Goal: Task Accomplishment & Management: Manage account settings

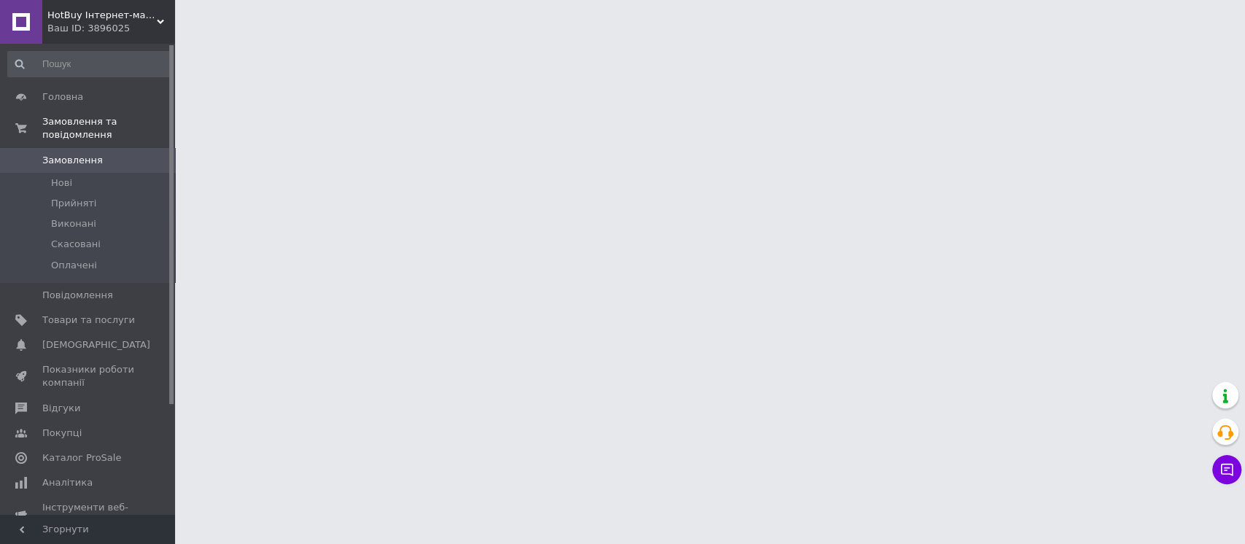
click at [99, 23] on div "Ваш ID: 3896025" at bounding box center [111, 28] width 128 height 13
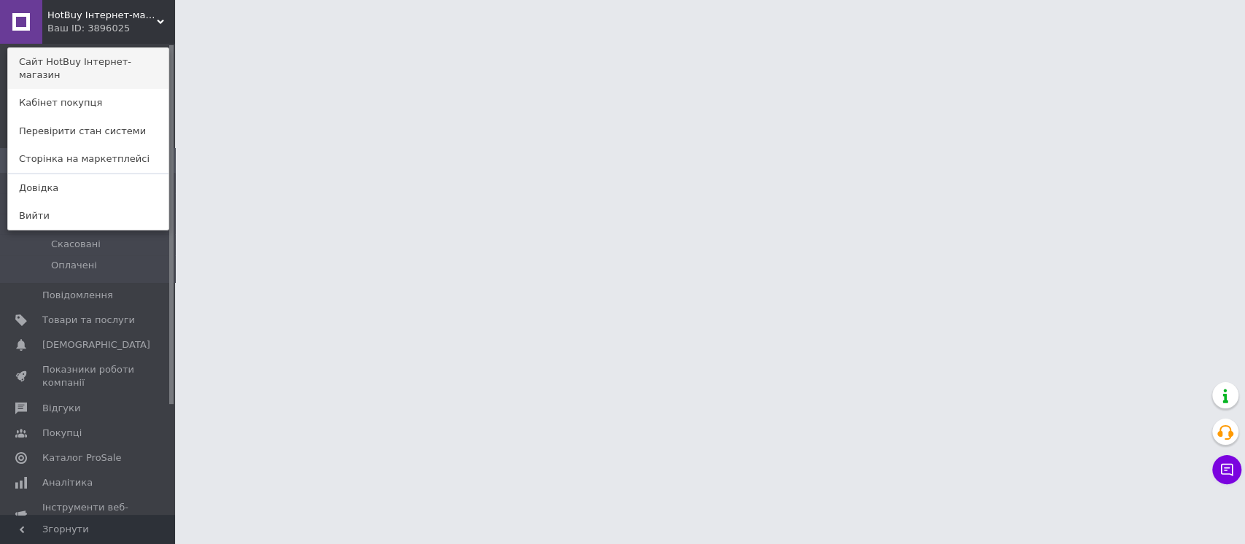
click at [106, 55] on link "Сайт HotBuy Інтернет-магазин" at bounding box center [88, 68] width 160 height 41
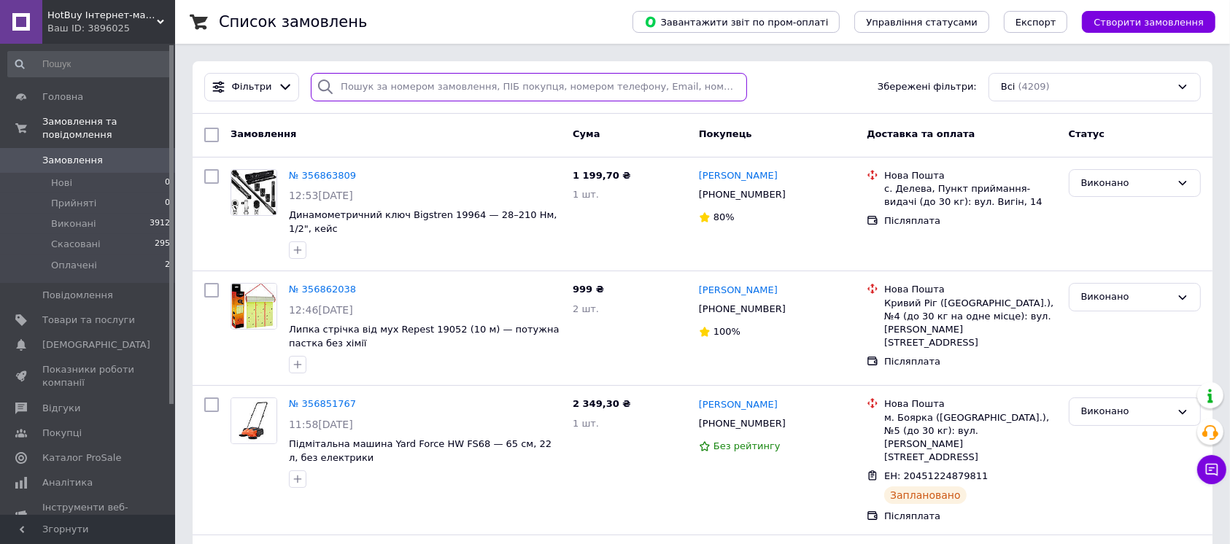
click at [430, 93] on input "search" at bounding box center [529, 87] width 436 height 28
paste input "[PHONE_NUMBER]"
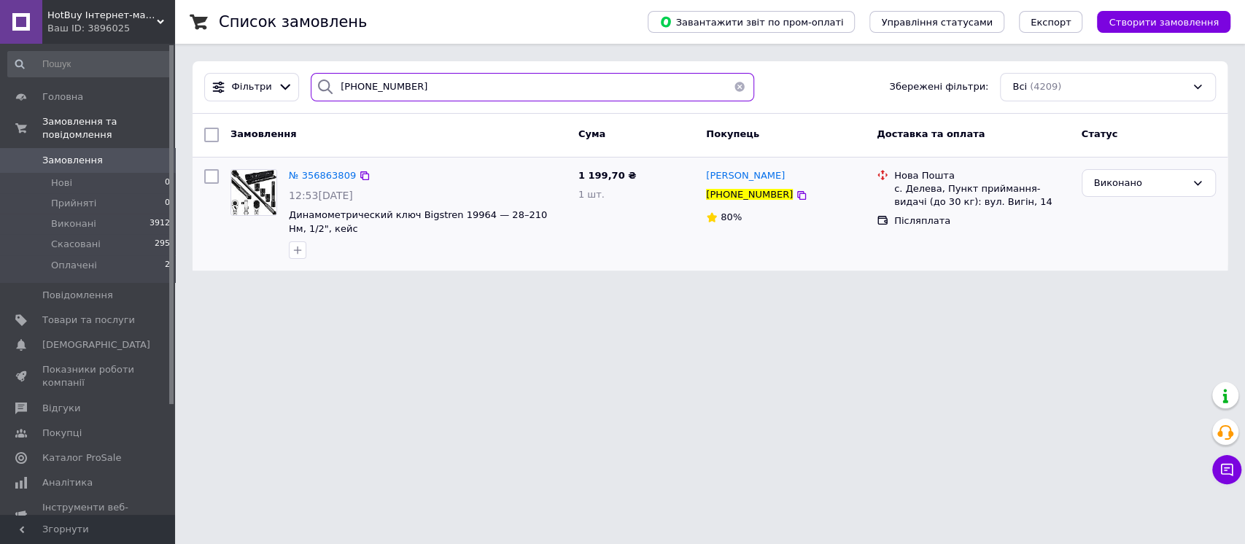
type input "[PHONE_NUMBER]"
drag, startPoint x: 471, startPoint y: 205, endPoint x: 408, endPoint y: 209, distance: 63.6
click at [408, 209] on div "№ 356863809 12:53, 12.08.2025 Динамометрический ключ Bigstren 19964 — 28–210 Нм…" at bounding box center [428, 214] width 290 height 102
copy span "Bigstren 19964"
click at [91, 154] on span "Замовлення" at bounding box center [72, 160] width 61 height 13
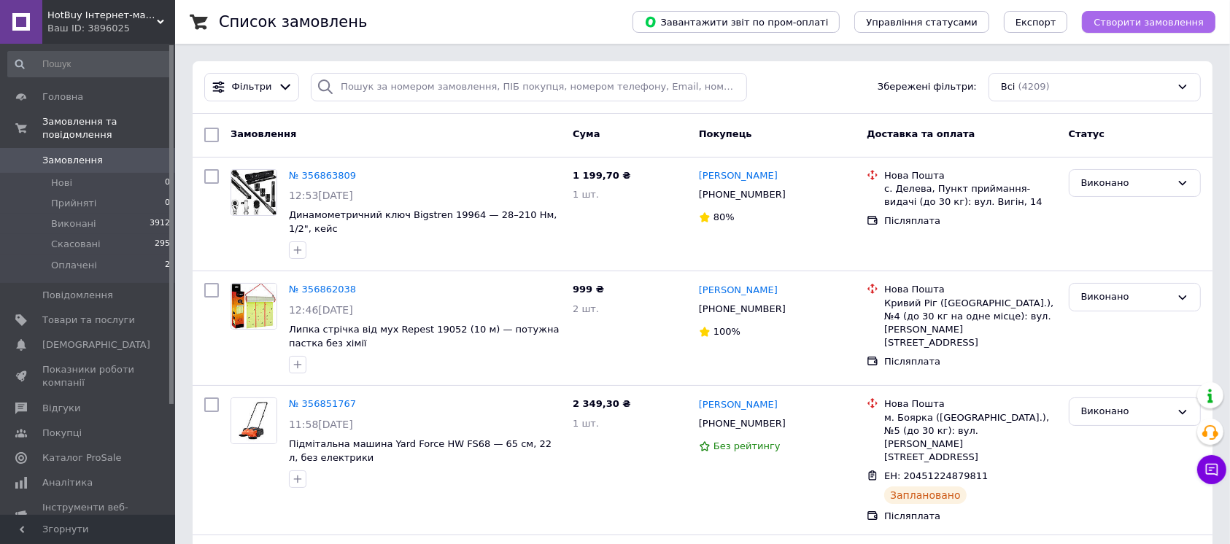
click at [1169, 29] on button "Створити замовлення" at bounding box center [1149, 22] width 134 height 22
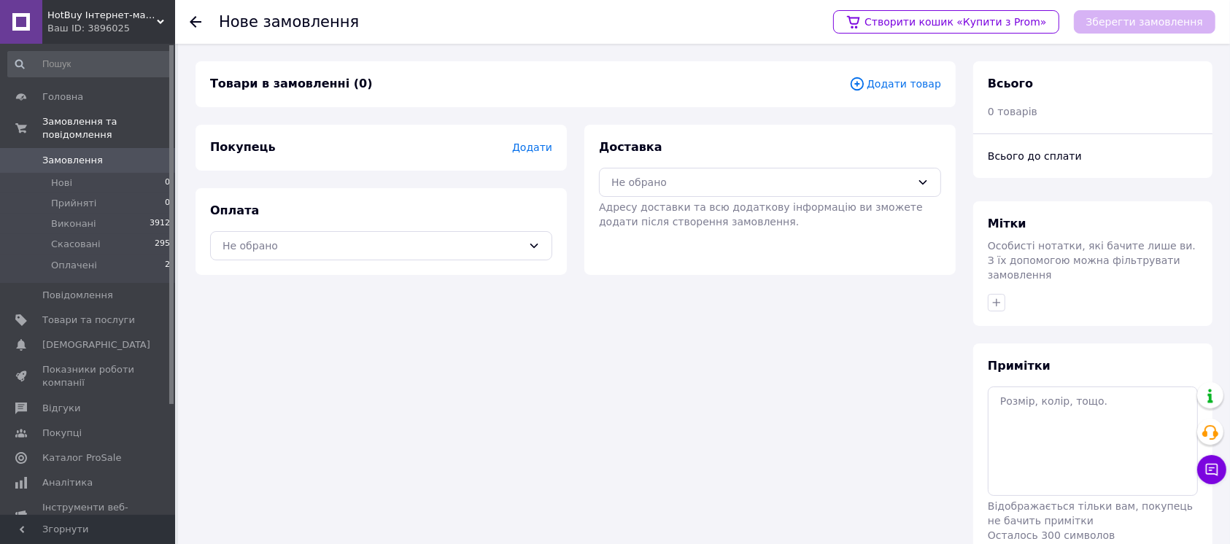
click at [899, 82] on span "Додати товар" at bounding box center [895, 84] width 92 height 16
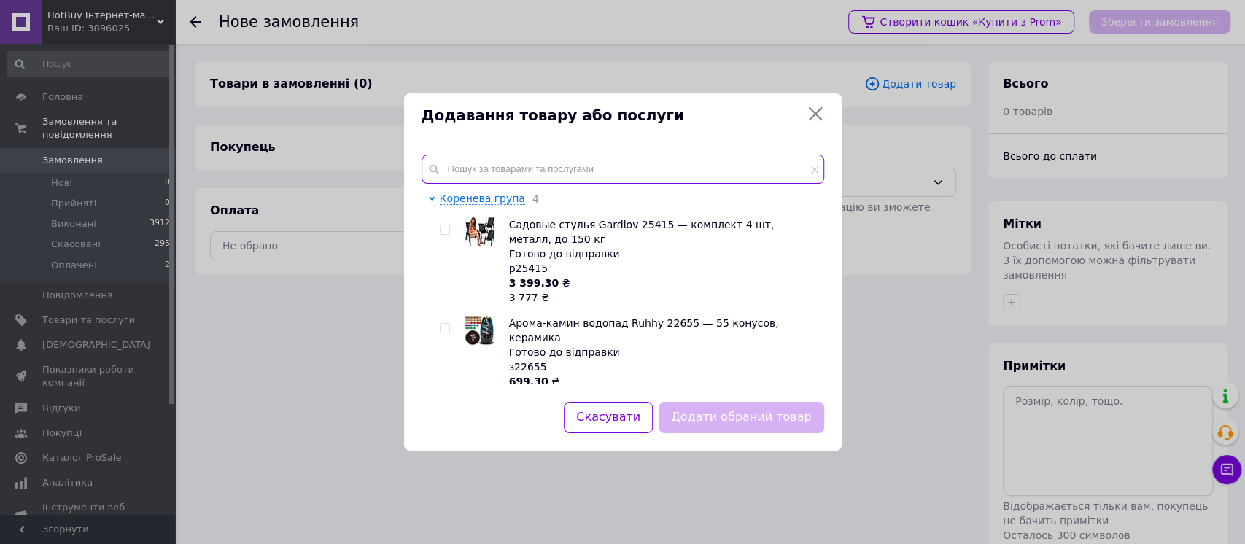
click at [527, 175] on input "text" at bounding box center [623, 169] width 403 height 29
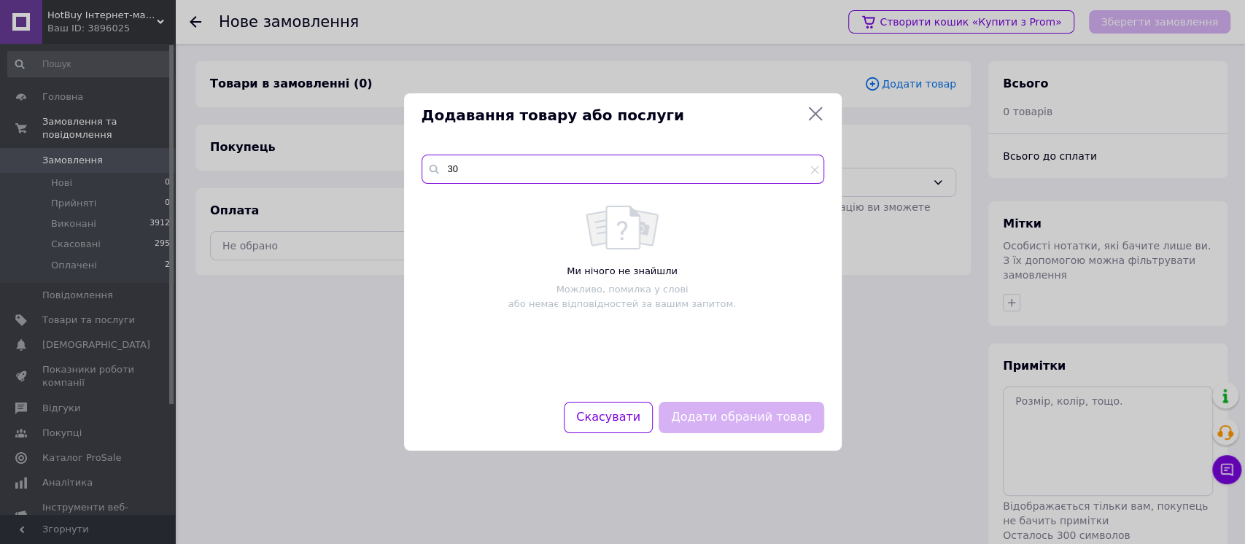
type input "3"
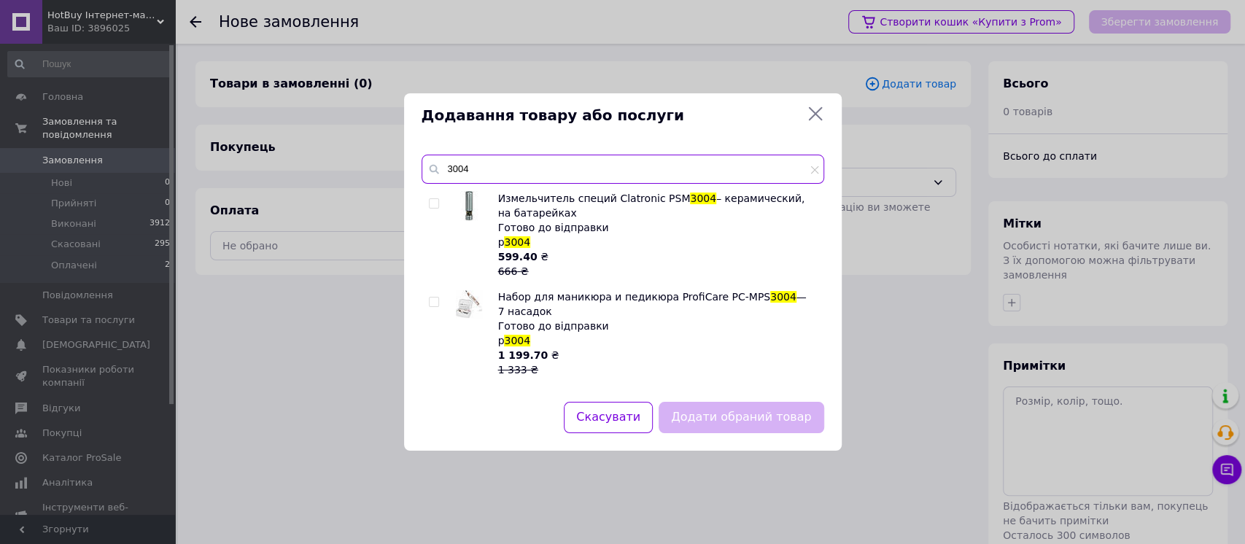
type input "3004"
click at [533, 322] on div "Готово до відправки" at bounding box center [657, 326] width 318 height 15
click at [516, 320] on div "Готово до відправки" at bounding box center [657, 326] width 318 height 15
click at [429, 304] on input "checkbox" at bounding box center [433, 302] width 9 height 9
checkbox input "true"
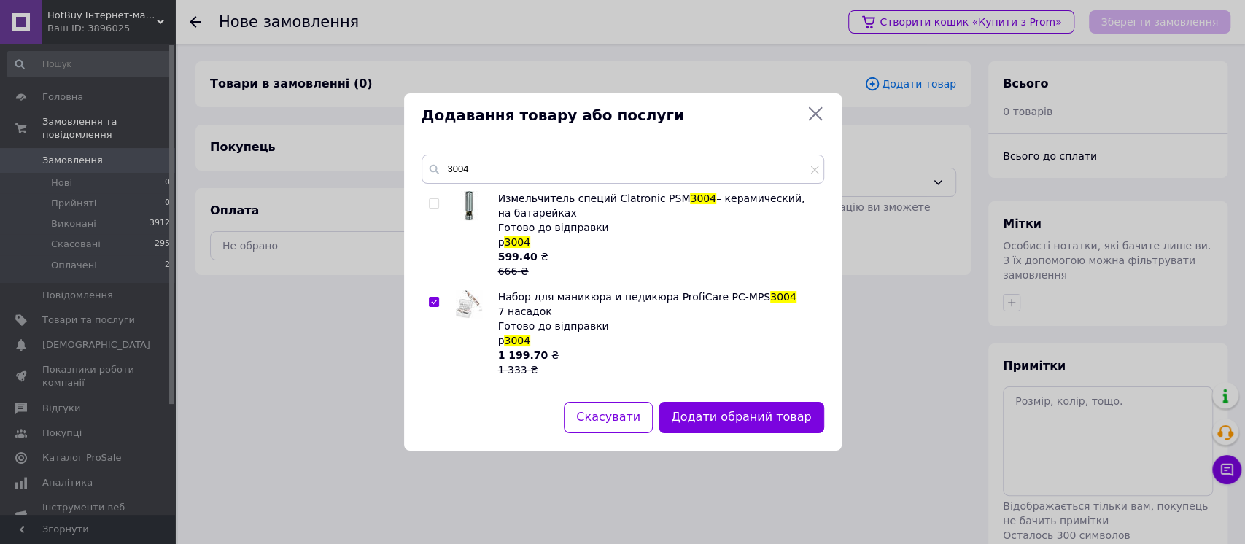
click at [791, 420] on button "Додати обраний товар" at bounding box center [741, 417] width 165 height 31
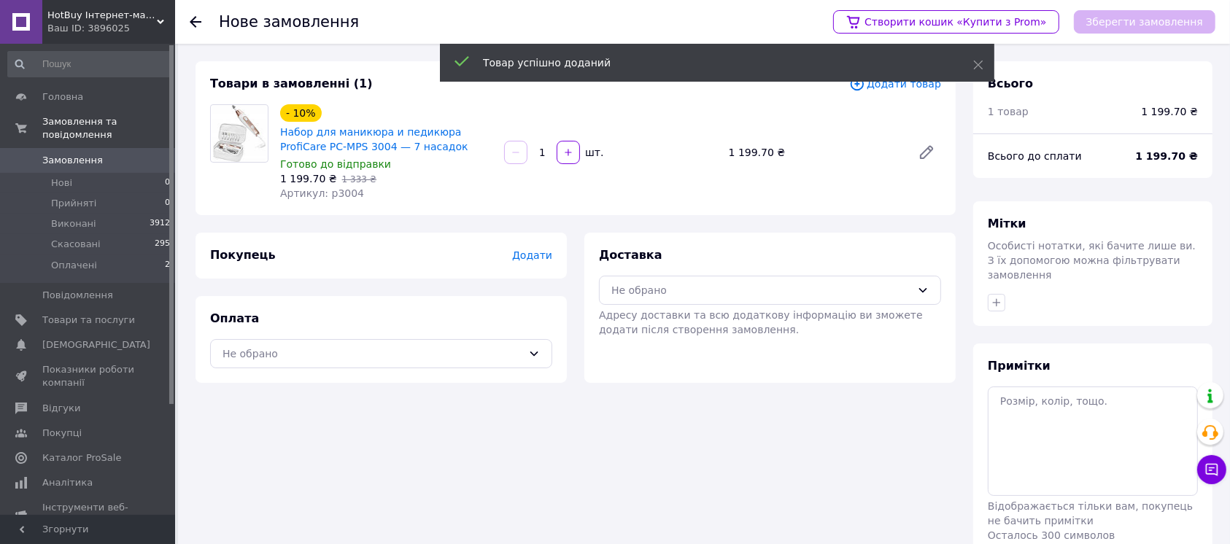
click at [529, 254] on span "Додати" at bounding box center [532, 256] width 40 height 12
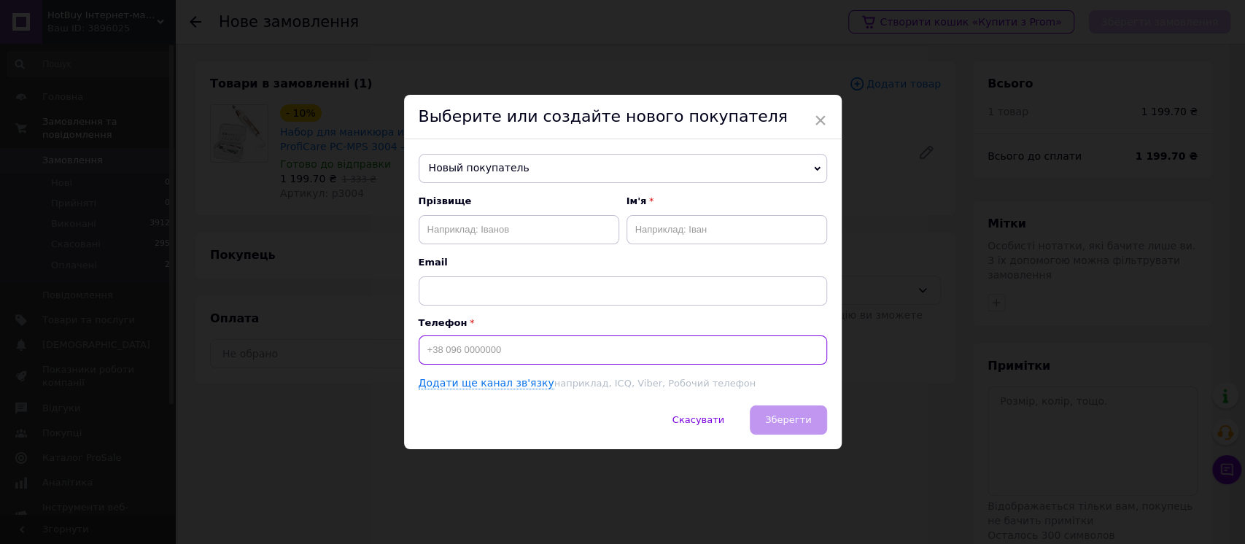
click at [484, 355] on input at bounding box center [623, 350] width 409 height 29
paste input "[PHONE_NUMBER]"
type input "[PHONE_NUMBER]"
click at [549, 225] on input "text" at bounding box center [519, 229] width 201 height 29
paste input "Степанова Наталія"
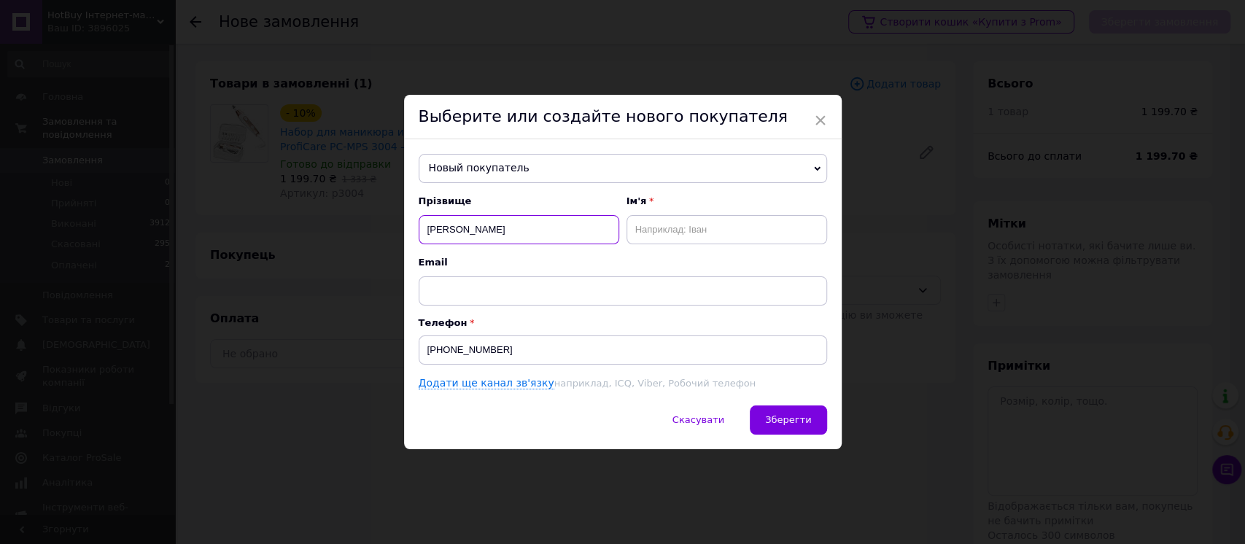
click at [503, 226] on input "Степанова Наталія" at bounding box center [519, 229] width 201 height 29
type input "Степанова"
click at [695, 220] on input "text" at bounding box center [727, 229] width 201 height 29
paste input "Наталія"
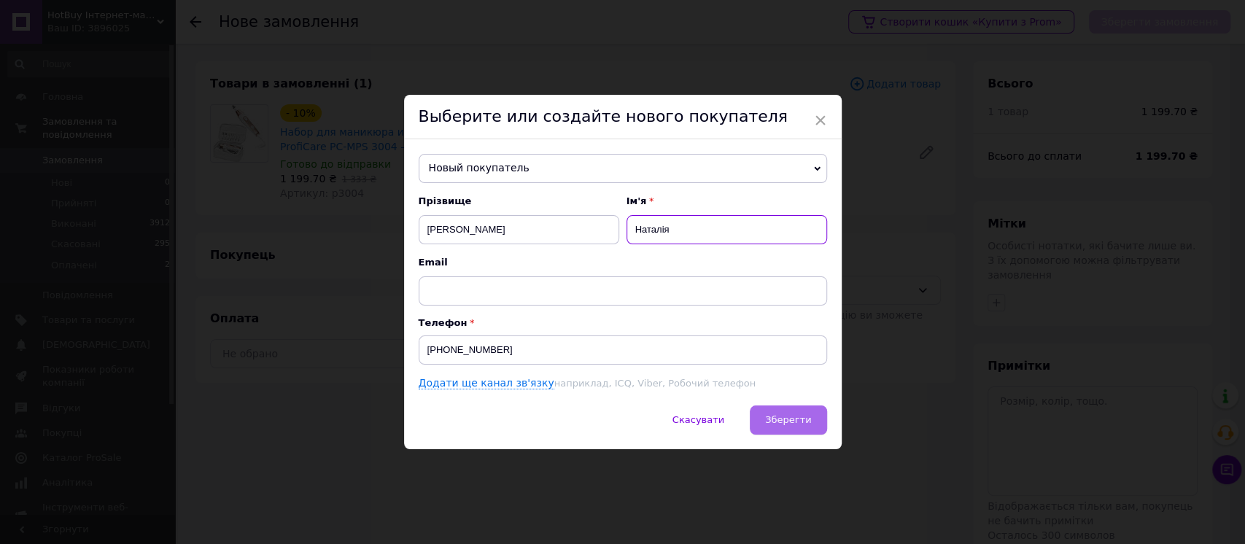
type input "Наталія"
click at [800, 422] on span "Зберегти" at bounding box center [788, 419] width 46 height 11
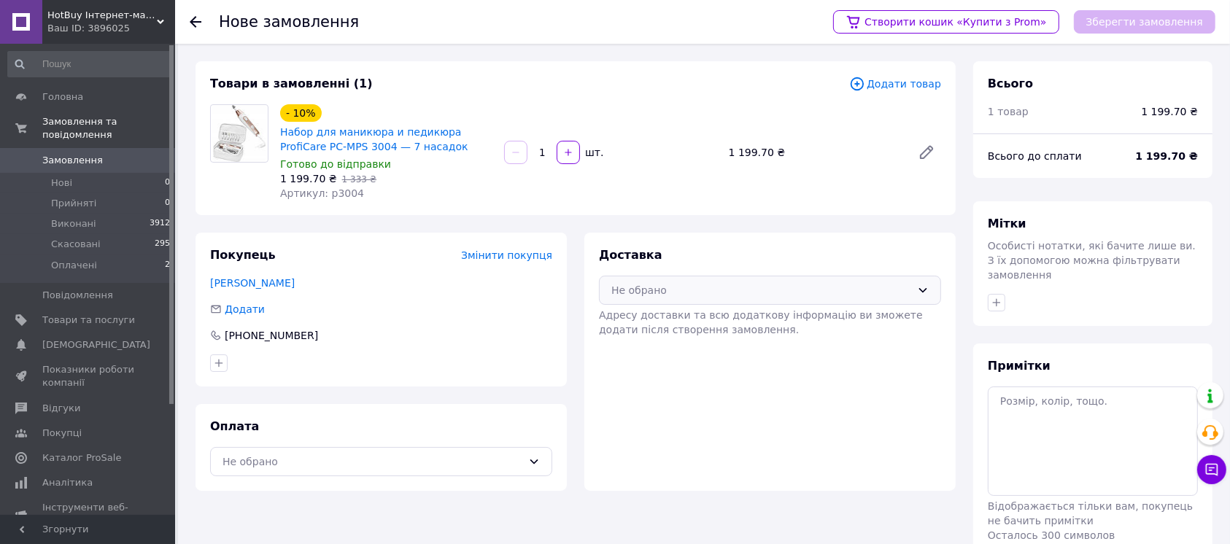
click at [907, 293] on div "Не обрано" at bounding box center [761, 290] width 300 height 16
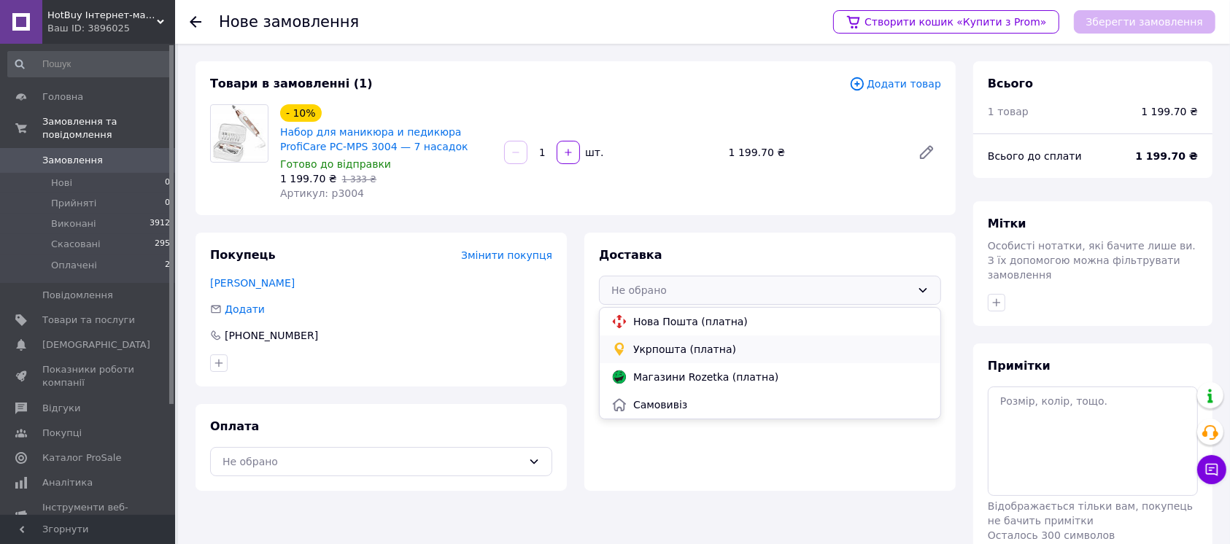
click at [712, 347] on span "Укрпошта (платна)" at bounding box center [780, 349] width 295 height 15
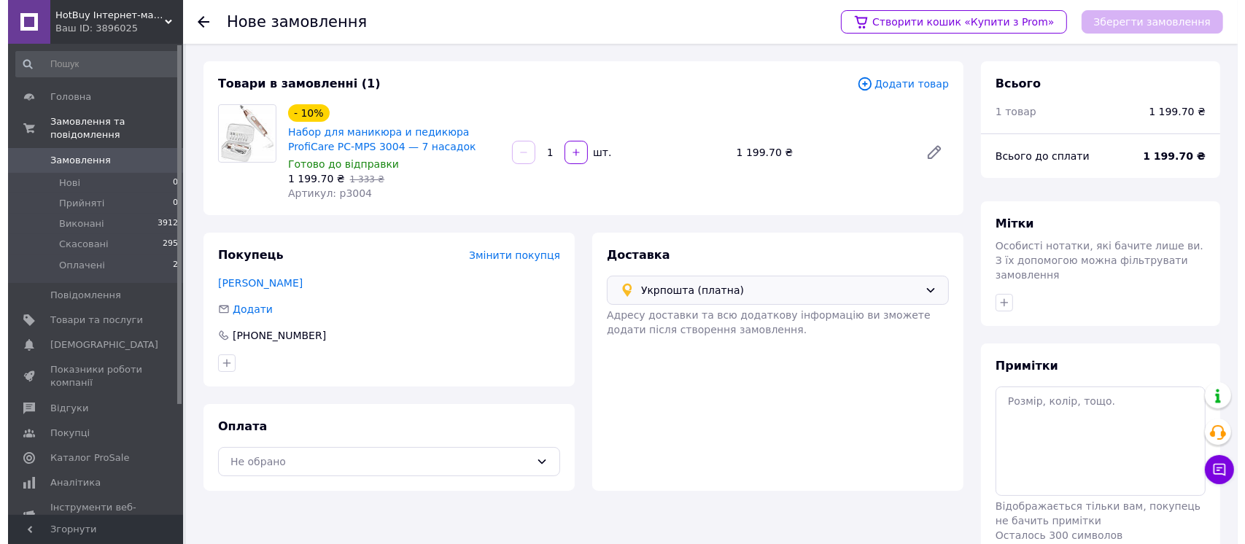
scroll to position [56, 0]
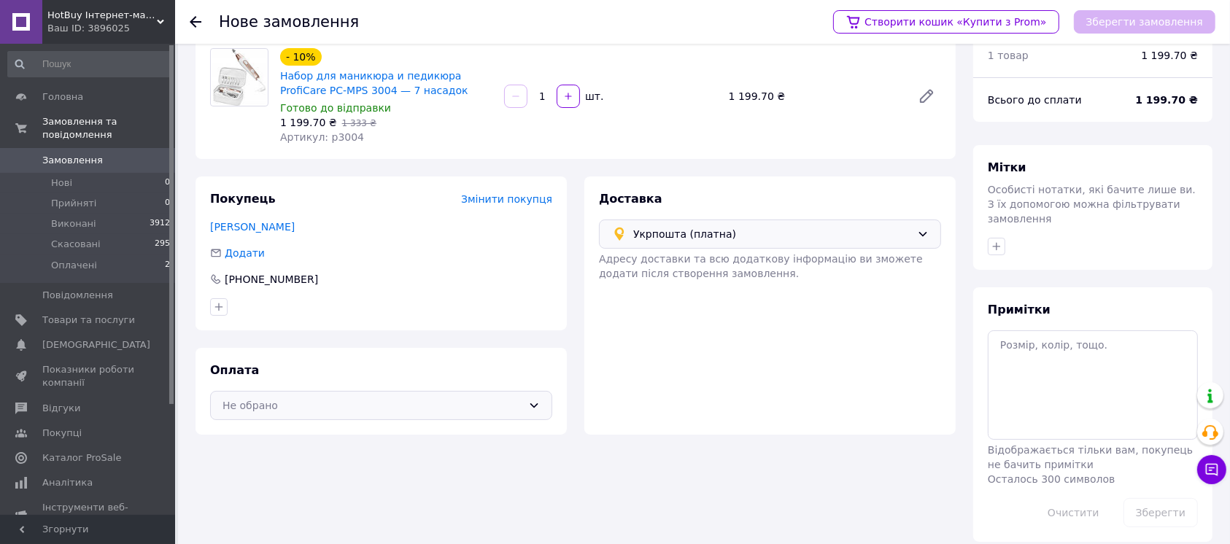
click at [531, 409] on icon at bounding box center [534, 406] width 12 height 12
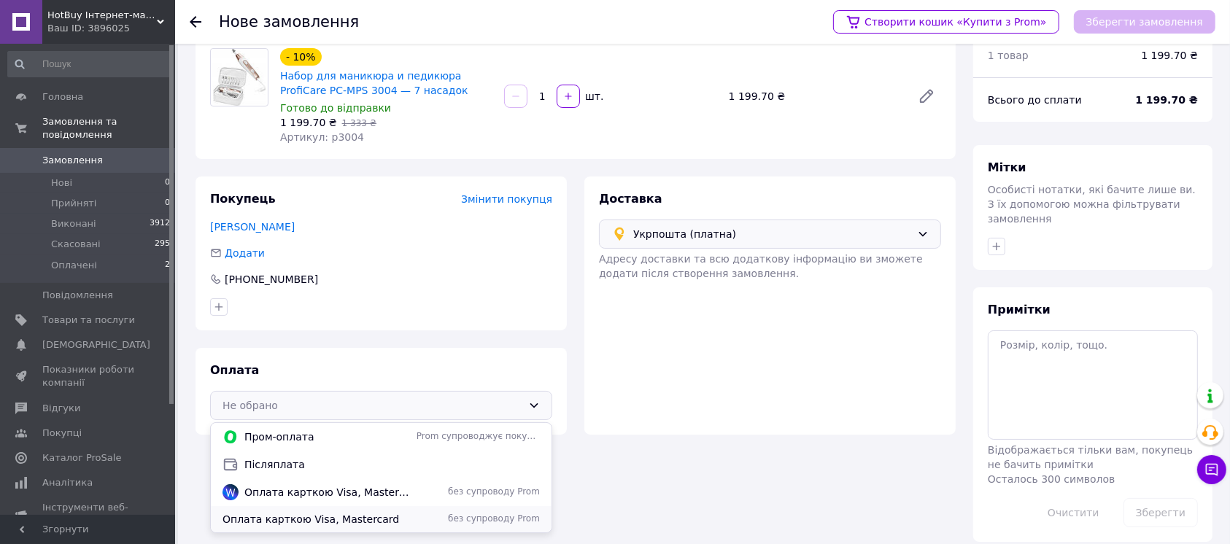
click at [328, 519] on span "Оплата карткою Visa, Mastercard" at bounding box center [317, 519] width 188 height 15
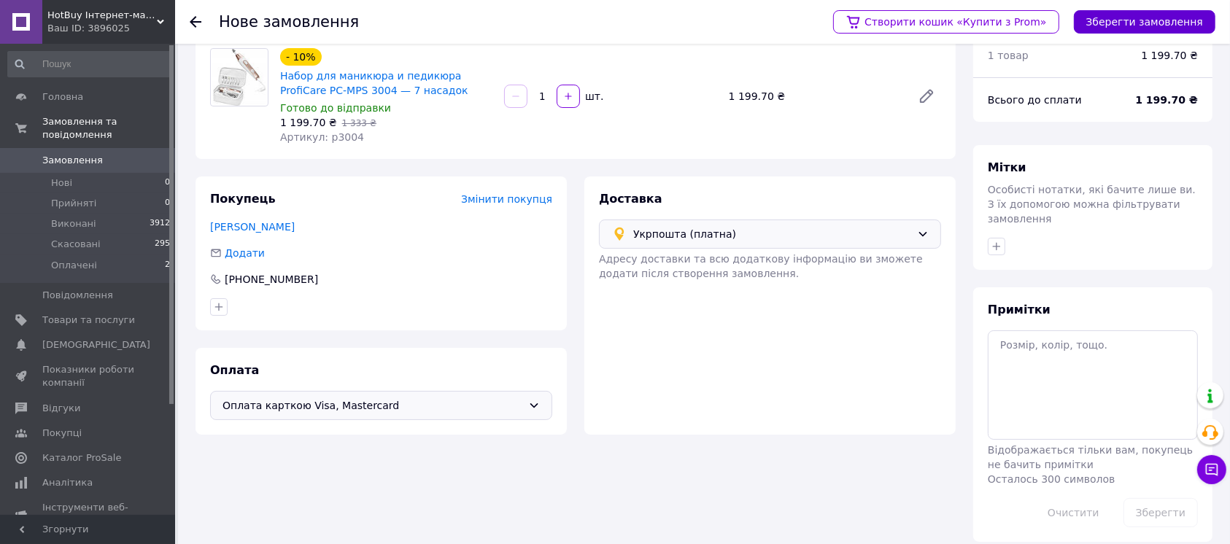
click at [1109, 16] on button "Зберегти замовлення" at bounding box center [1145, 21] width 142 height 23
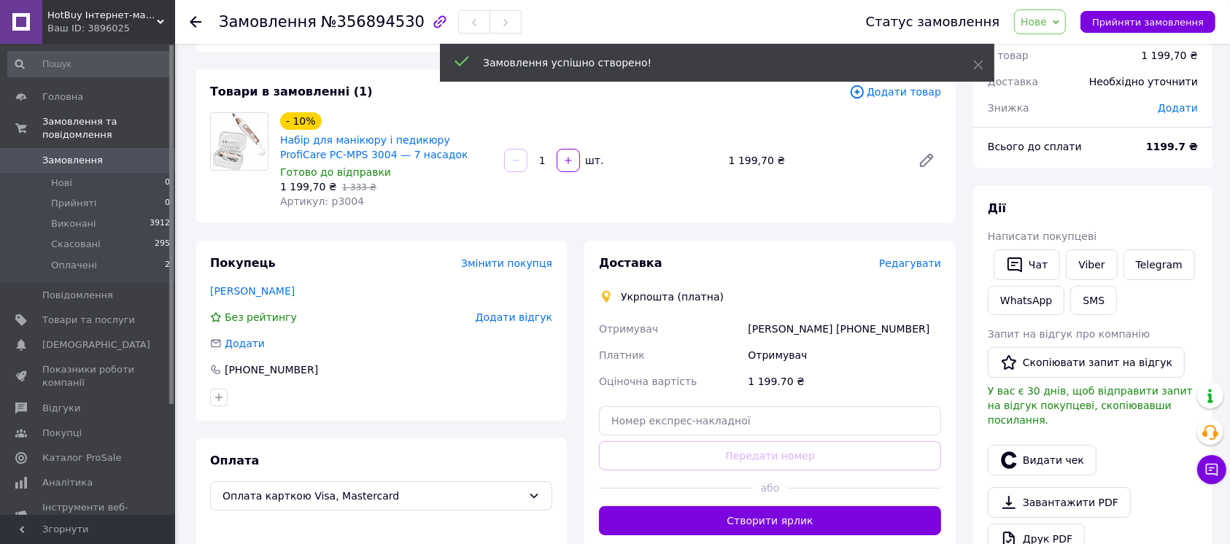
click at [908, 260] on span "Редагувати" at bounding box center [910, 264] width 62 height 12
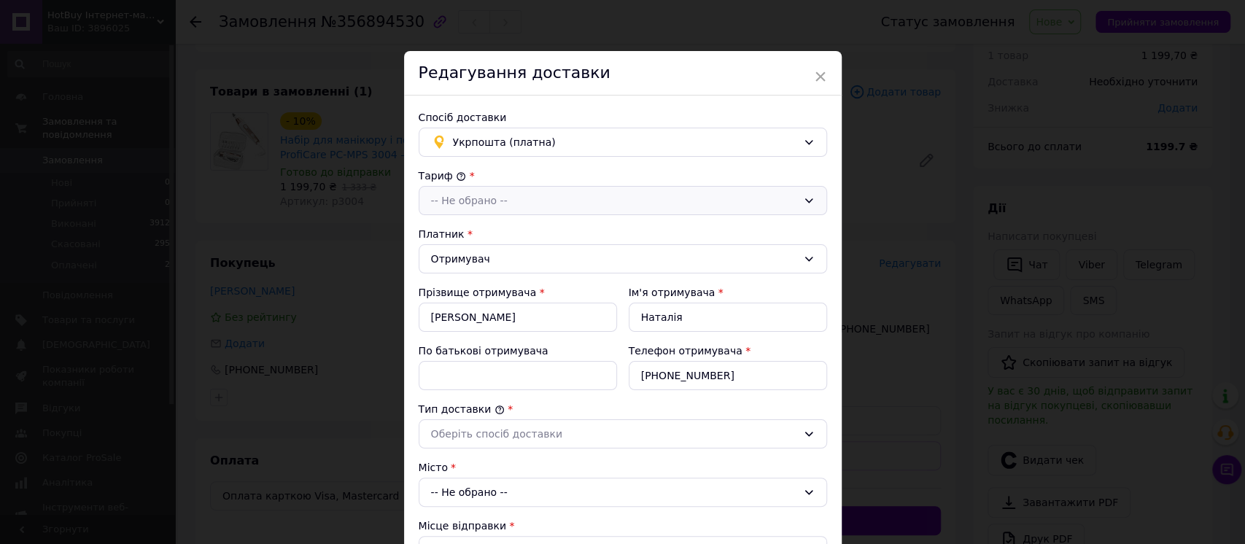
click at [514, 190] on div "-- Не обрано --" at bounding box center [623, 200] width 409 height 29
click at [486, 254] on li "Експрес" at bounding box center [622, 260] width 407 height 28
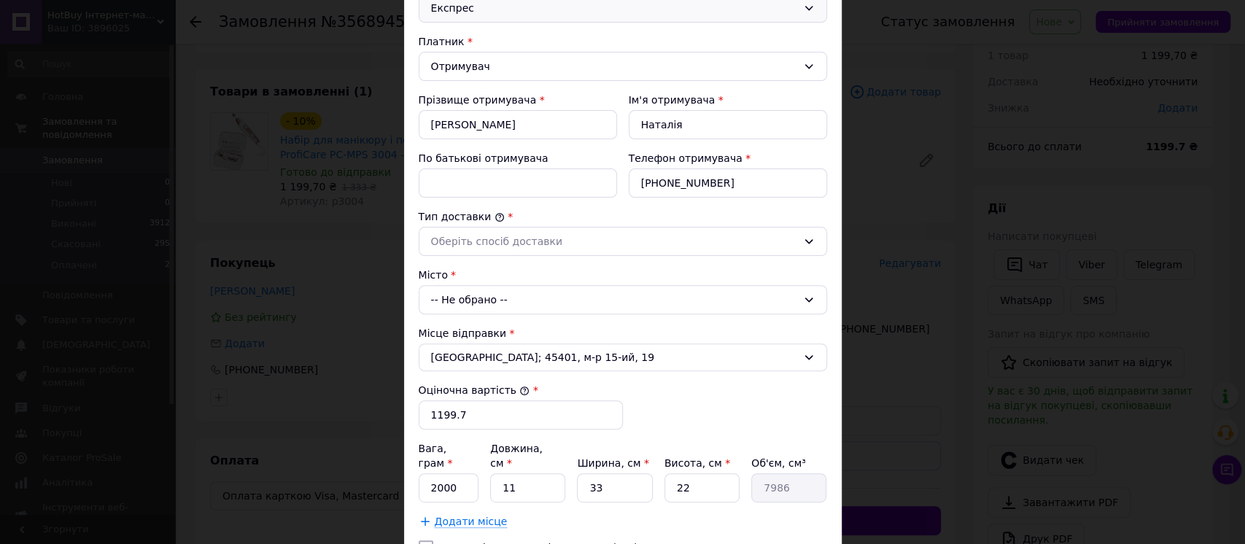
scroll to position [194, 0]
click at [518, 243] on div "Оберіть спосіб доставки" at bounding box center [614, 240] width 366 height 16
click at [514, 271] on li "Склад - склад" at bounding box center [622, 272] width 407 height 28
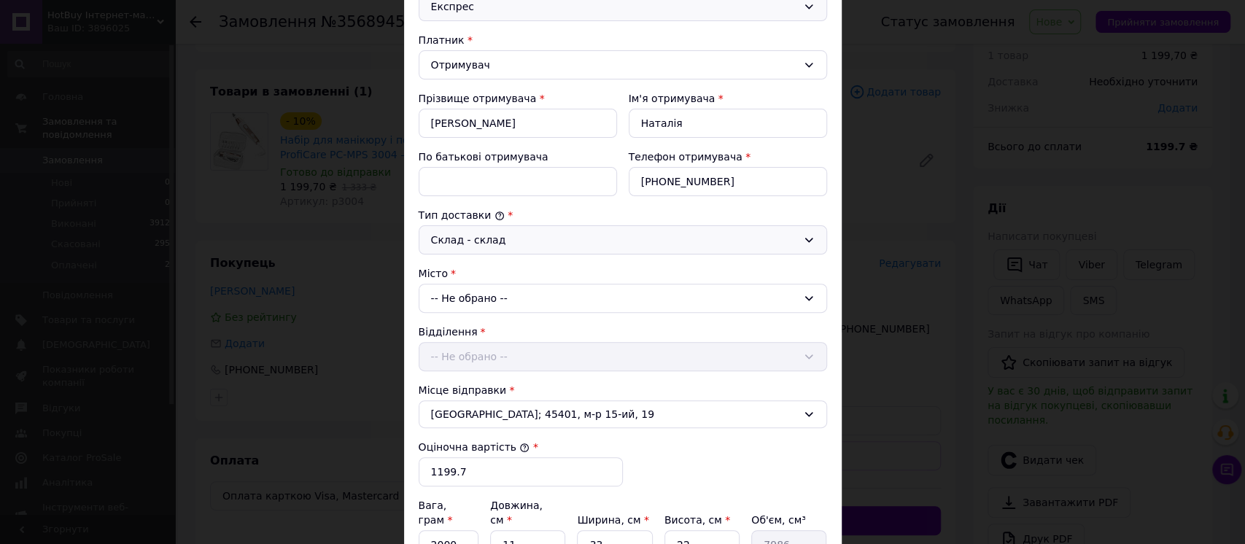
click at [498, 279] on div "Місто" at bounding box center [623, 273] width 409 height 15
click at [498, 295] on div "-- Не обрано --" at bounding box center [623, 298] width 409 height 29
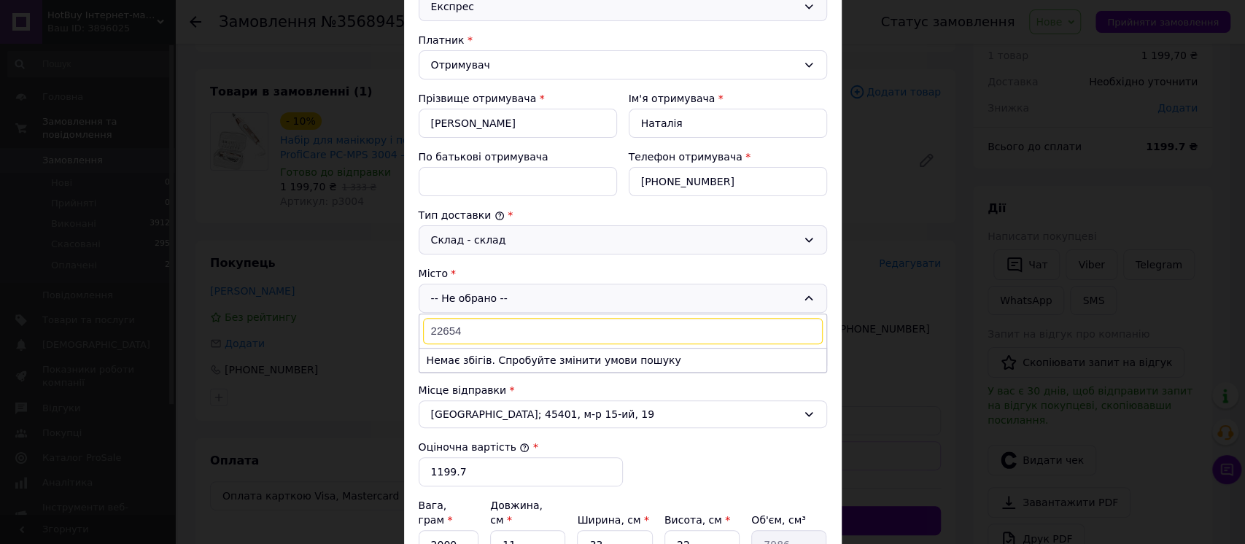
click at [492, 326] on input "22654" at bounding box center [623, 331] width 400 height 26
paste input "Франтівка"
type input "Франтівк"
click at [455, 383] on div "Місце відправки *" at bounding box center [623, 390] width 409 height 15
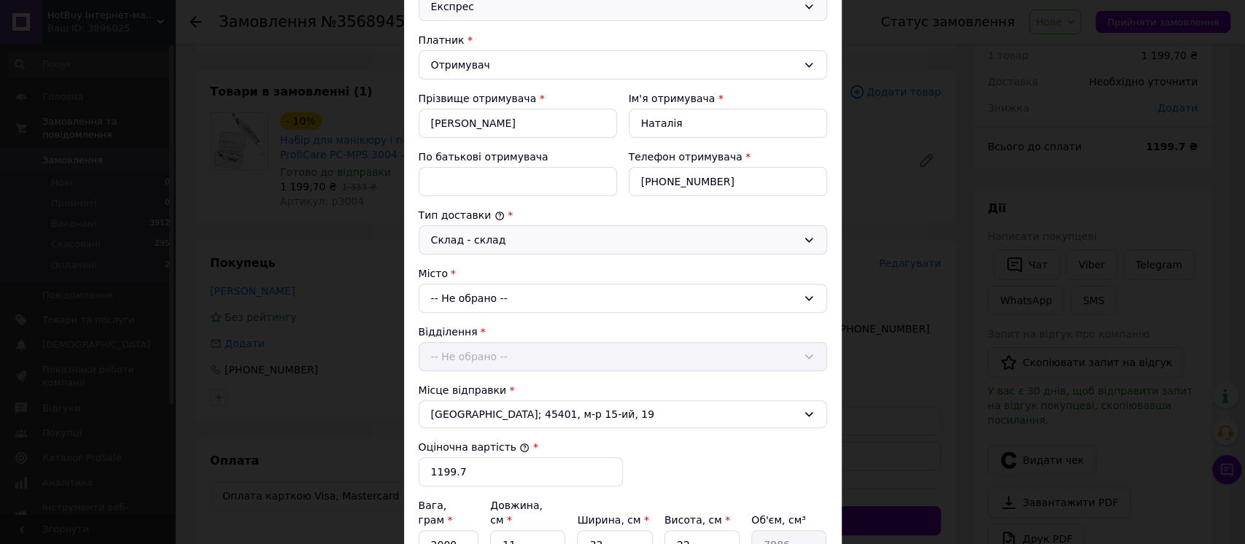
click at [498, 306] on div "-- Не обрано --" at bounding box center [623, 298] width 409 height 29
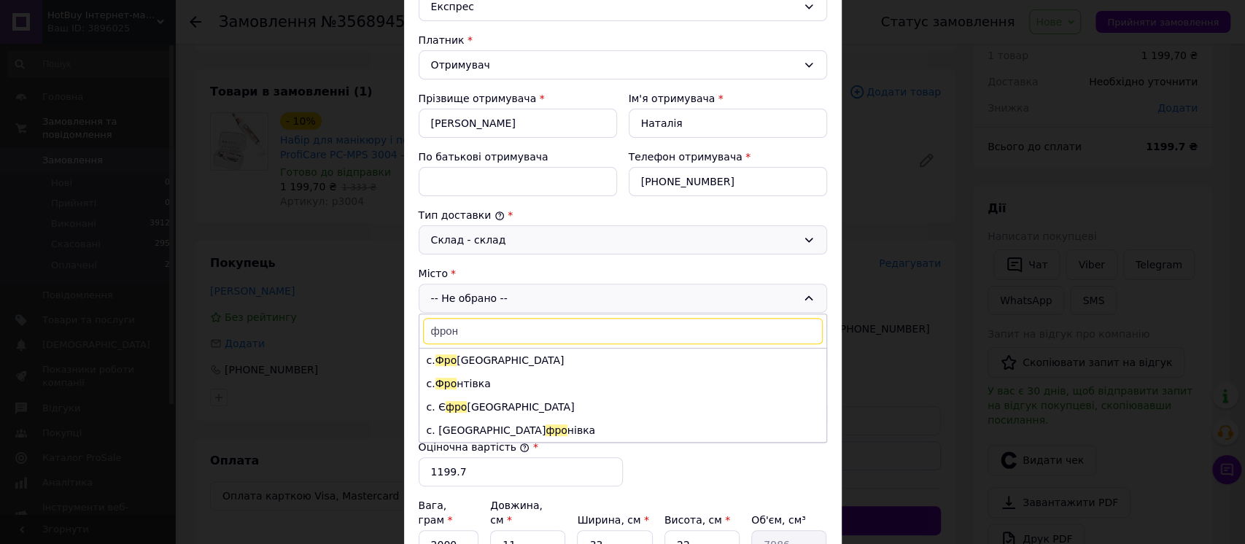
type input "фронт"
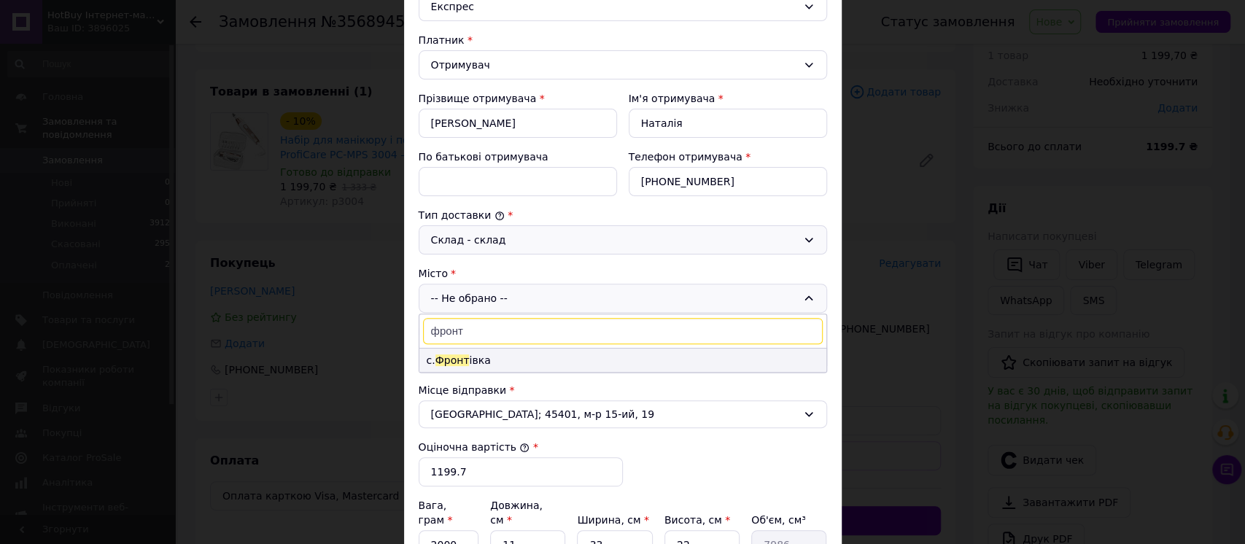
click at [491, 362] on li "с. Фронт івка" at bounding box center [622, 360] width 407 height 23
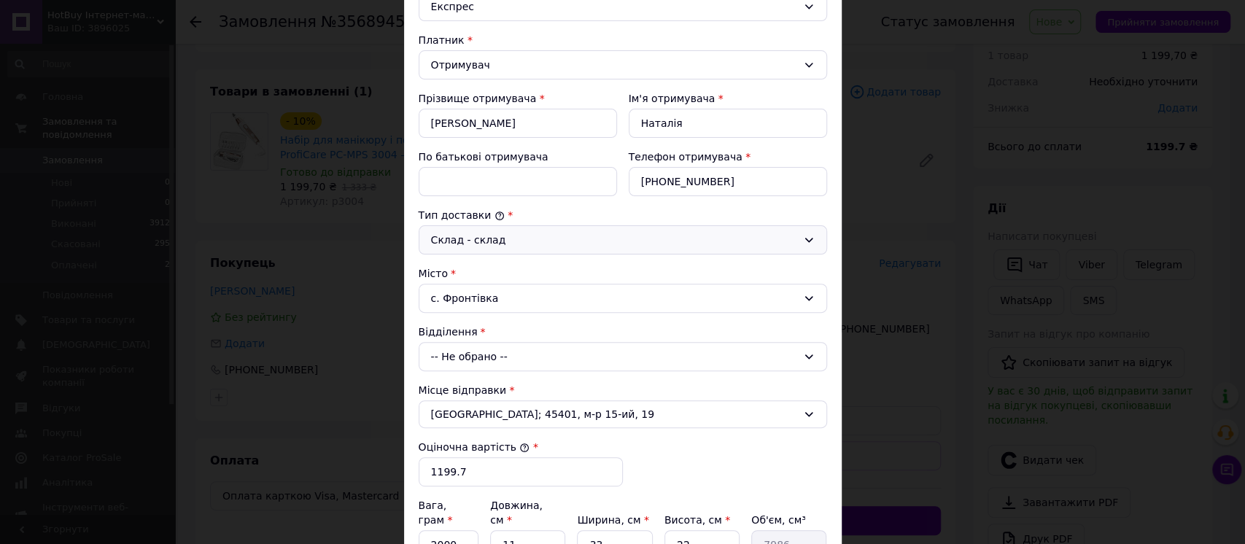
click at [488, 355] on div "-- Не обрано --" at bounding box center [623, 356] width 409 height 29
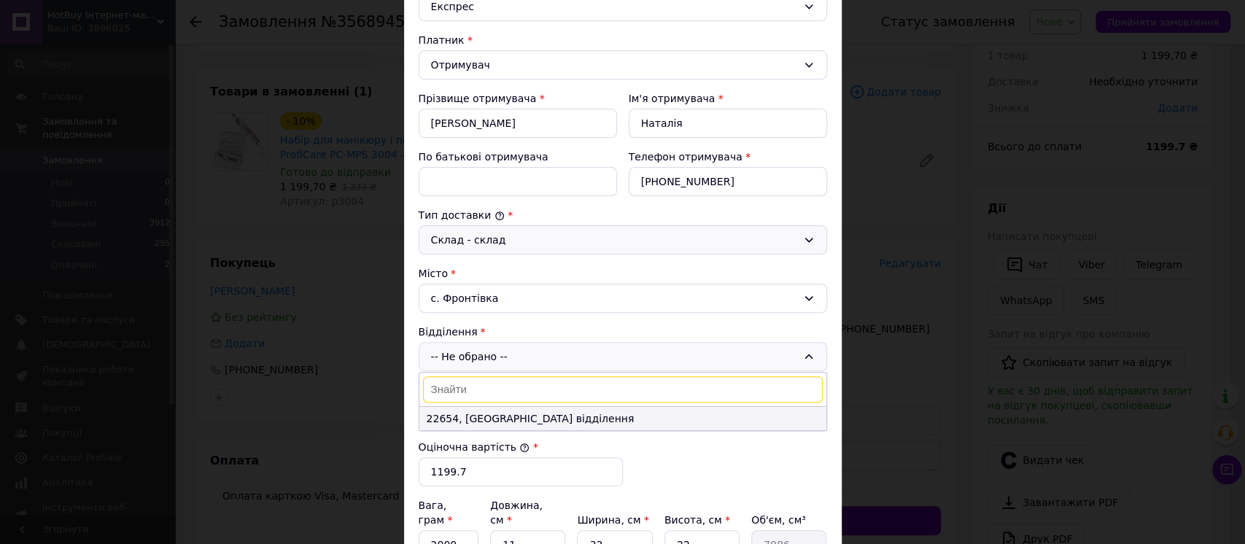
click at [506, 419] on li "22654, Пересувне відділення" at bounding box center [622, 418] width 407 height 23
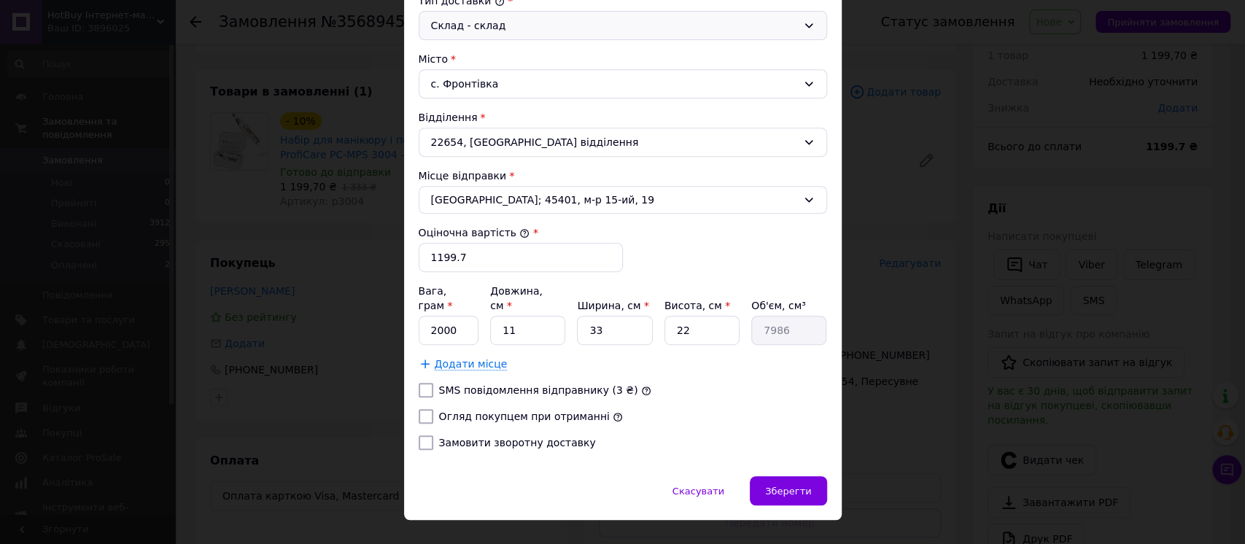
scroll to position [419, 0]
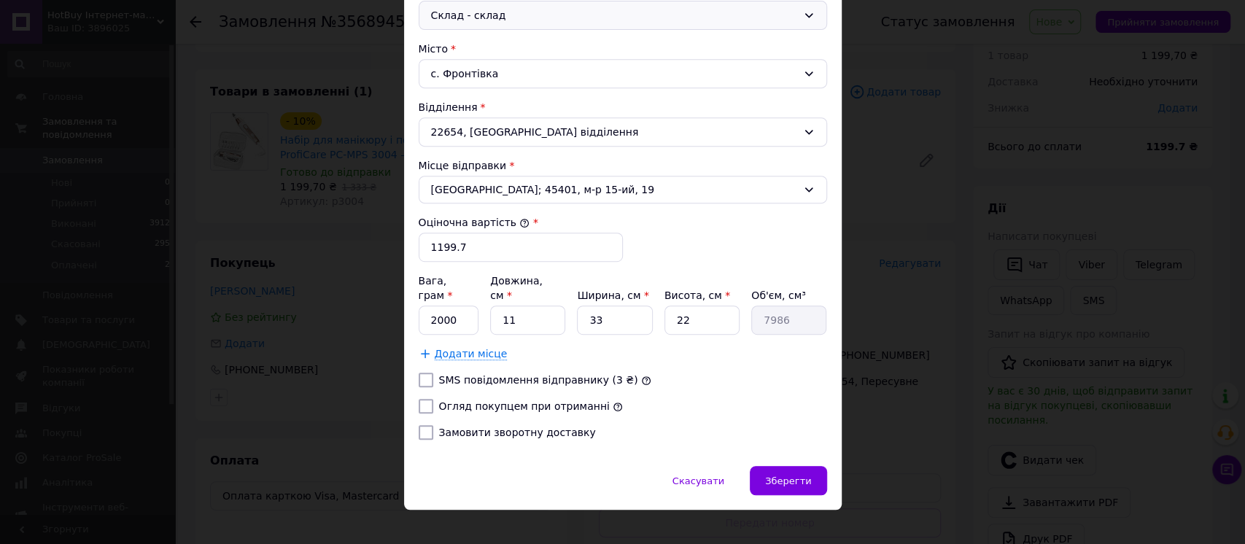
click at [493, 401] on label "Огляд покупцем при отриманні" at bounding box center [524, 407] width 171 height 12
click at [433, 399] on input "Огляд покупцем при отриманні" at bounding box center [426, 406] width 15 height 15
checkbox input "true"
click at [816, 468] on div "Зберегти" at bounding box center [788, 480] width 77 height 29
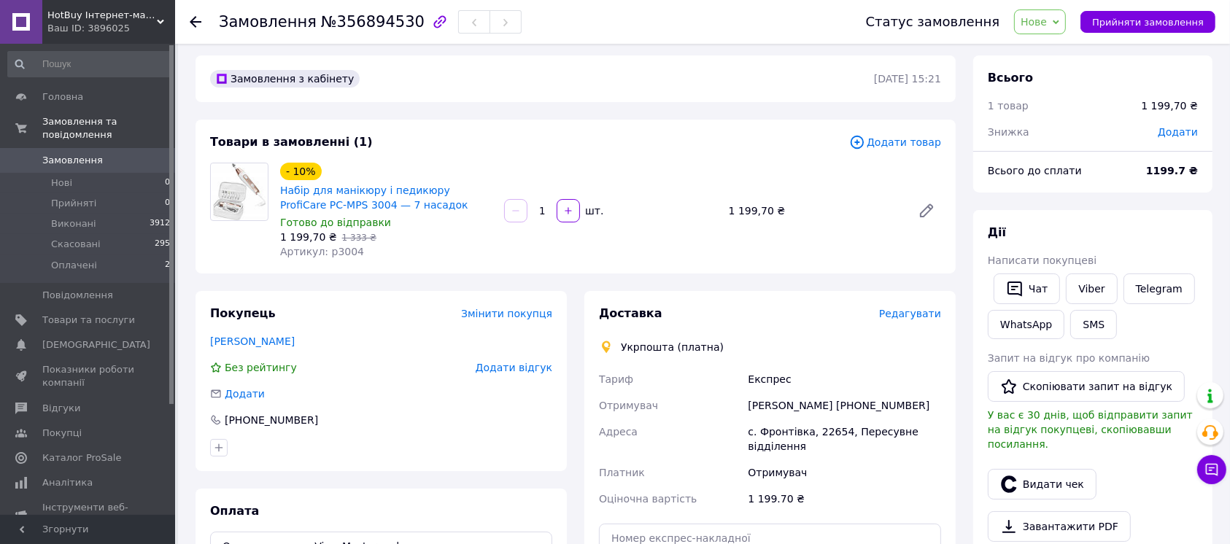
scroll to position [0, 0]
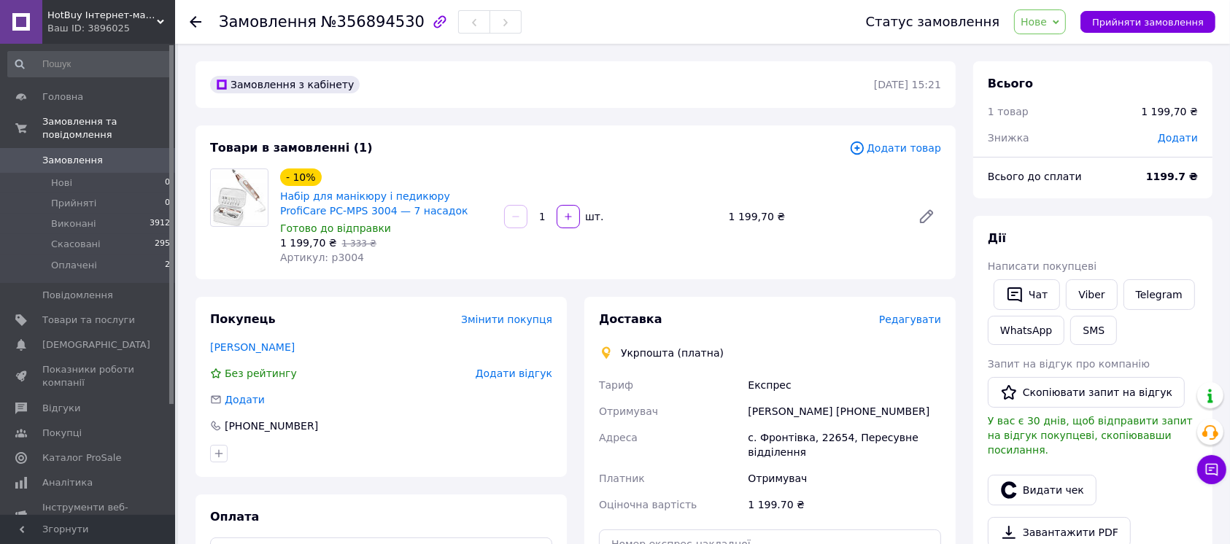
click at [695, 355] on div "Укрпошта (платна)" at bounding box center [672, 353] width 110 height 15
click at [667, 355] on div "Укрпошта (платна)" at bounding box center [672, 353] width 110 height 15
click at [673, 355] on div "Укрпошта (платна)" at bounding box center [672, 353] width 110 height 15
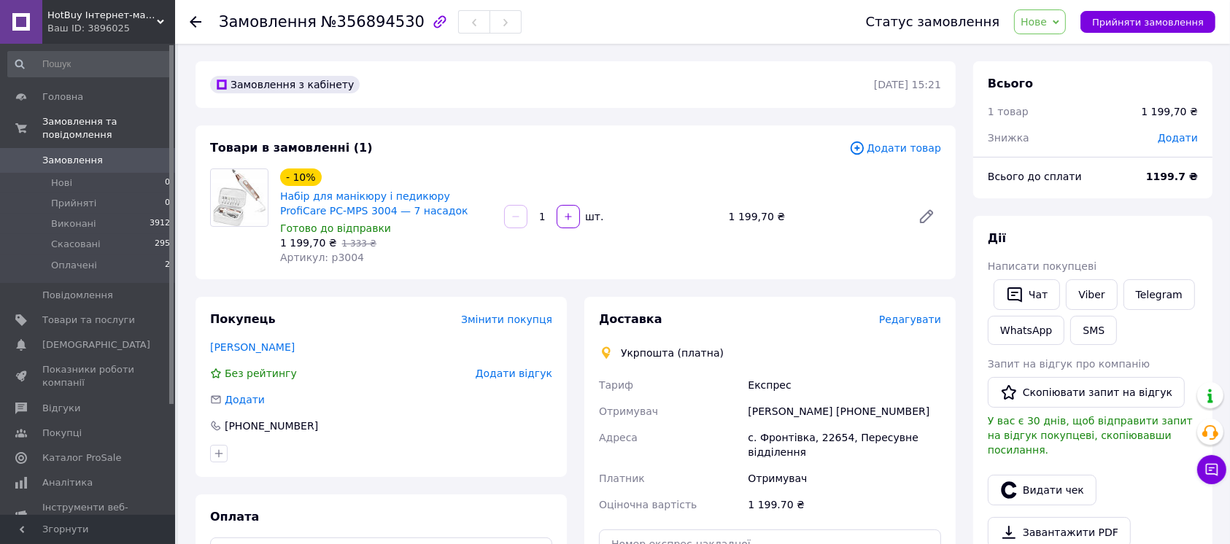
click at [673, 355] on div "Укрпошта (платна)" at bounding box center [672, 353] width 110 height 15
click at [683, 355] on div "Укрпошта (платна)" at bounding box center [672, 353] width 110 height 15
click at [686, 355] on div "Укрпошта (платна)" at bounding box center [672, 353] width 110 height 15
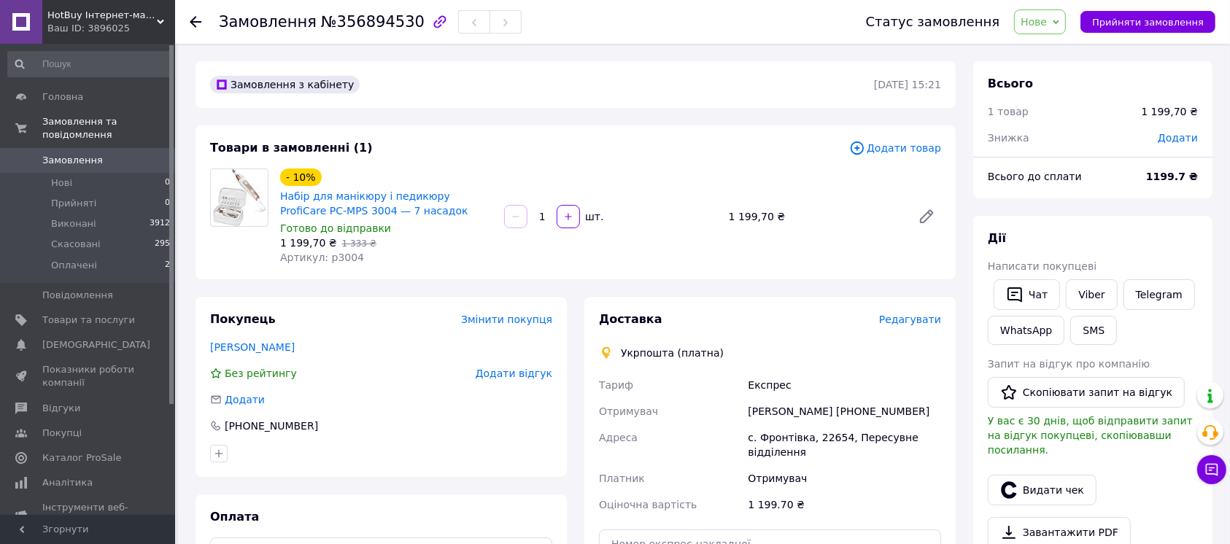
click at [646, 355] on div "Укрпошта (платна)" at bounding box center [672, 353] width 110 height 15
click at [687, 355] on div "Укрпошта (платна)" at bounding box center [672, 353] width 110 height 15
click at [735, 394] on div "Тариф" at bounding box center [670, 385] width 149 height 26
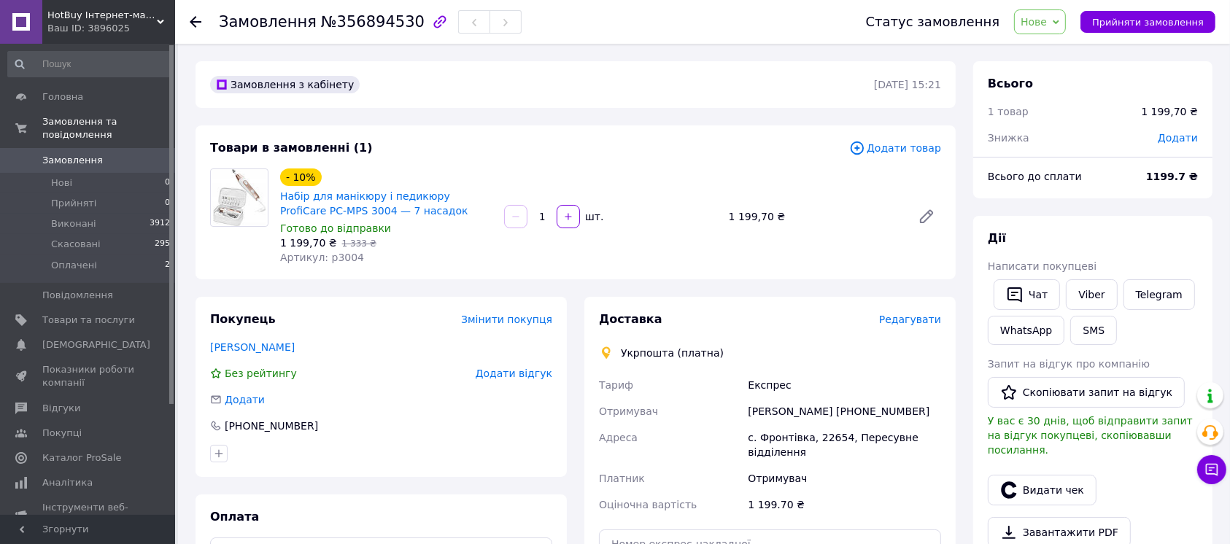
click at [762, 391] on div "Експрес" at bounding box center [844, 385] width 199 height 26
drag, startPoint x: 762, startPoint y: 391, endPoint x: 770, endPoint y: 408, distance: 18.6
click at [764, 391] on div "Експрес" at bounding box center [844, 385] width 199 height 26
drag, startPoint x: 770, startPoint y: 408, endPoint x: 776, endPoint y: 416, distance: 9.9
click at [775, 414] on div "Наталія Степанова +380932905492" at bounding box center [844, 411] width 199 height 26
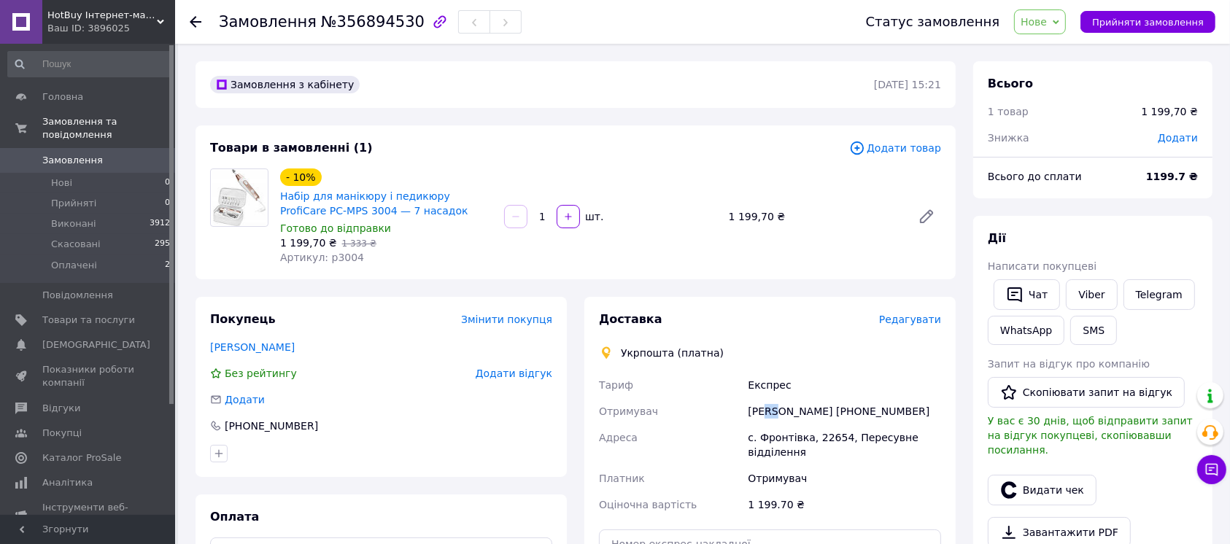
click at [776, 416] on div "Наталія Степанова +380932905492" at bounding box center [844, 411] width 199 height 26
click at [784, 414] on div "Наталія Степанова +380932905492" at bounding box center [844, 411] width 199 height 26
click at [811, 414] on div "Наталія Степанова +380932905492" at bounding box center [844, 411] width 199 height 26
click at [813, 414] on div "Наталія Степанова +380932905492" at bounding box center [844, 411] width 199 height 26
click at [814, 414] on div "Наталія Степанова +380932905492" at bounding box center [844, 411] width 199 height 26
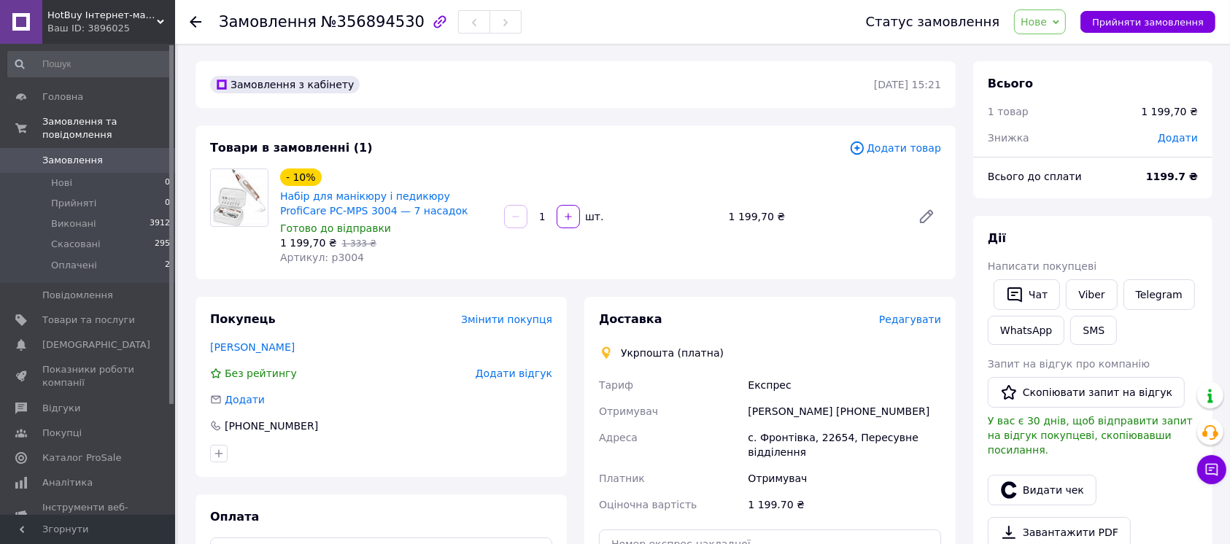
click at [762, 374] on div "Експрес" at bounding box center [844, 385] width 199 height 26
click at [761, 374] on div "Експрес" at bounding box center [844, 385] width 199 height 26
click at [657, 353] on div "Укрпошта (платна)" at bounding box center [672, 353] width 110 height 15
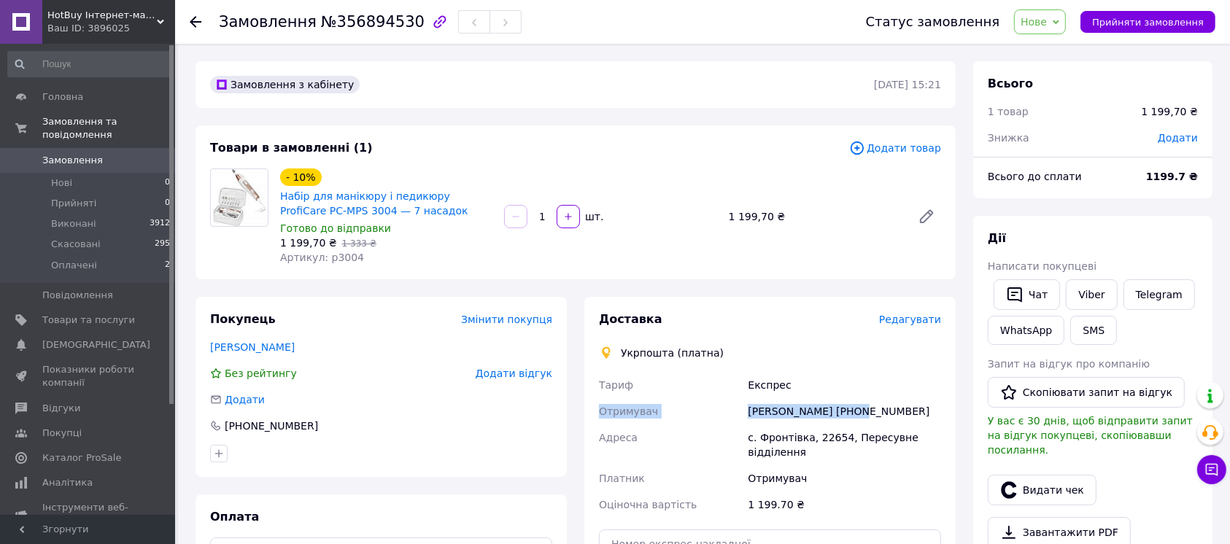
click at [843, 401] on div "Тариф Експрес Отримувач Наталія Степанова +380932905492 Адреса с. Фронтівка, 22…" at bounding box center [770, 445] width 348 height 146
click at [941, 423] on div "Наталія Степанова +380932905492" at bounding box center [844, 411] width 199 height 26
drag, startPoint x: 930, startPoint y: 402, endPoint x: 622, endPoint y: 353, distance: 311.7
click at [622, 353] on div "Доставка Редагувати Укрпошта (платна) Тариф Експрес Отримувач Наталія Степанова…" at bounding box center [770, 485] width 342 height 347
click at [622, 353] on div "Укрпошта (платна)" at bounding box center [672, 353] width 110 height 15
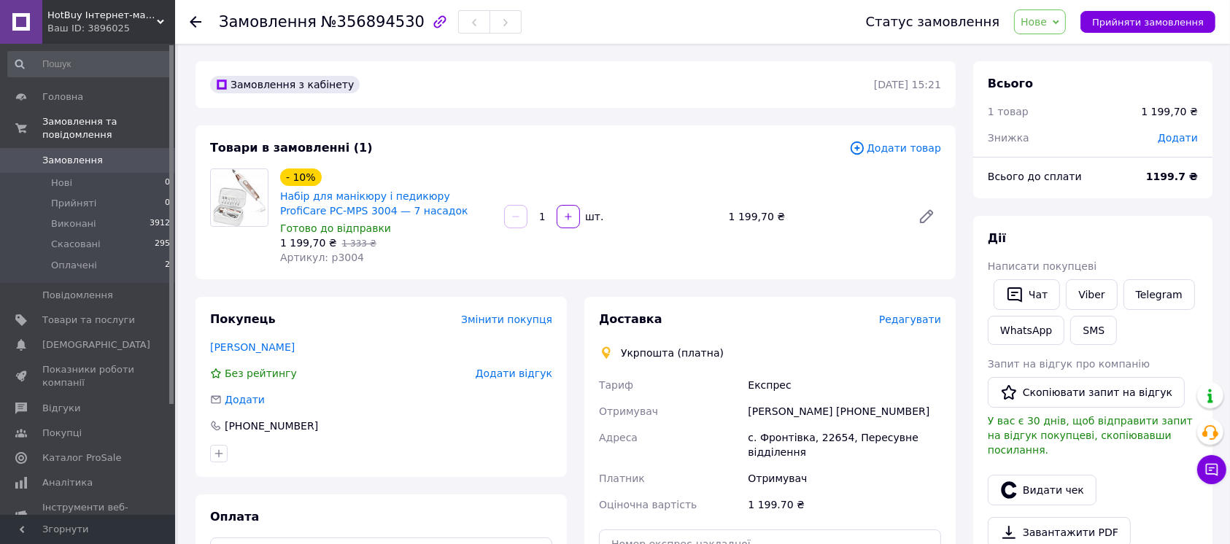
drag, startPoint x: 622, startPoint y: 353, endPoint x: 913, endPoint y: 416, distance: 297.8
click at [910, 414] on div "Доставка Редагувати Укрпошта (платна) Тариф Експрес Отримувач Наталія Степанова…" at bounding box center [770, 485] width 342 height 347
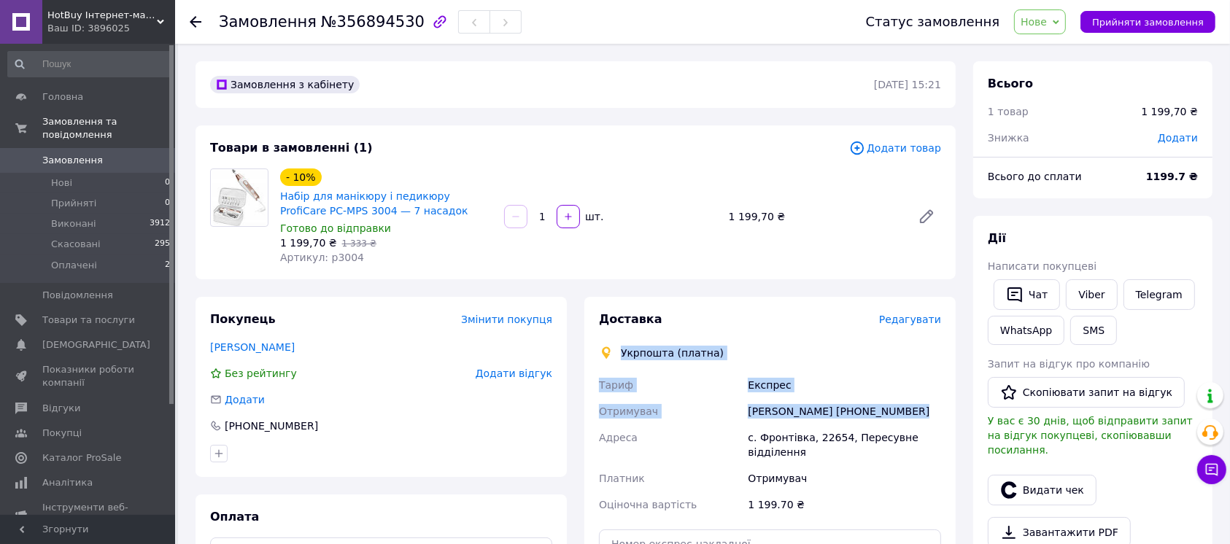
click at [913, 416] on div "Наталія Степанова +380932905492" at bounding box center [844, 411] width 199 height 26
drag, startPoint x: 913, startPoint y: 416, endPoint x: 630, endPoint y: 351, distance: 290.4
click at [630, 351] on div "Доставка Редагувати Укрпошта (платна) Тариф Експрес Отримувач Наталія Степанова…" at bounding box center [770, 485] width 342 height 347
click at [630, 351] on div "Укрпошта (платна)" at bounding box center [672, 353] width 110 height 15
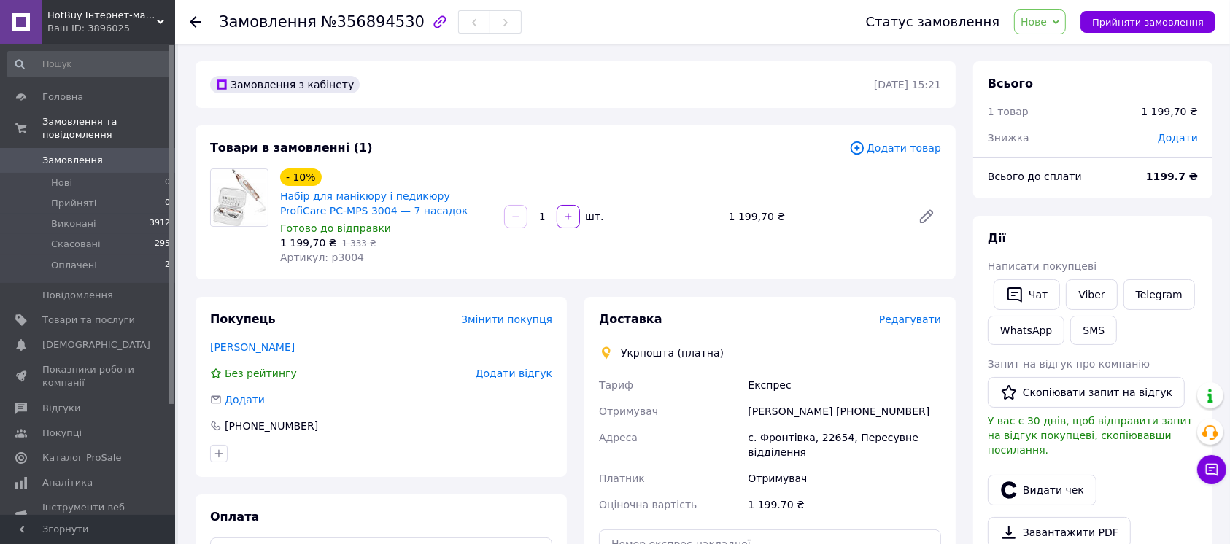
click at [611, 338] on div "Доставка Редагувати Укрпошта (платна) Тариф Експрес Отримувач Наталія Степанова…" at bounding box center [770, 485] width 342 height 347
click at [618, 353] on div "Укрпошта (платна)" at bounding box center [672, 353] width 110 height 15
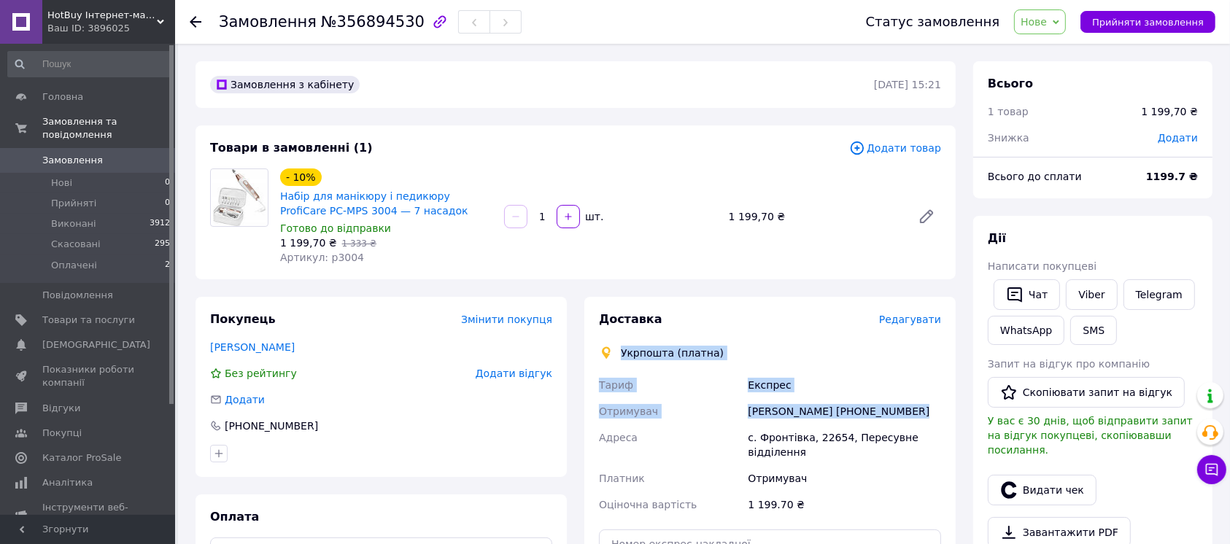
drag, startPoint x: 637, startPoint y: 353, endPoint x: 929, endPoint y: 401, distance: 295.6
click at [929, 401] on div "Доставка Редагувати Укрпошта (платна) Тариф Експрес Отримувач Наталія Степанова…" at bounding box center [770, 485] width 342 height 347
click at [929, 401] on div "Наталія Степанова +380932905492" at bounding box center [844, 411] width 199 height 26
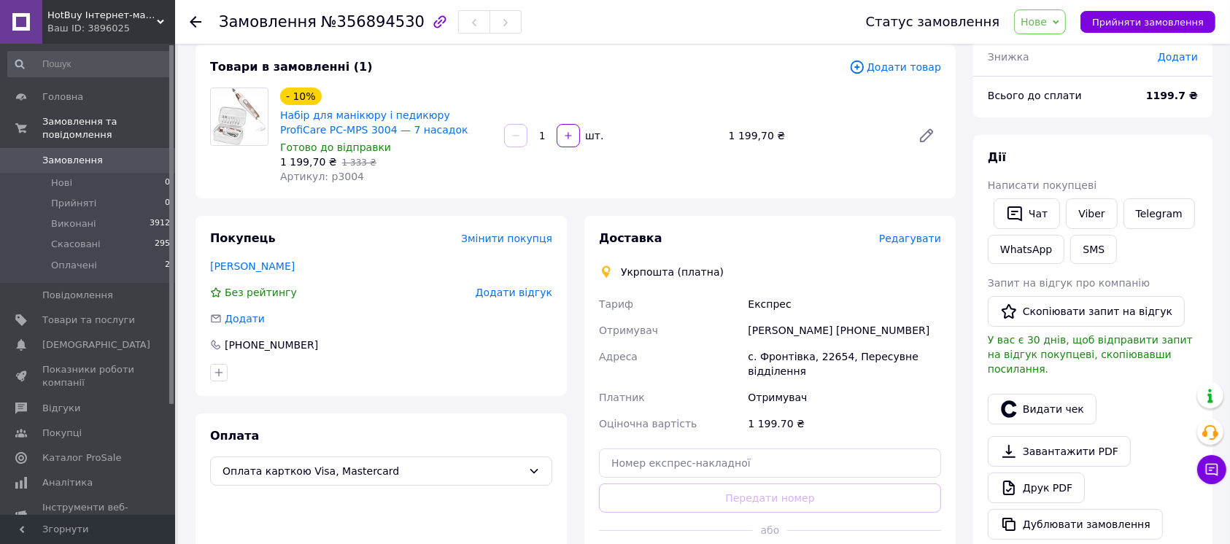
scroll to position [194, 0]
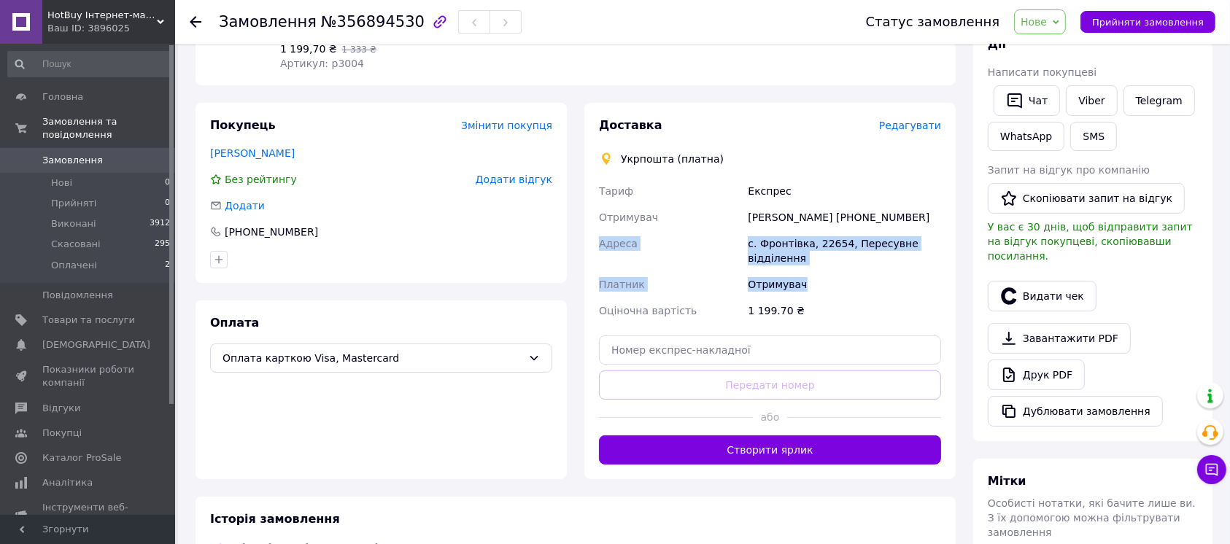
drag, startPoint x: 809, startPoint y: 282, endPoint x: 595, endPoint y: 247, distance: 217.3
click at [595, 247] on div "Доставка Редагувати Укрпошта (платна) Тариф Експрес Отримувач Наталія Степанова…" at bounding box center [769, 291] width 371 height 376
click at [595, 245] on div "Доставка Редагувати Укрпошта (платна) Тариф Експрес Отримувач Наталія Степанова…" at bounding box center [769, 291] width 371 height 376
drag, startPoint x: 595, startPoint y: 239, endPoint x: 815, endPoint y: 260, distance: 221.3
click at [815, 260] on div "Доставка Редагувати Укрпошта (платна) Тариф Експрес Отримувач Наталія Степанова…" at bounding box center [769, 291] width 371 height 376
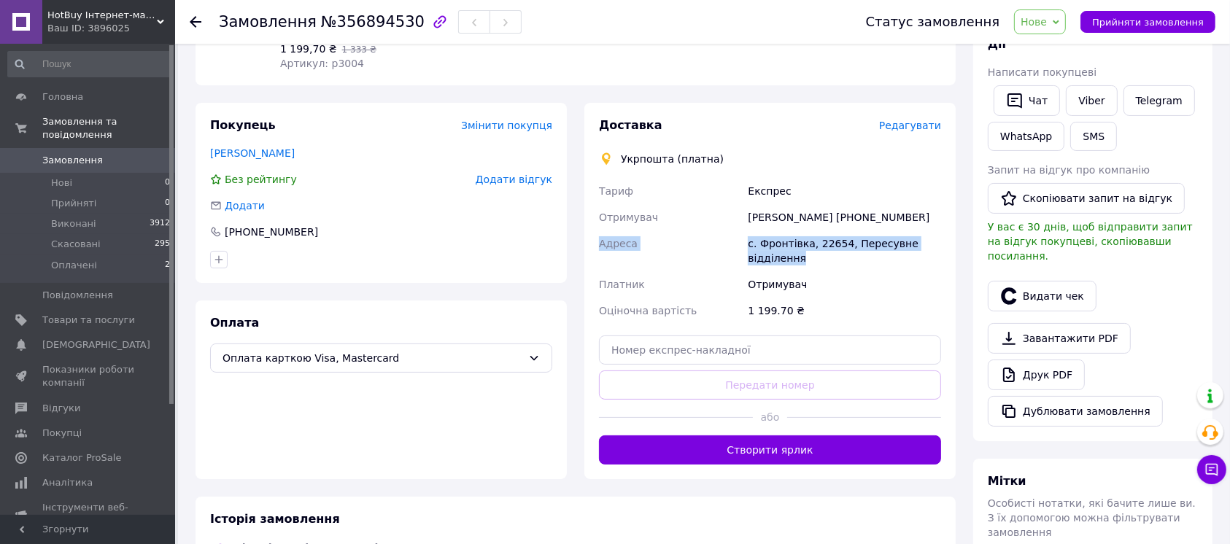
click at [815, 260] on div "с. Фронтівка, 22654, Пересувне відділення" at bounding box center [844, 251] width 199 height 41
drag, startPoint x: 819, startPoint y: 260, endPoint x: 642, endPoint y: 242, distance: 177.4
click at [718, 236] on div "Тариф Експрес Отримувач Наталія Степанова +380932905492 Адреса с. Фронтівка, 22…" at bounding box center [770, 251] width 348 height 146
click at [604, 243] on span "Адреса" at bounding box center [618, 244] width 39 height 12
drag, startPoint x: 597, startPoint y: 243, endPoint x: 797, endPoint y: 261, distance: 200.0
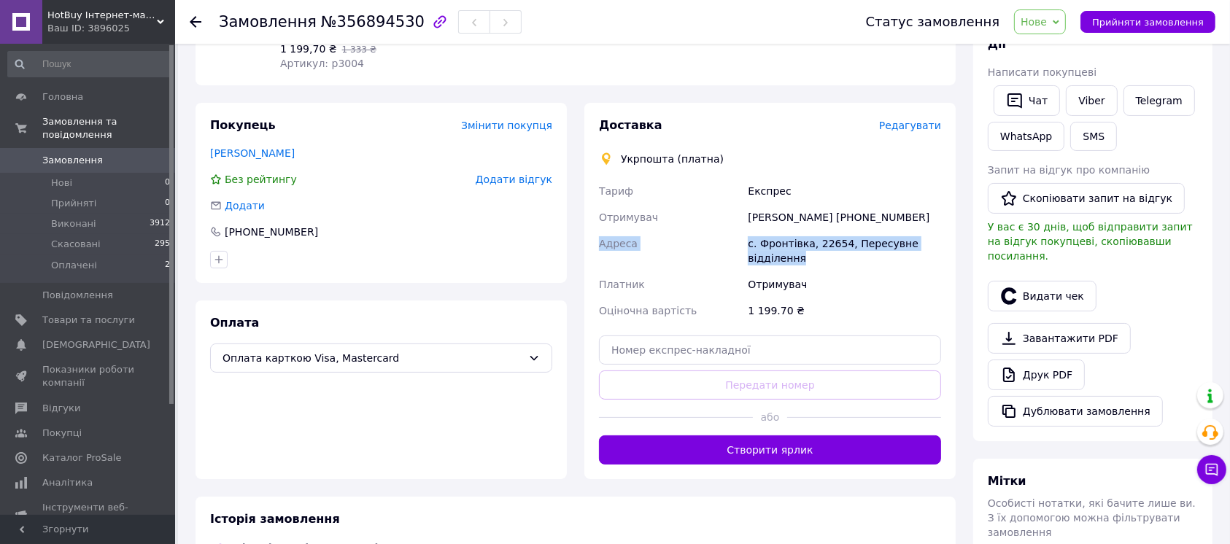
click at [797, 261] on div "Тариф Експрес Отримувач Наталія Степанова +380932905492 Адреса с. Фронтівка, 22…" at bounding box center [770, 251] width 348 height 146
click at [797, 261] on div "с. Фронтівка, 22654, Пересувне відділення" at bounding box center [844, 251] width 199 height 41
drag, startPoint x: 799, startPoint y: 261, endPoint x: 599, endPoint y: 238, distance: 201.3
click at [599, 238] on div "Тариф Експрес Отримувач Наталія Степанова +380932905492 Адреса с. Фронтівка, 22…" at bounding box center [770, 251] width 348 height 146
click at [599, 238] on span "Адреса" at bounding box center [618, 244] width 39 height 12
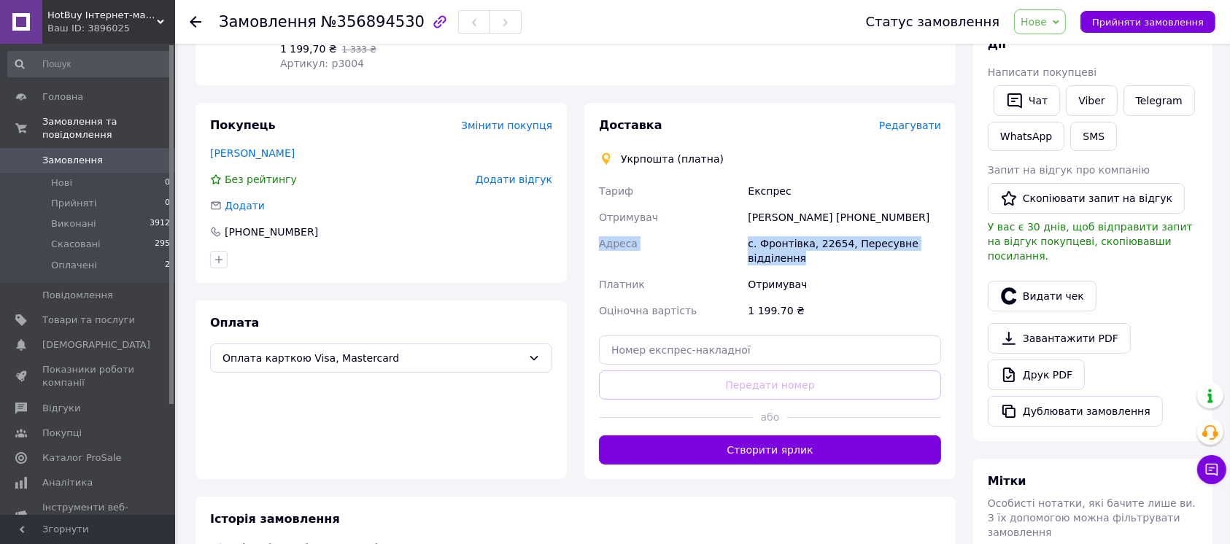
drag, startPoint x: 599, startPoint y: 238, endPoint x: 808, endPoint y: 254, distance: 210.0
click at [808, 254] on div "Тариф Експрес Отримувач Наталія Степанова +380932905492 Адреса с. Фронтівка, 22…" at bounding box center [770, 251] width 348 height 146
click at [808, 254] on div "с. Фронтівка, 22654, Пересувне відділення" at bounding box center [844, 251] width 199 height 41
drag, startPoint x: 808, startPoint y: 254, endPoint x: 603, endPoint y: 238, distance: 205.6
click at [604, 238] on div "Тариф Експрес Отримувач Наталія Степанова +380932905492 Адреса с. Фронтівка, 22…" at bounding box center [770, 251] width 348 height 146
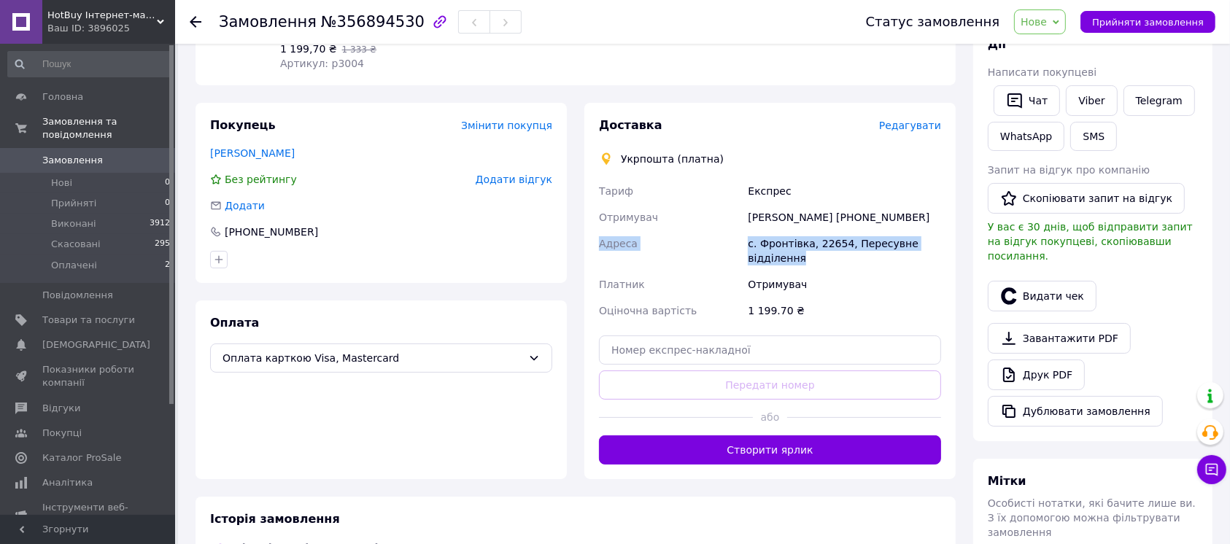
click at [603, 238] on span "Адреса" at bounding box center [618, 244] width 39 height 12
drag, startPoint x: 603, startPoint y: 238, endPoint x: 810, endPoint y: 263, distance: 208.0
click at [810, 263] on div "Тариф Експрес Отримувач Наталія Степанова +380932905492 Адреса с. Фронтівка, 22…" at bounding box center [770, 251] width 348 height 146
click at [812, 263] on div "с. Фронтівка, 22654, Пересувне відділення" at bounding box center [844, 251] width 199 height 41
drag, startPoint x: 812, startPoint y: 263, endPoint x: 764, endPoint y: 253, distance: 49.2
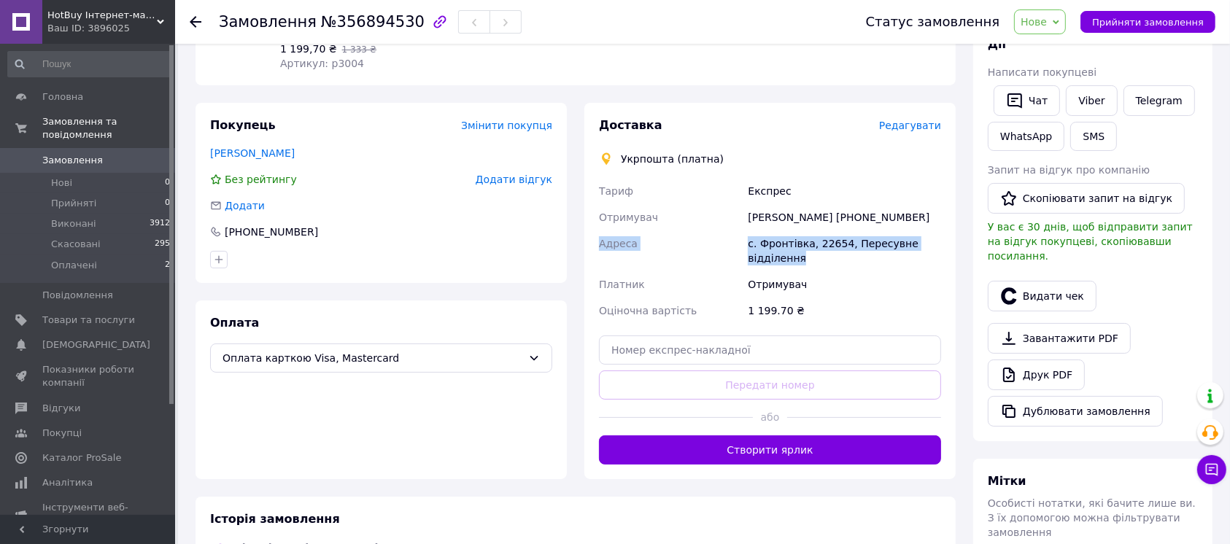
click at [808, 261] on div "с. Фронтівка, 22654, Пересувне відділення" at bounding box center [844, 251] width 199 height 41
click at [803, 251] on div "с. Фронтівка, 22654, Пересувне відділення" at bounding box center [844, 251] width 199 height 41
drag, startPoint x: 802, startPoint y: 267, endPoint x: 595, endPoint y: 242, distance: 208.7
click at [596, 242] on div "Тариф Експрес Отримувач Наталія Степанова +380932905492 Адреса с. Фронтівка, 22…" at bounding box center [770, 251] width 348 height 146
click at [812, 254] on div "с. Фронтівка, 22654, Пересувне відділення" at bounding box center [844, 251] width 199 height 41
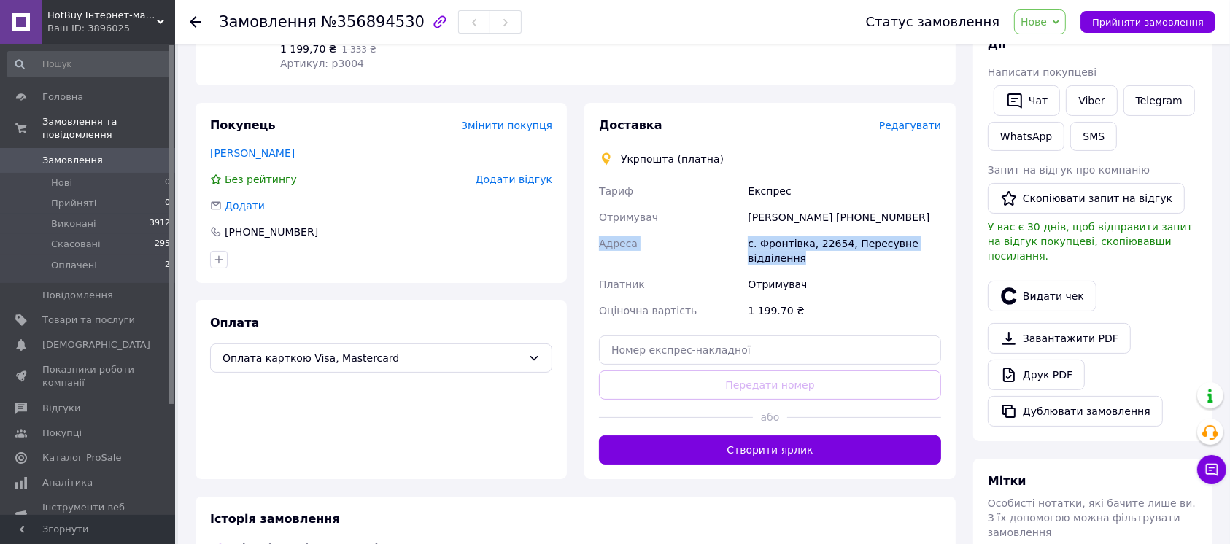
drag, startPoint x: 810, startPoint y: 252, endPoint x: 601, endPoint y: 241, distance: 208.9
click at [601, 241] on div "Тариф Експрес Отримувач Наталія Степанова +380932905492 Адреса с. Фронтівка, 22…" at bounding box center [770, 251] width 348 height 146
click at [601, 241] on span "Адреса" at bounding box center [618, 244] width 39 height 12
drag, startPoint x: 601, startPoint y: 241, endPoint x: 800, endPoint y: 259, distance: 199.9
click at [800, 259] on div "Тариф Експрес Отримувач Наталія Степанова +380932905492 Адреса с. Фронтівка, 22…" at bounding box center [770, 251] width 348 height 146
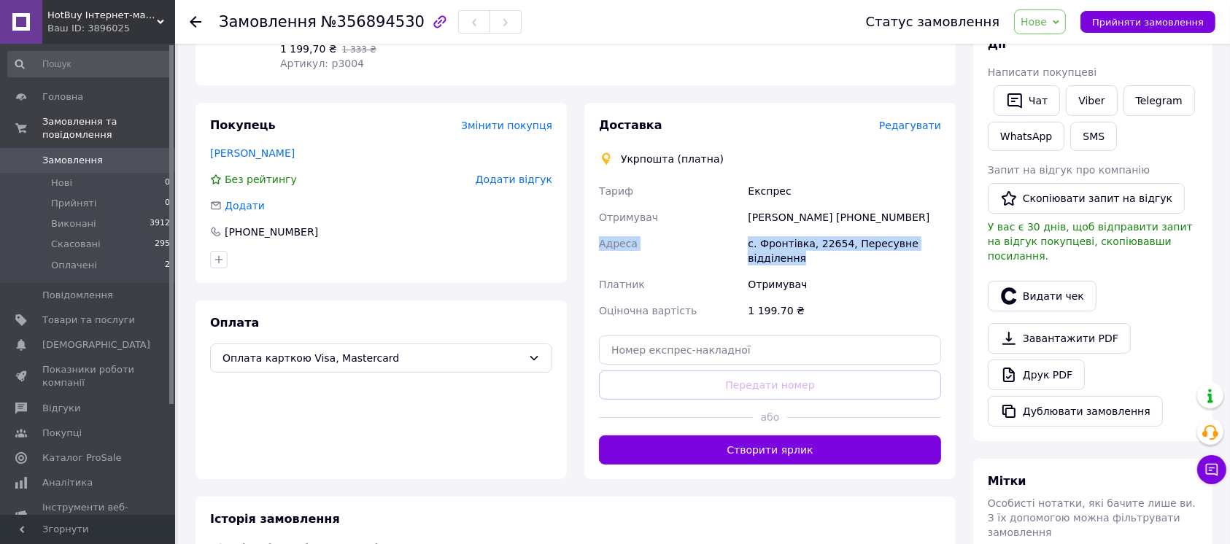
click at [800, 259] on div "с. Фронтівка, 22654, Пересувне відділення" at bounding box center [844, 251] width 199 height 41
drag, startPoint x: 800, startPoint y: 259, endPoint x: 600, endPoint y: 239, distance: 201.6
click at [600, 239] on div "Тариф Експрес Отримувач Наталія Степанова +380932905492 Адреса с. Фронтівка, 22…" at bounding box center [770, 251] width 348 height 146
click at [600, 239] on span "Адреса" at bounding box center [618, 244] width 39 height 12
drag, startPoint x: 600, startPoint y: 239, endPoint x: 802, endPoint y: 255, distance: 203.4
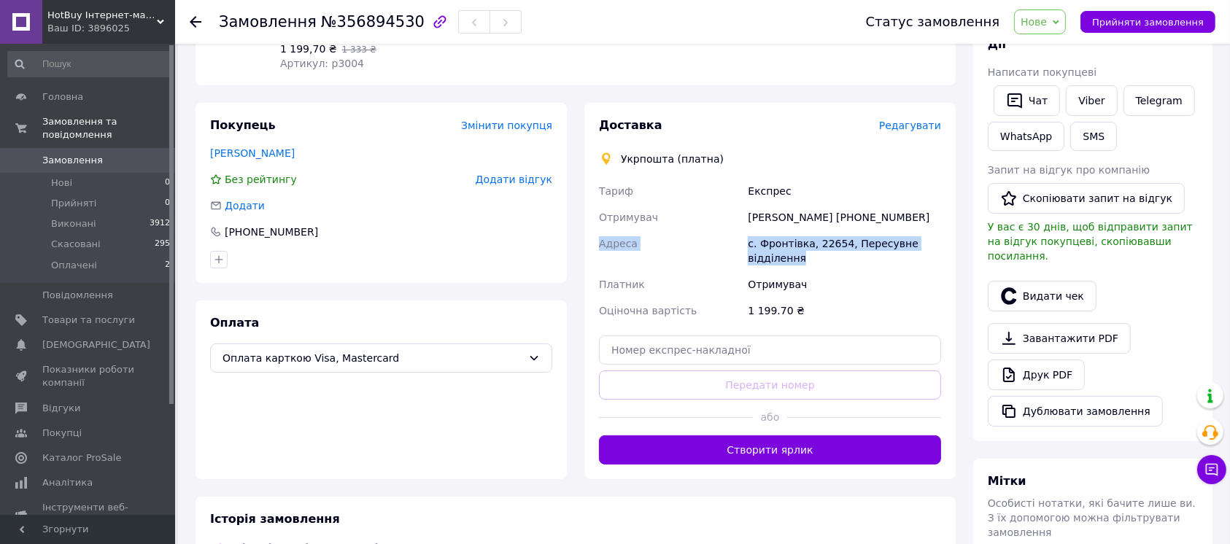
click at [802, 255] on div "Тариф Експрес Отримувач Наталія Степанова +380932905492 Адреса с. Фронтівка, 22…" at bounding box center [770, 251] width 348 height 146
click at [802, 255] on div "с. Фронтівка, 22654, Пересувне відділення" at bounding box center [844, 251] width 199 height 41
drag, startPoint x: 802, startPoint y: 255, endPoint x: 600, endPoint y: 235, distance: 203.8
click at [600, 235] on div "Тариф Експрес Отримувач Наталія Степанова +380932905492 Адреса с. Фронтівка, 22…" at bounding box center [770, 251] width 348 height 146
click at [600, 238] on span "Адреса" at bounding box center [618, 244] width 39 height 12
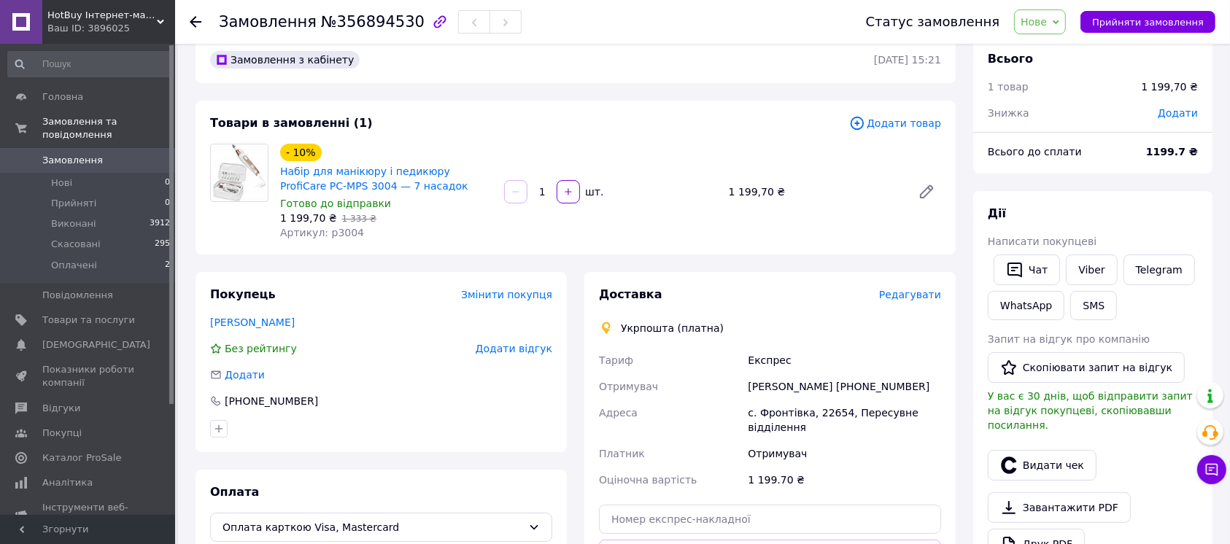
scroll to position [0, 0]
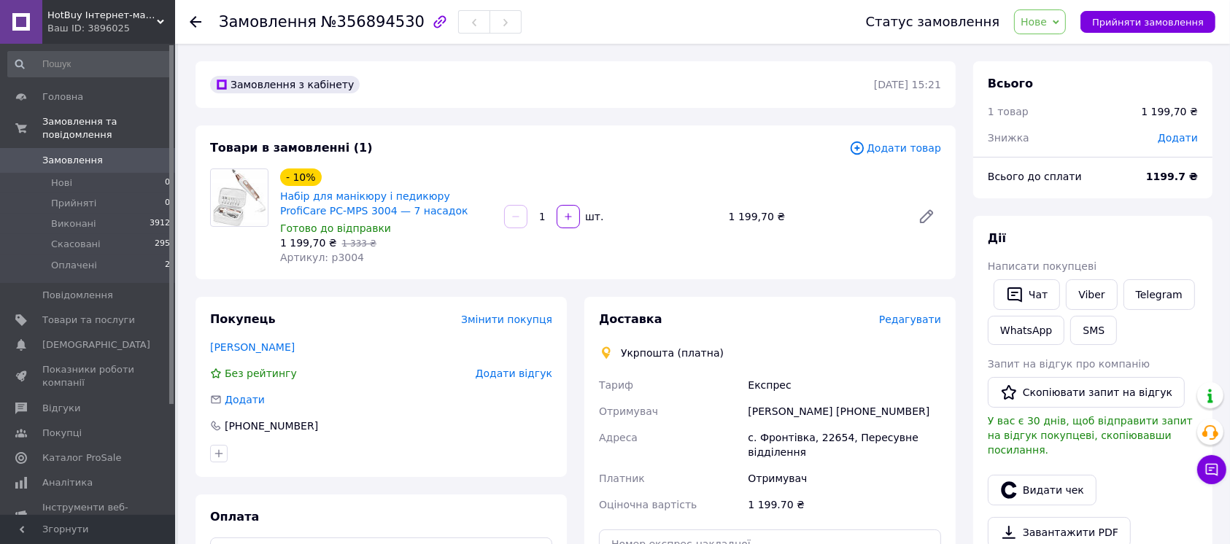
click at [539, 221] on input "1" at bounding box center [541, 217] width 23 height 11
click at [543, 227] on div "1   шт." at bounding box center [610, 216] width 215 height 23
click at [856, 408] on div "Наталія Степанова +380932905492" at bounding box center [844, 411] width 199 height 26
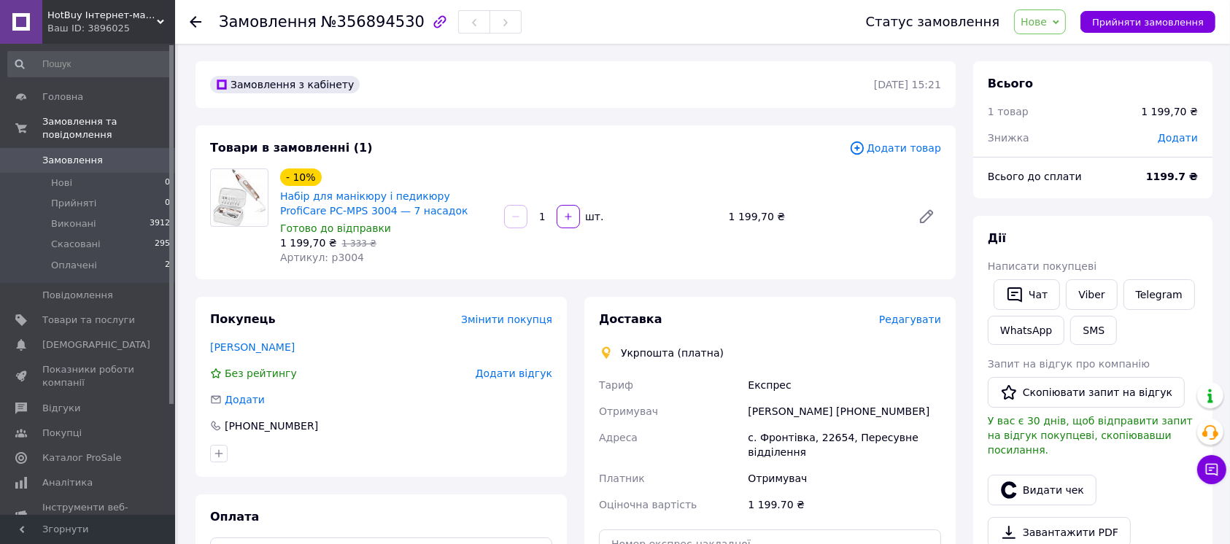
click at [856, 408] on div "Наталія Степанова +380932905492" at bounding box center [844, 411] width 199 height 26
drag, startPoint x: 856, startPoint y: 408, endPoint x: 789, endPoint y: 417, distance: 67.8
click at [856, 409] on div "Наталія Степанова +380932905492" at bounding box center [844, 411] width 199 height 26
click at [789, 417] on div "Наталія Степанова +380932905492" at bounding box center [844, 411] width 199 height 26
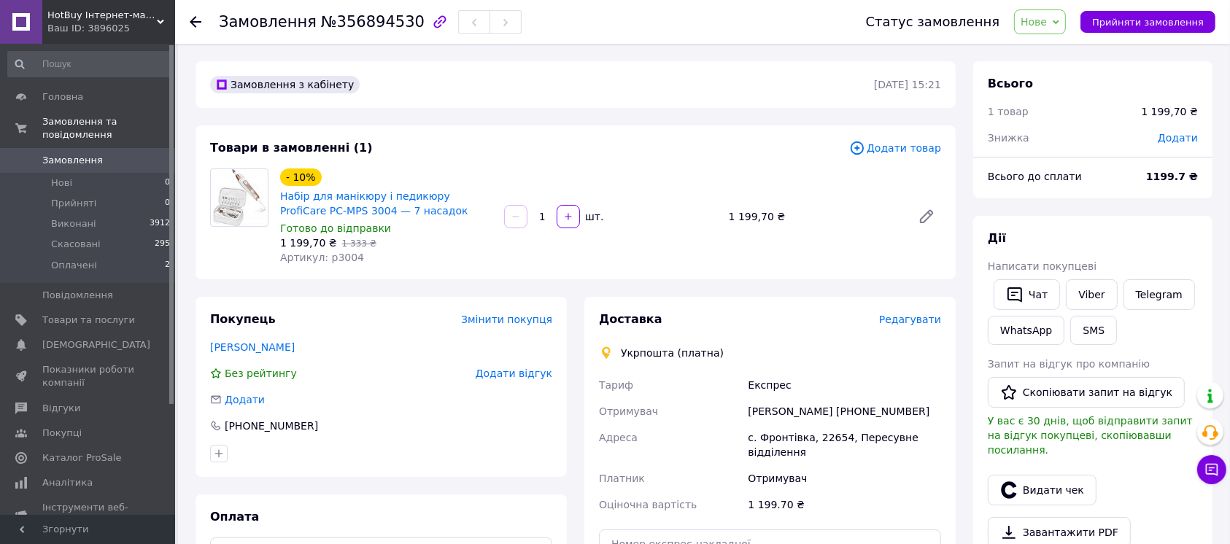
click at [794, 431] on div "с. Фронтівка, 22654, Пересувне відділення" at bounding box center [844, 445] width 199 height 41
click at [794, 432] on div "с. Фронтівка, 22654, Пересувне відділення" at bounding box center [844, 445] width 199 height 41
click at [794, 407] on div "Наталія Степанова +380932905492" at bounding box center [844, 411] width 199 height 26
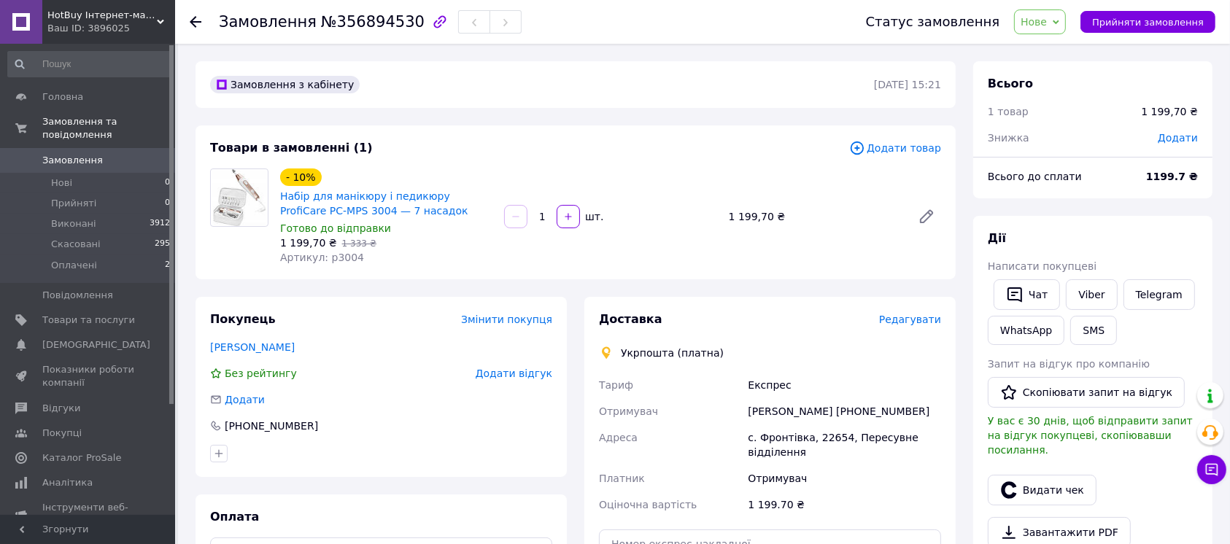
click at [804, 428] on div "с. Фронтівка, 22654, Пересувне відділення" at bounding box center [844, 445] width 199 height 41
click at [804, 433] on div "с. Фронтівка, 22654, Пересувне відділення" at bounding box center [844, 445] width 199 height 41
click at [804, 435] on div "с. Фронтівка, 22654, Пересувне відділення" at bounding box center [844, 445] width 199 height 41
click at [773, 403] on div "Наталія Степанова +380932905492" at bounding box center [844, 411] width 199 height 26
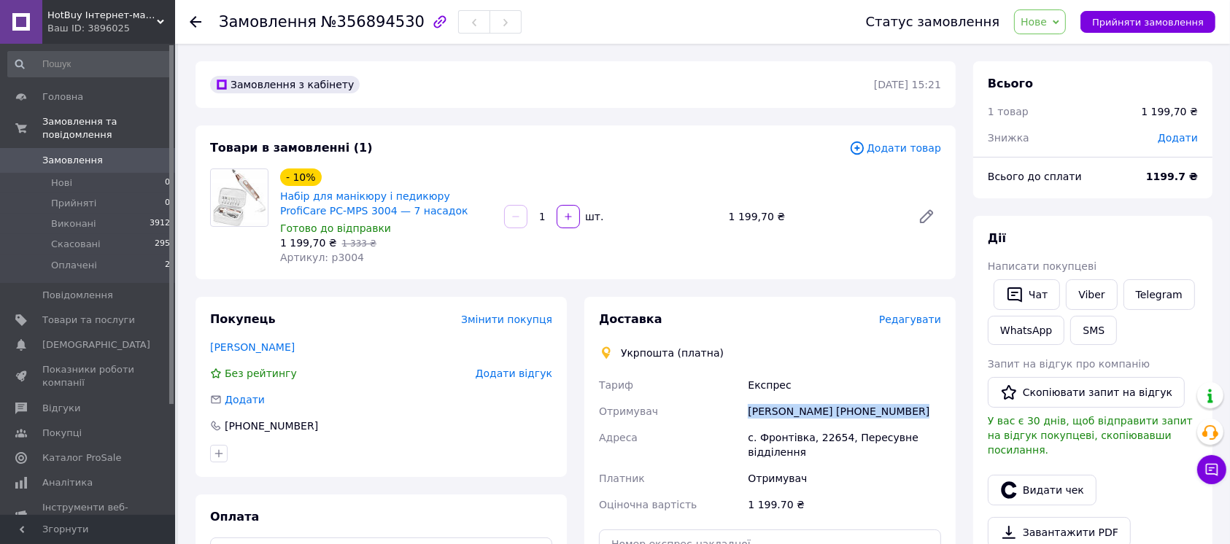
click at [773, 403] on div "Наталія Степанова +380932905492" at bounding box center [844, 411] width 199 height 26
click at [841, 422] on div "Наталія Степанова +380932905492" at bounding box center [844, 411] width 199 height 26
click at [829, 409] on div "Наталія Степанова +380932905492" at bounding box center [844, 411] width 199 height 26
click at [821, 428] on div "с. Фронтівка, 22654, Пересувне відділення" at bounding box center [844, 445] width 199 height 41
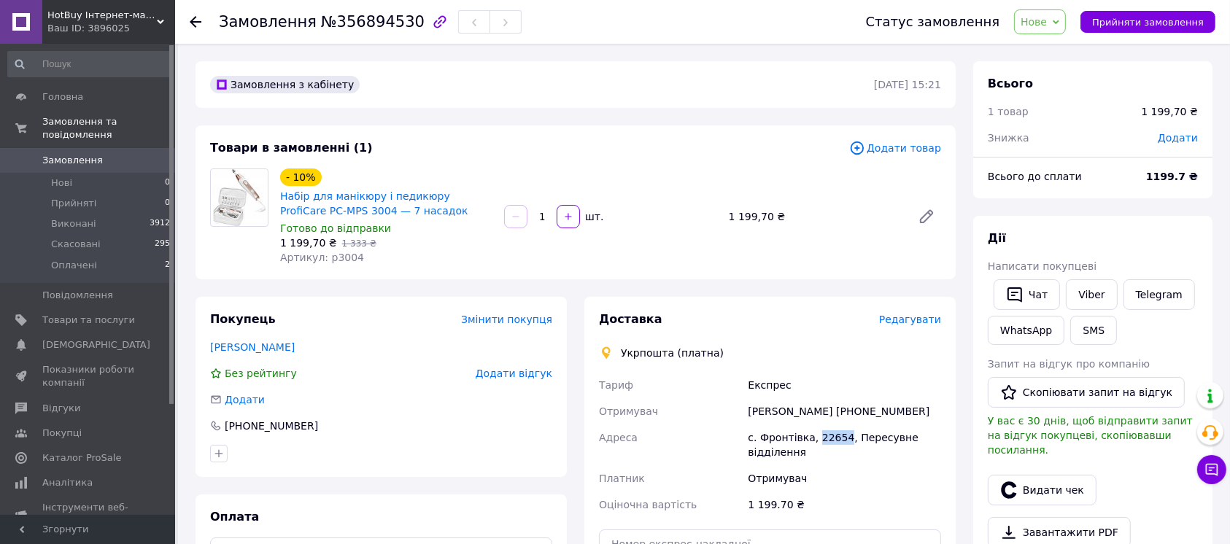
click at [821, 428] on div "с. Фронтівка, 22654, Пересувне відділення" at bounding box center [844, 445] width 199 height 41
click at [800, 436] on div "с. Фронтівка, 22654, Пересувне відділення" at bounding box center [844, 445] width 199 height 41
click at [812, 435] on div "с. Фронтівка, 22654, Пересувне відділення" at bounding box center [844, 445] width 199 height 41
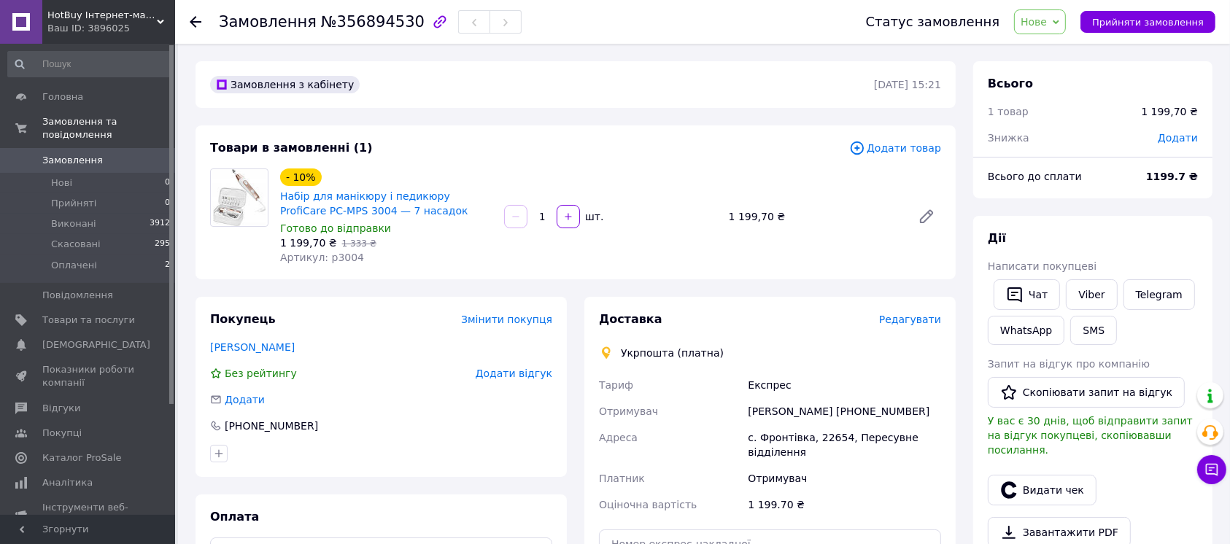
click at [811, 405] on div "Наталія Степанова +380932905492" at bounding box center [844, 411] width 199 height 26
click at [774, 411] on div "Наталія Степанова +380932905492" at bounding box center [844, 411] width 199 height 26
click at [781, 411] on div "Наталія Степанова +380932905492" at bounding box center [844, 411] width 199 height 26
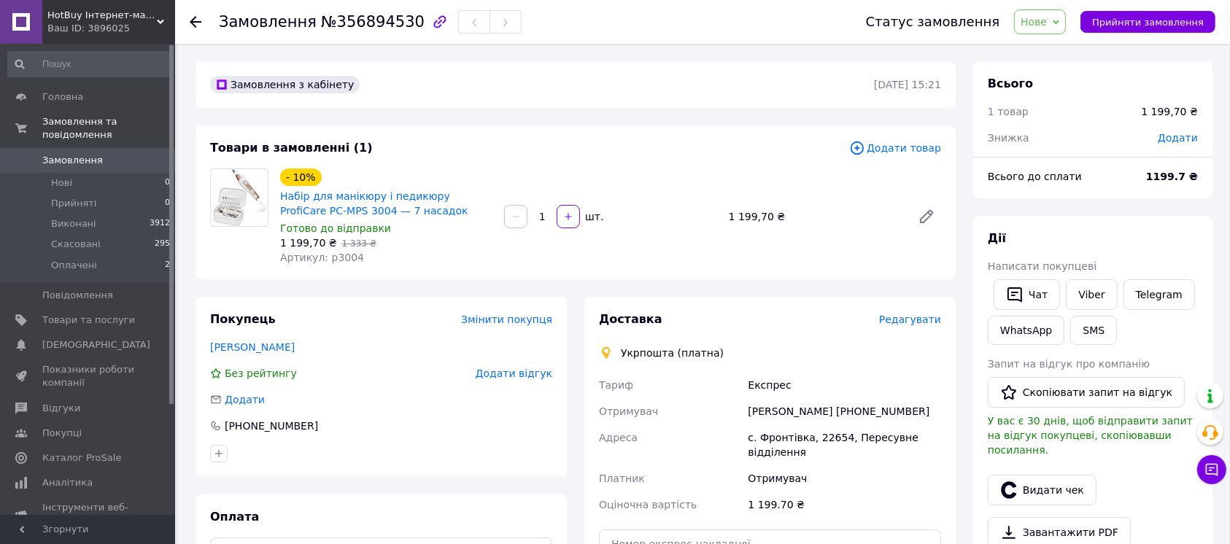
click at [783, 411] on div "Наталія Степанова +380932905492" at bounding box center [844, 411] width 199 height 26
click at [788, 436] on div "с. Фронтівка, 22654, Пересувне відділення" at bounding box center [844, 445] width 199 height 41
click at [809, 436] on div "с. Фронтівка, 22654, Пересувне відділення" at bounding box center [844, 445] width 199 height 41
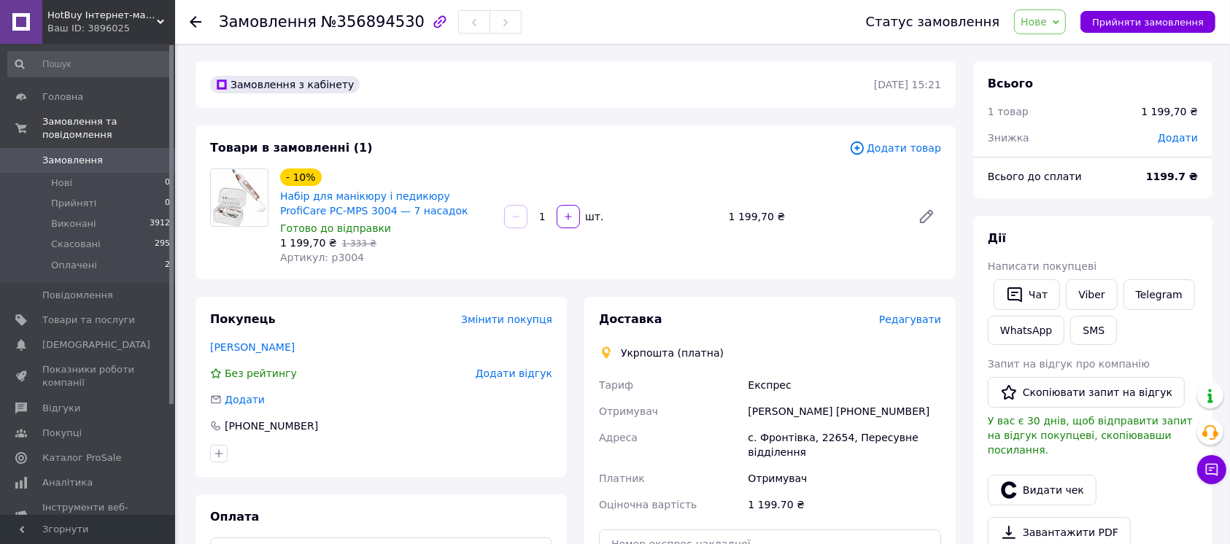
click at [805, 436] on div "с. Фронтівка, 22654, Пересувне відділення" at bounding box center [844, 445] width 199 height 41
drag, startPoint x: 805, startPoint y: 436, endPoint x: 807, endPoint y: 454, distance: 18.3
click at [806, 435] on div "с. Фронтівка, 22654, Пересувне відділення" at bounding box center [844, 445] width 199 height 41
click at [808, 454] on div "с. Фронтівка, 22654, Пересувне відділення" at bounding box center [844, 445] width 199 height 41
click at [803, 449] on div "с. Фронтівка, 22654, Пересувне відділення" at bounding box center [844, 445] width 199 height 41
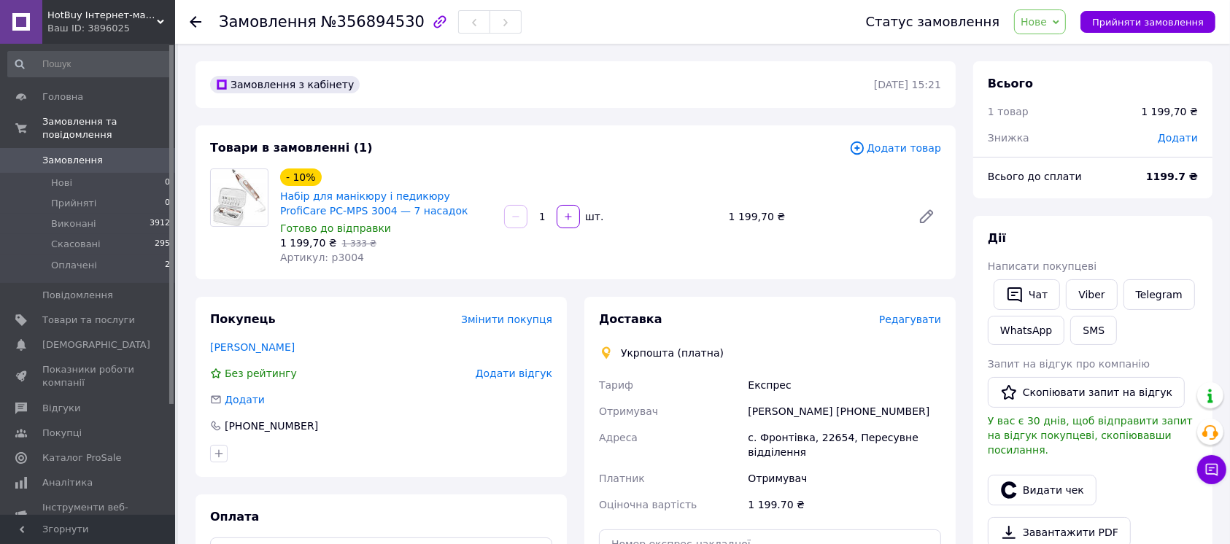
click at [808, 437] on div "с. Фронтівка, 22654, Пересувне відділення" at bounding box center [844, 445] width 199 height 41
click at [808, 436] on div "с. Фронтівка, 22654, Пересувне відділення" at bounding box center [844, 445] width 199 height 41
click at [806, 435] on div "с. Фронтівка, 22654, Пересувне відділення" at bounding box center [844, 445] width 199 height 41
click at [807, 437] on div "с. Фронтівка, 22654, Пересувне відділення" at bounding box center [844, 445] width 199 height 41
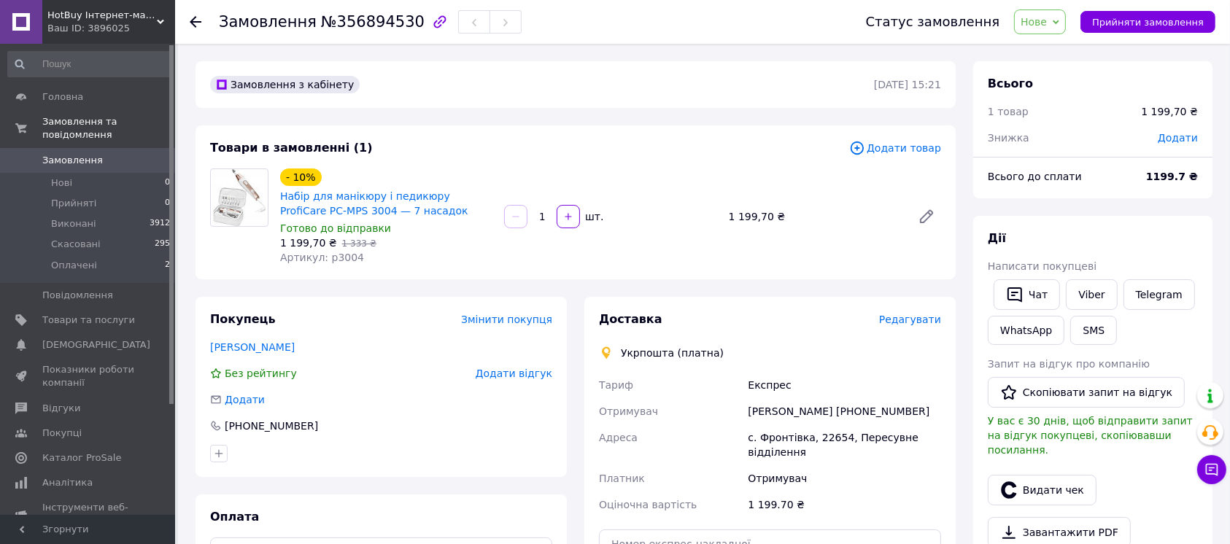
click at [790, 440] on div "с. Фронтівка, 22654, Пересувне відділення" at bounding box center [844, 445] width 199 height 41
click at [840, 403] on div "Наталія Степанова +380932905492" at bounding box center [844, 411] width 199 height 26
click at [838, 411] on div "Наталія Степанова +380932905492" at bounding box center [844, 411] width 199 height 26
click at [836, 411] on div "Наталія Степанова +380932905492" at bounding box center [844, 411] width 199 height 26
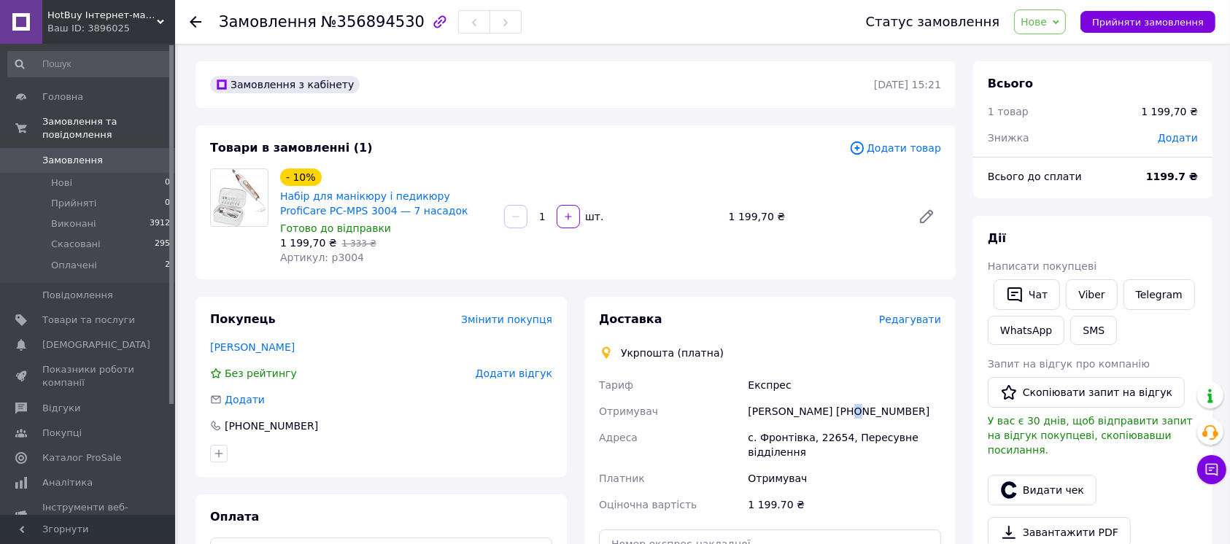
click at [836, 411] on div "Наталія Степанова +380932905492" at bounding box center [844, 411] width 199 height 26
click at [841, 425] on div "с. Фронтівка, 22654, Пересувне відділення" at bounding box center [844, 445] width 199 height 41
click at [784, 415] on div "Наталія Степанова +380932905492" at bounding box center [844, 411] width 199 height 26
click at [786, 436] on div "с. Фронтівка, 22654, Пересувне відділення" at bounding box center [844, 445] width 199 height 41
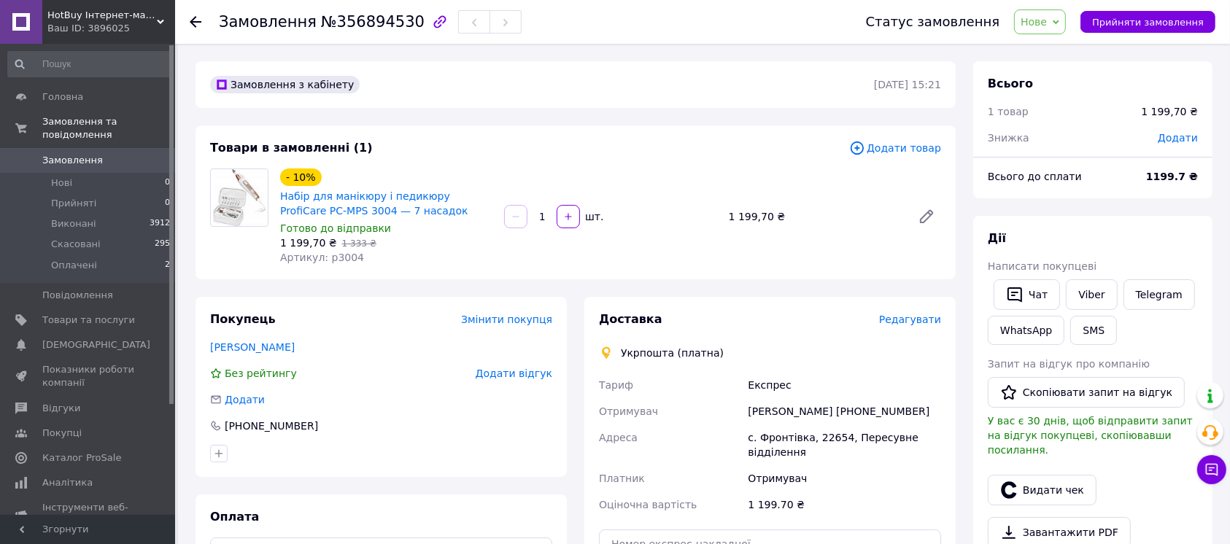
click at [754, 438] on div "с. Фронтівка, 22654, Пересувне відділення" at bounding box center [844, 445] width 199 height 41
click at [770, 458] on div "с. Фронтівка, 22654, Пересувне відділення" at bounding box center [844, 445] width 199 height 41
click at [884, 91] on div "12.08.2025 | 15:21" at bounding box center [908, 85] width 70 height 18
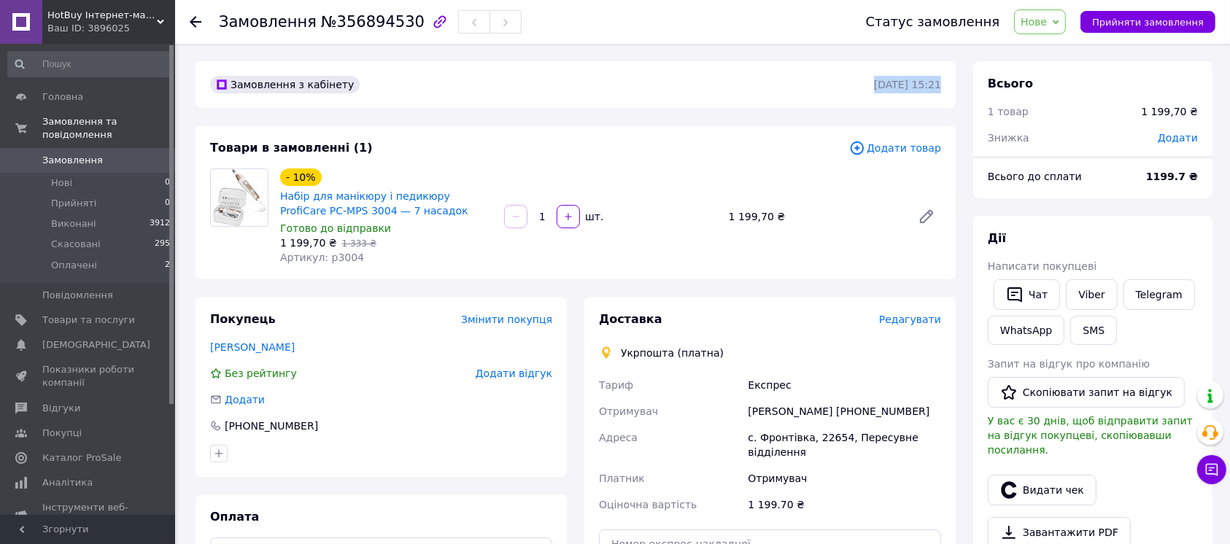
click at [884, 91] on div "12.08.2025 | 15:21" at bounding box center [908, 85] width 70 height 18
click at [899, 85] on time "12.08.2025 | 15:21" at bounding box center [907, 85] width 67 height 12
click at [900, 85] on time "12.08.2025 | 15:21" at bounding box center [907, 85] width 67 height 12
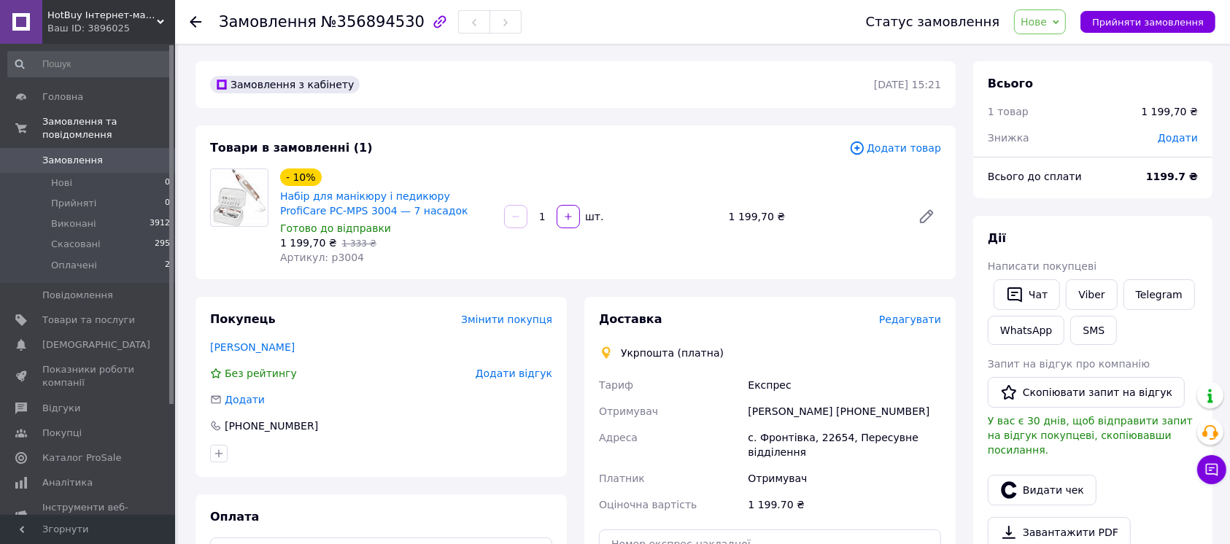
click at [874, 79] on time "12.08.2025 | 15:21" at bounding box center [907, 85] width 67 height 12
click at [878, 82] on time "12.08.2025 | 15:21" at bounding box center [907, 85] width 67 height 12
click at [876, 82] on time "12.08.2025 | 15:21" at bounding box center [907, 85] width 67 height 12
click at [879, 83] on time "12.08.2025 | 15:21" at bounding box center [907, 85] width 67 height 12
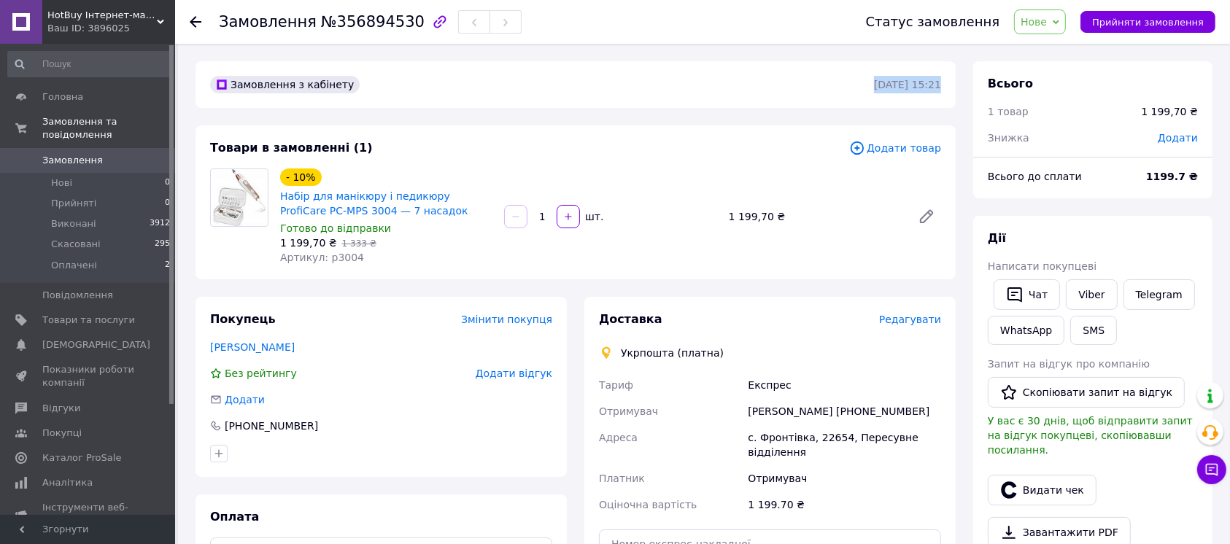
click at [880, 84] on time "12.08.2025 | 15:21" at bounding box center [907, 85] width 67 height 12
drag, startPoint x: 872, startPoint y: 82, endPoint x: 885, endPoint y: 82, distance: 13.2
click at [885, 82] on time "12.08.2025 | 15:21" at bounding box center [907, 85] width 67 height 12
click at [1183, 23] on span "Прийняти замовлення" at bounding box center [1148, 22] width 112 height 11
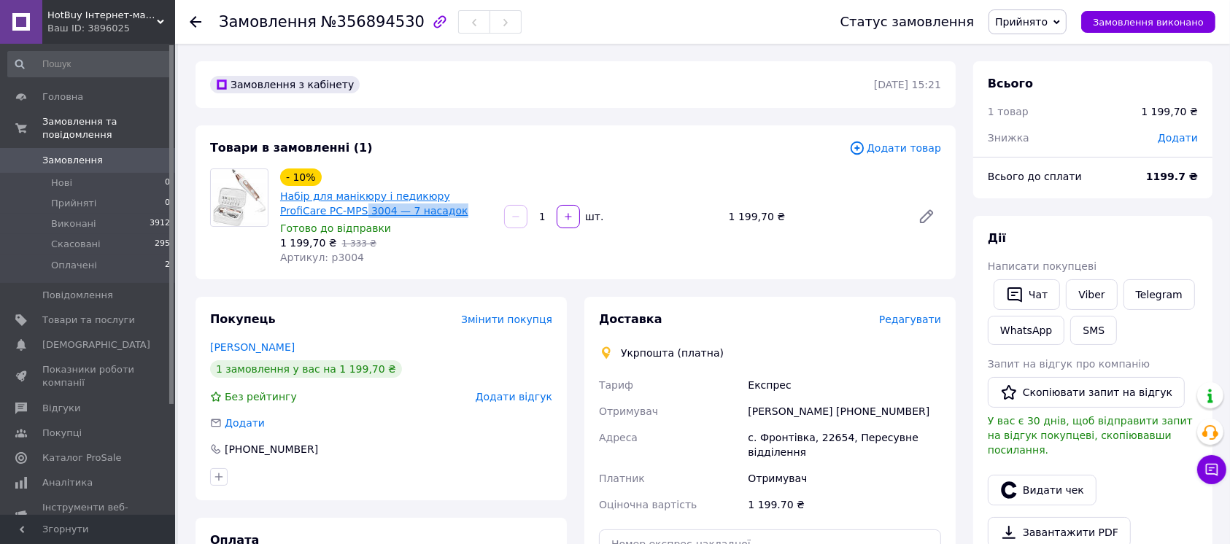
drag, startPoint x: 396, startPoint y: 214, endPoint x: 299, endPoint y: 216, distance: 97.1
click at [299, 216] on span "Набір для манікюру і педикюру ProfiCare PC-MPS 3004 — 7 насадок" at bounding box center [386, 203] width 212 height 29
click at [758, 347] on div "Укрпошта (платна)" at bounding box center [769, 353] width 349 height 15
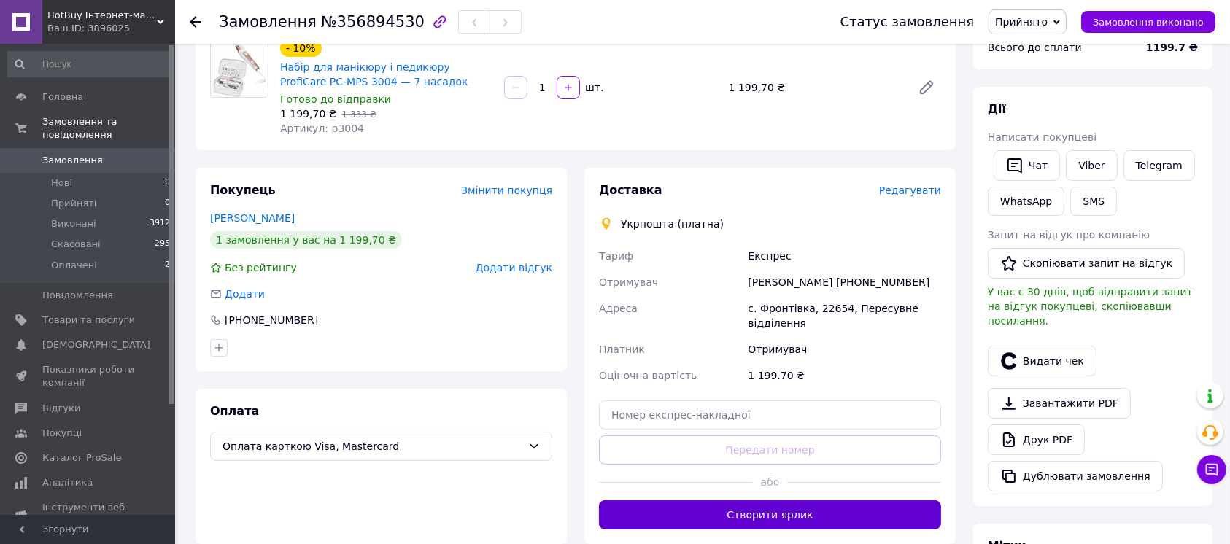
scroll to position [292, 0]
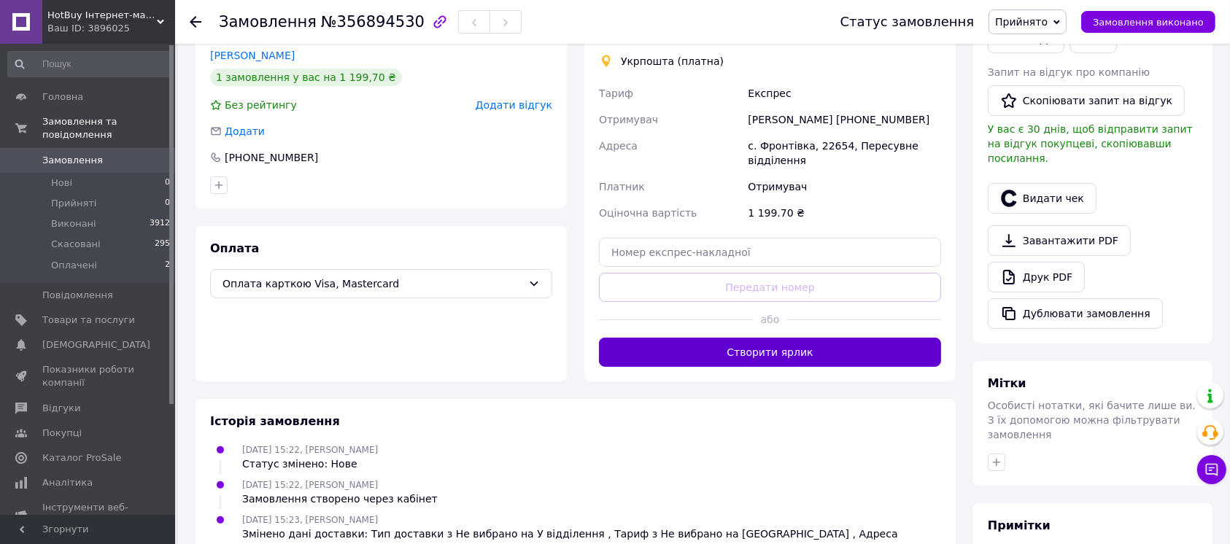
click at [788, 352] on button "Створити ярлик" at bounding box center [770, 352] width 342 height 29
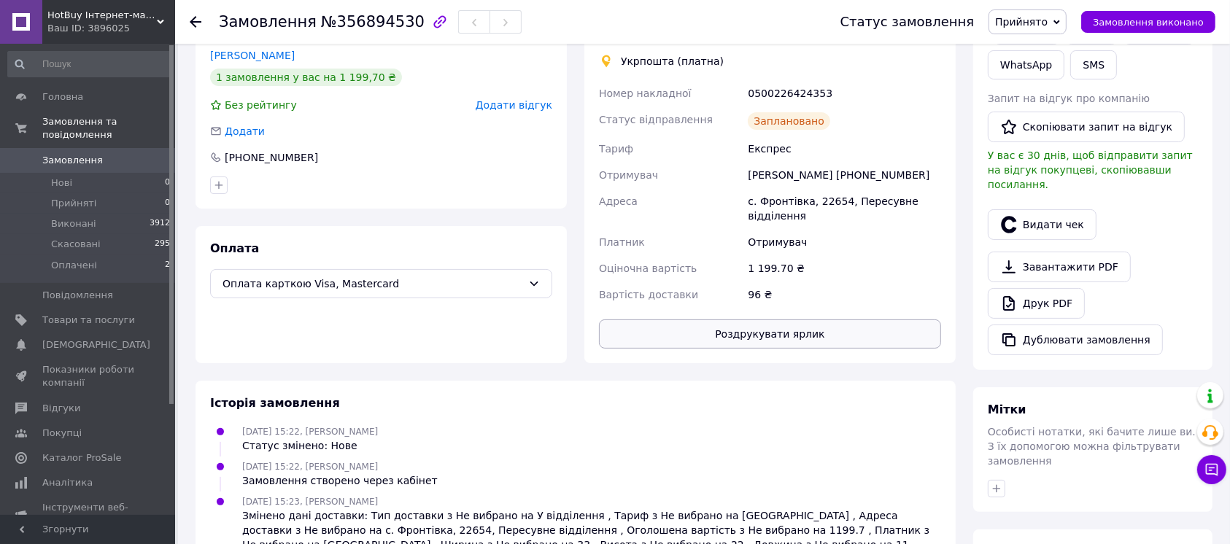
click at [757, 341] on button "Роздрукувати ярлик" at bounding box center [770, 334] width 342 height 29
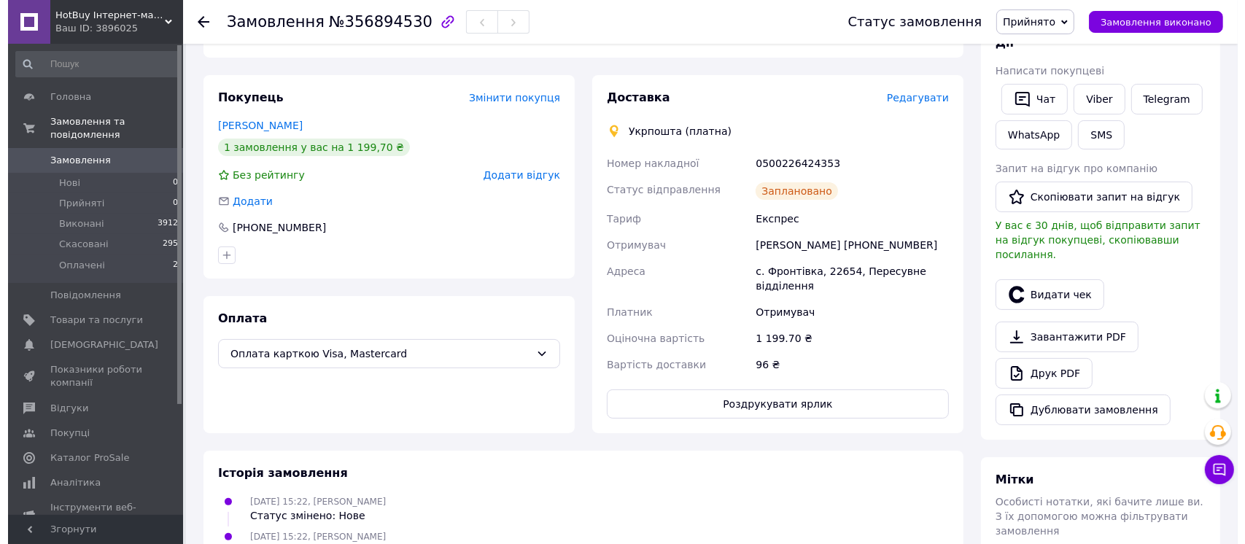
scroll to position [194, 0]
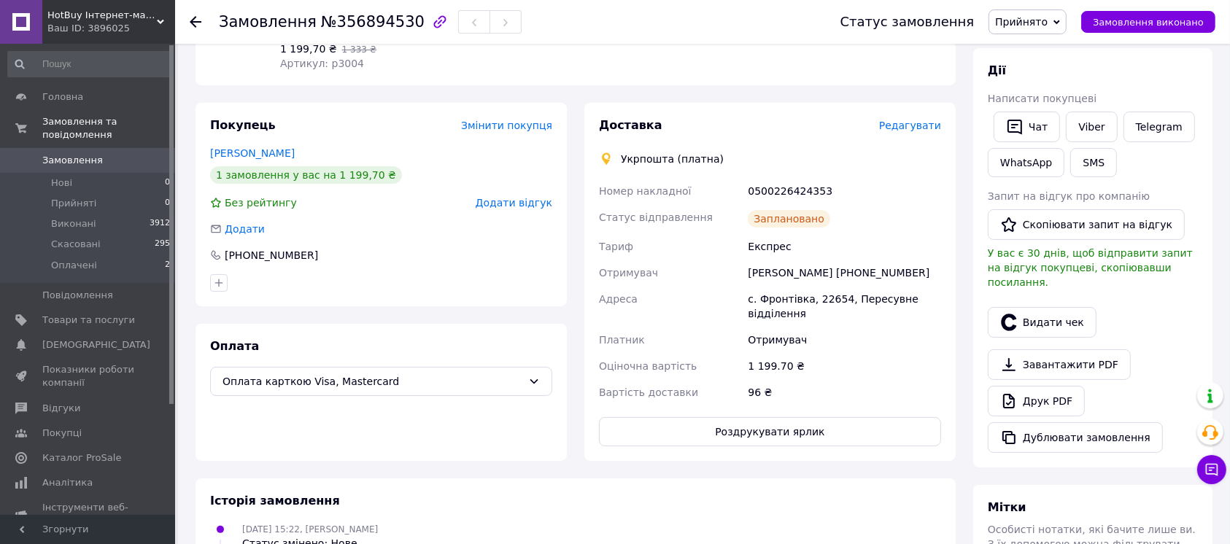
click at [916, 128] on span "Редагувати" at bounding box center [910, 126] width 62 height 12
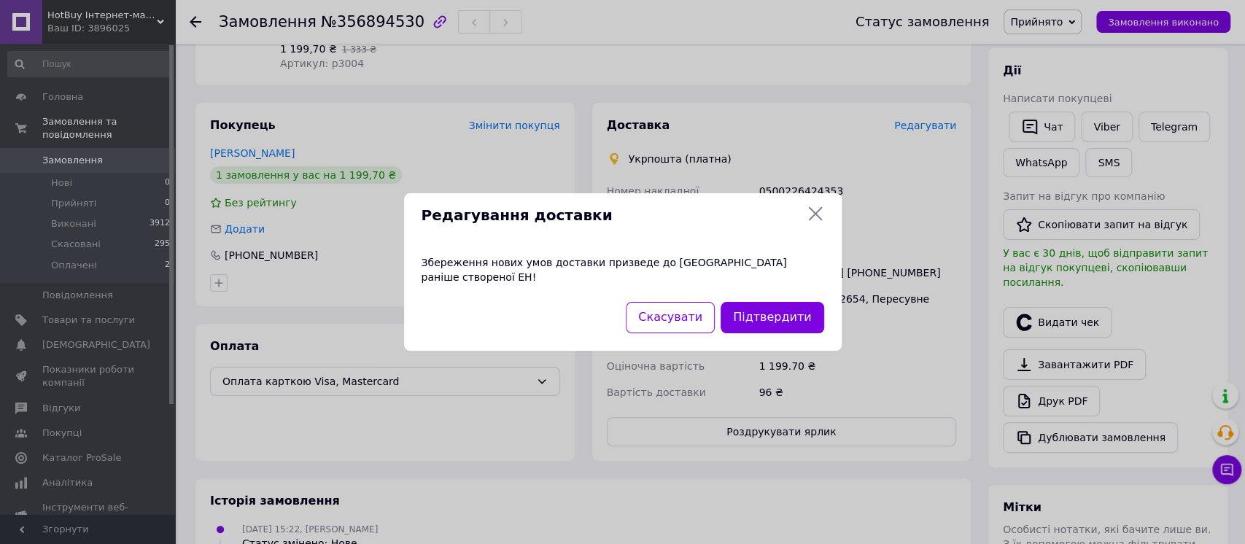
click at [752, 330] on div "Скасувати Підтвердити" at bounding box center [623, 326] width 438 height 49
click at [766, 316] on button "Підтвердити" at bounding box center [772, 317] width 103 height 31
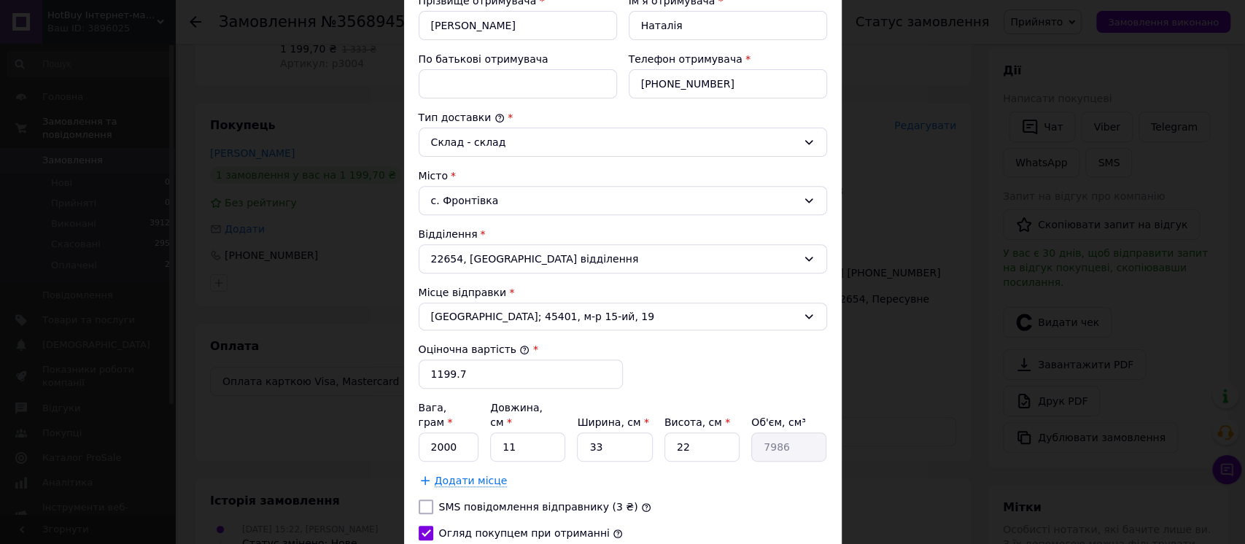
scroll to position [389, 0]
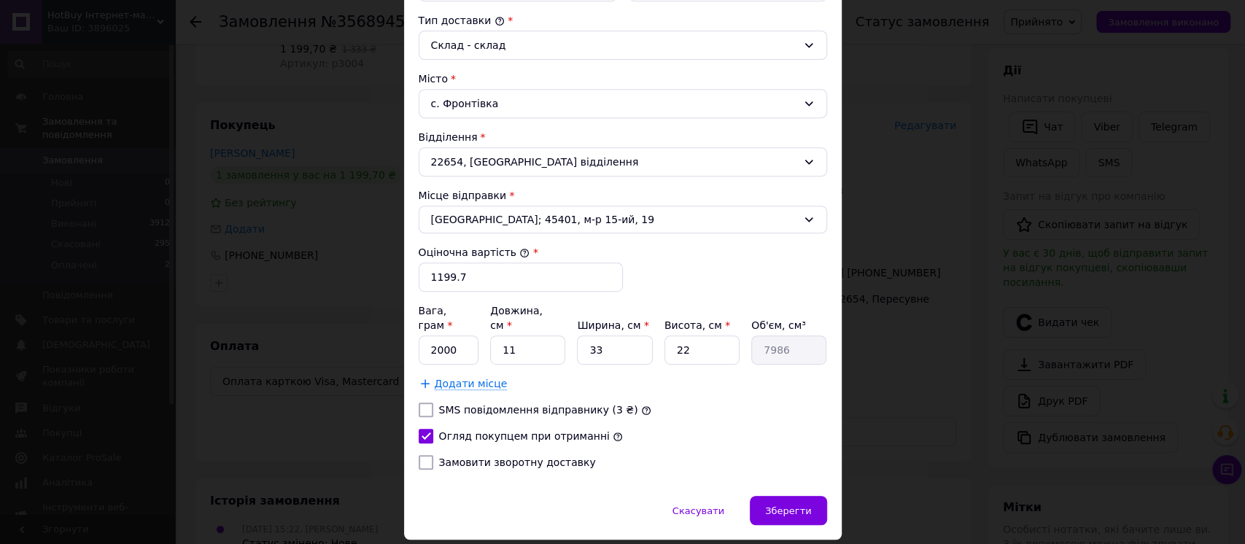
click at [472, 378] on span "Додати місце" at bounding box center [471, 384] width 73 height 12
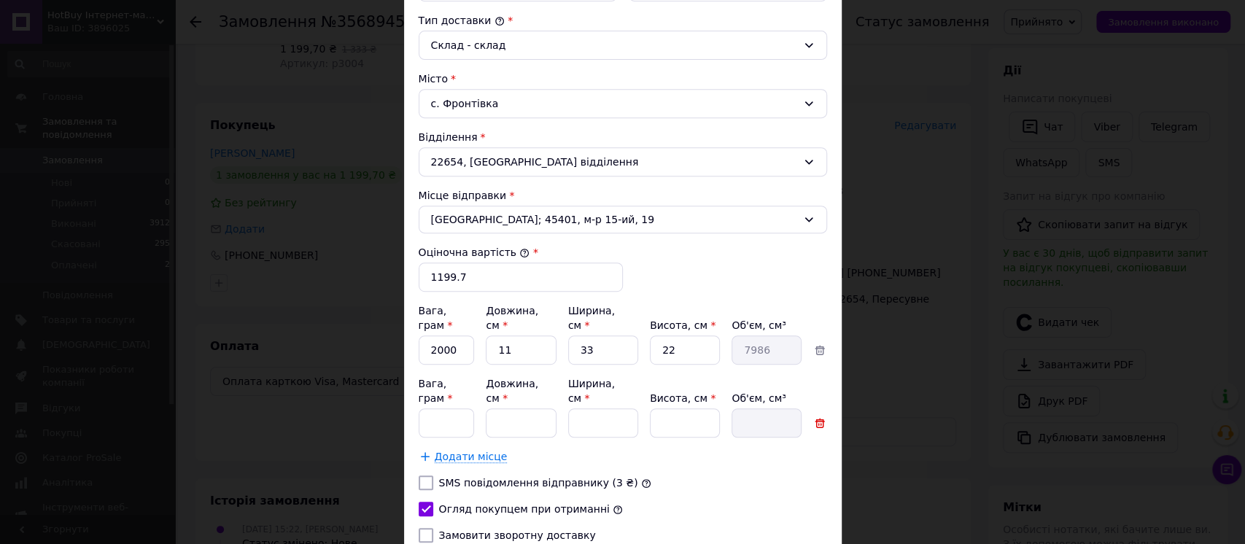
click at [823, 417] on icon at bounding box center [819, 423] width 13 height 13
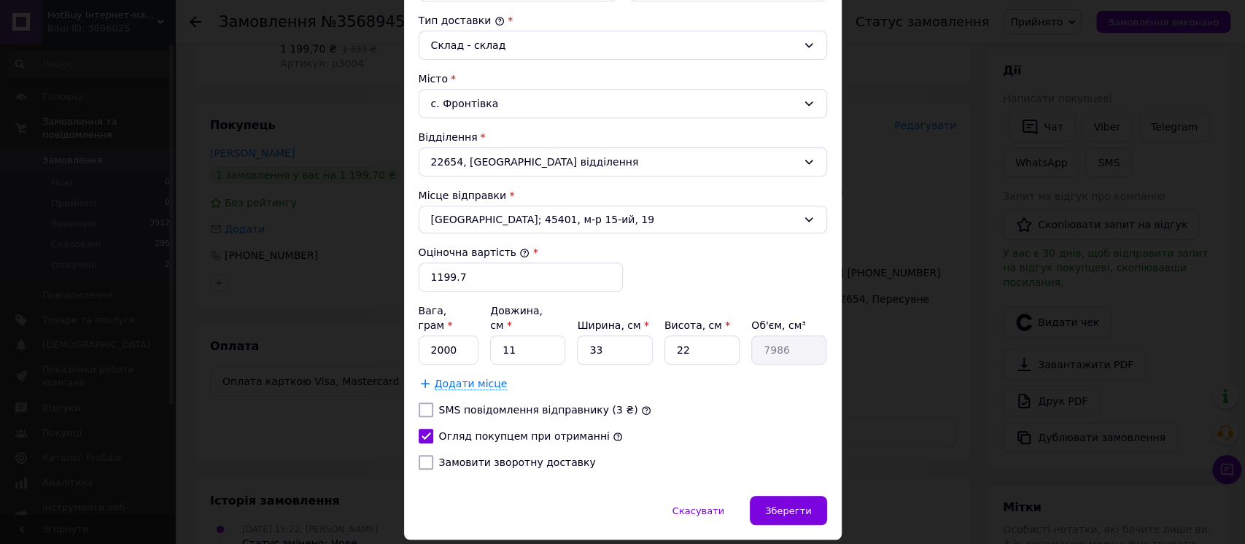
click at [543, 457] on label "Замовити зворотну доставку" at bounding box center [517, 463] width 157 height 12
click at [433, 455] on input "Замовити зворотну доставку" at bounding box center [426, 462] width 15 height 15
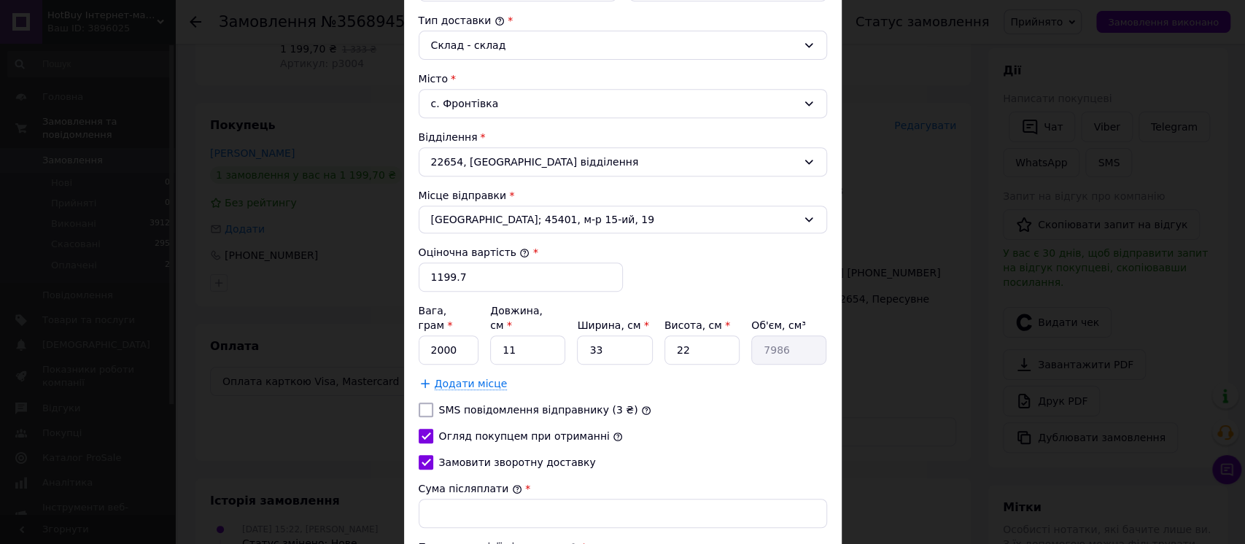
scroll to position [486, 0]
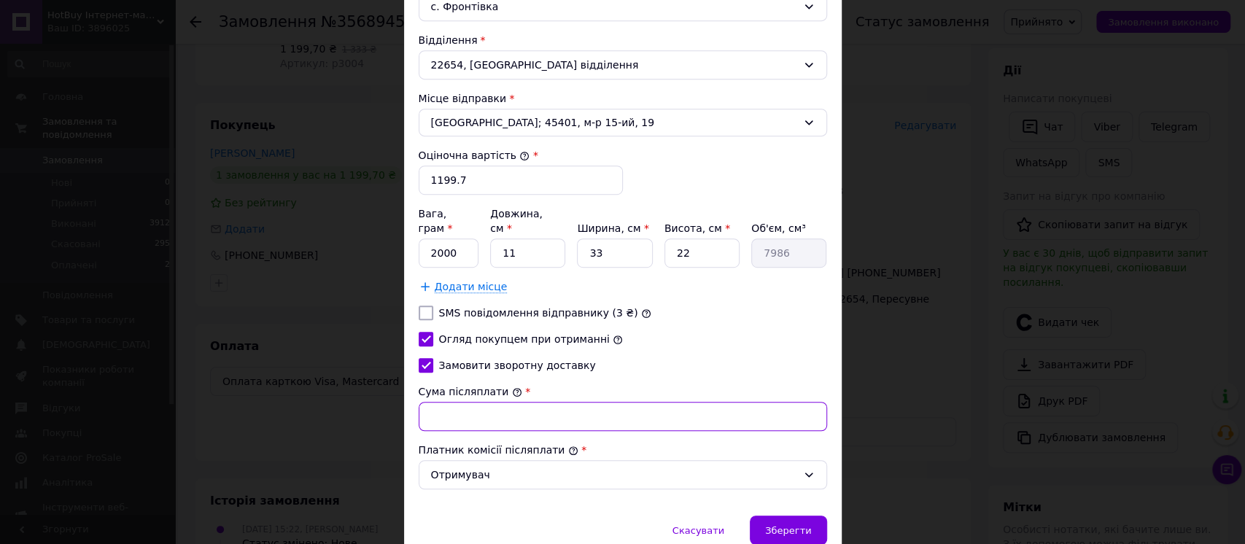
click at [500, 402] on input "Сума післяплати" at bounding box center [623, 416] width 409 height 29
click at [426, 358] on input "Замовити зворотну доставку" at bounding box center [426, 365] width 15 height 15
checkbox input "false"
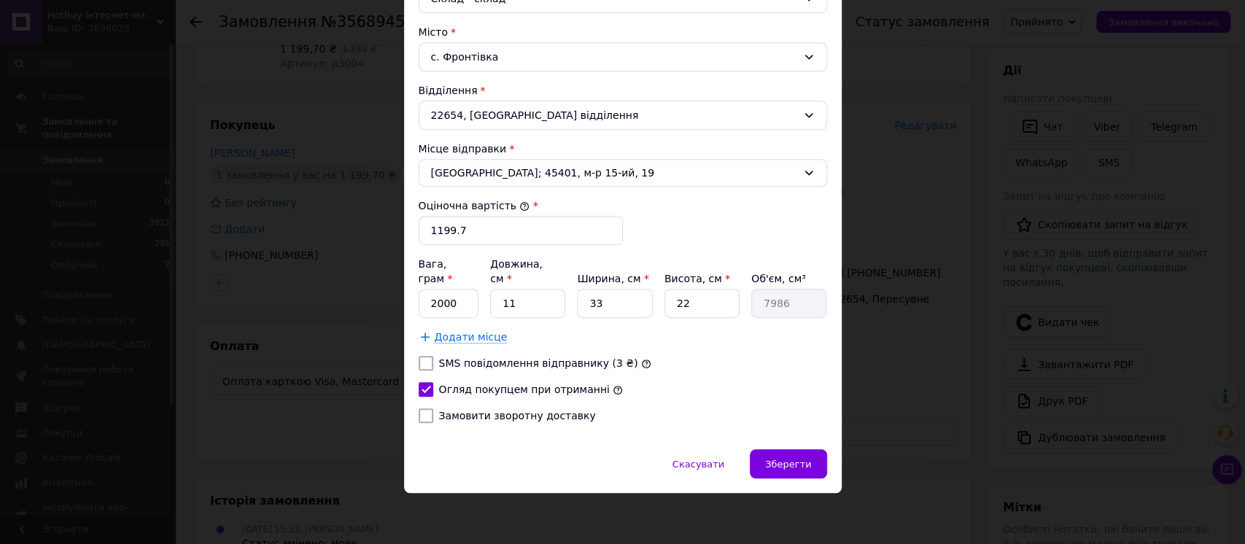
scroll to position [419, 0]
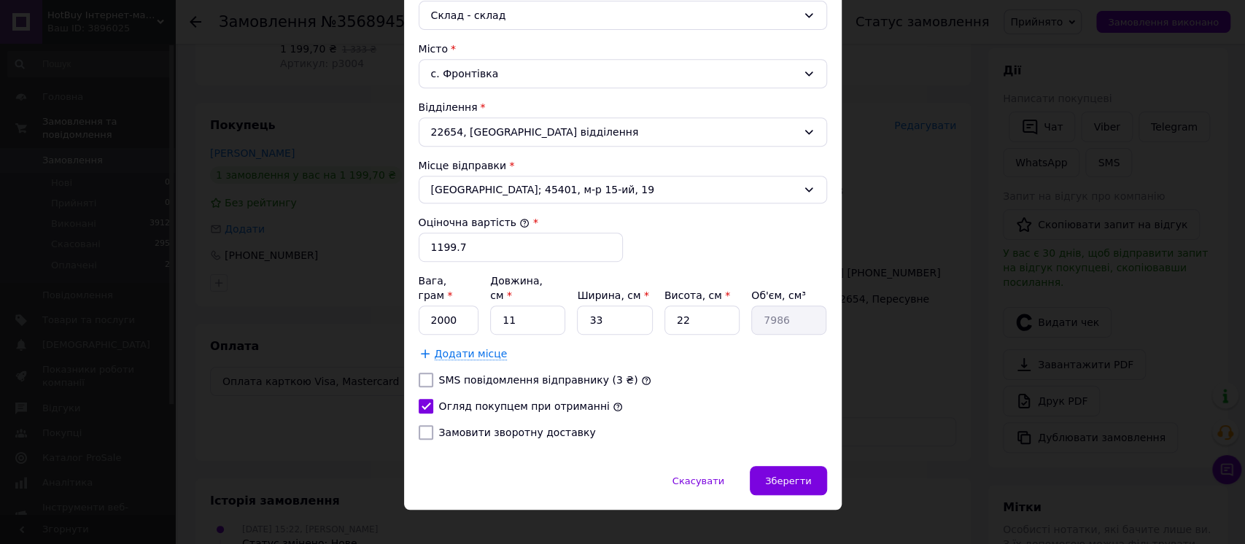
click at [419, 373] on input "SMS повідомлення відправнику (3 ₴)" at bounding box center [426, 380] width 15 height 15
click at [420, 373] on input "SMS повідомлення відправнику (3 ₴)" at bounding box center [426, 380] width 15 height 15
checkbox input "false"
click at [797, 476] on span "Зберегти" at bounding box center [788, 481] width 46 height 11
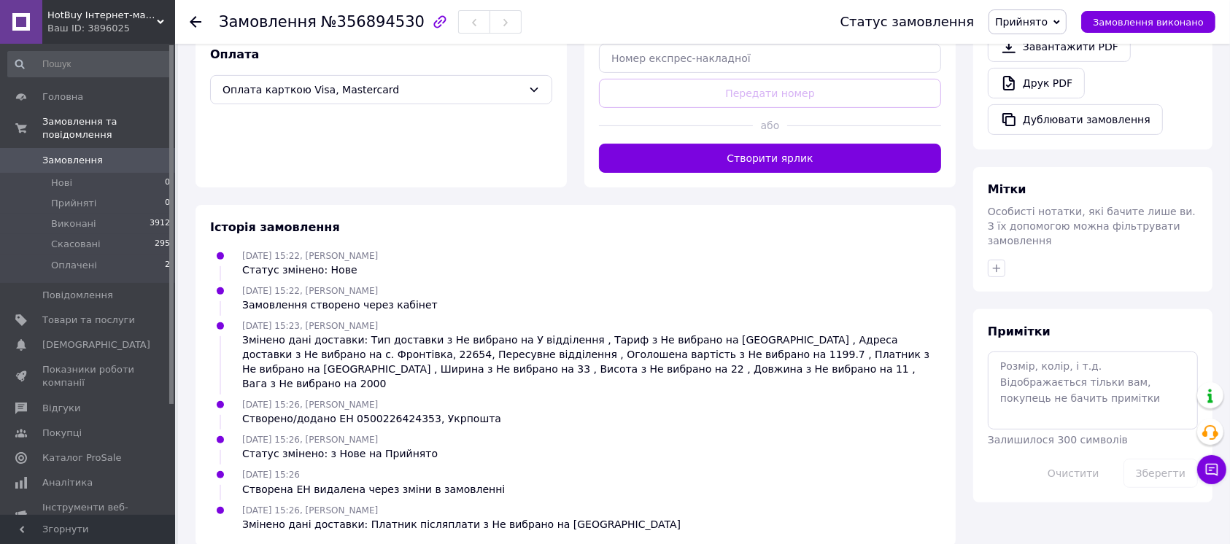
scroll to position [490, 0]
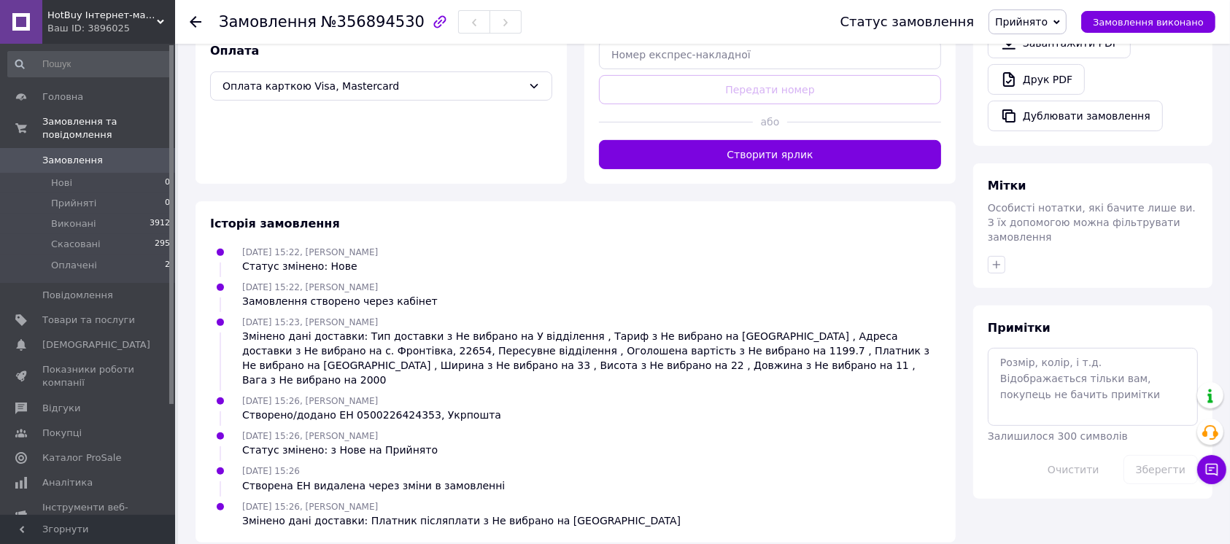
click at [753, 329] on div "Змінено дані доставки: Тип доставки з Не вибрано на У відділення , Тариф з Не в…" at bounding box center [591, 358] width 699 height 58
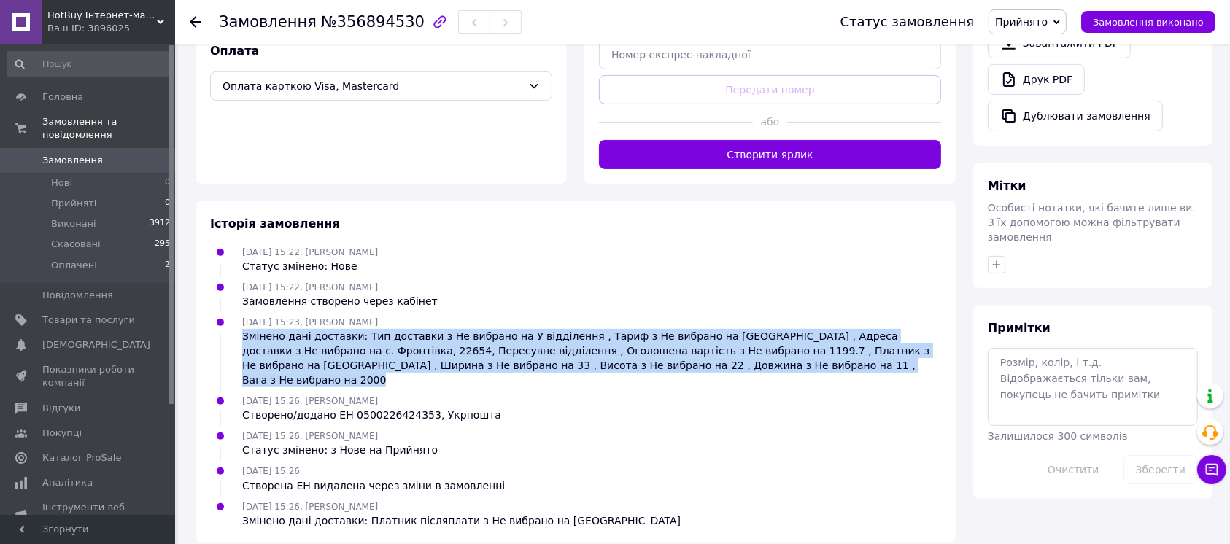
click at [753, 329] on div "Змінено дані доставки: Тип доставки з Не вибрано на У відділення , Тариф з Не в…" at bounding box center [591, 358] width 699 height 58
click at [750, 330] on div "Змінено дані доставки: Тип доставки з Не вибрано на У відділення , Тариф з Не в…" at bounding box center [591, 358] width 699 height 58
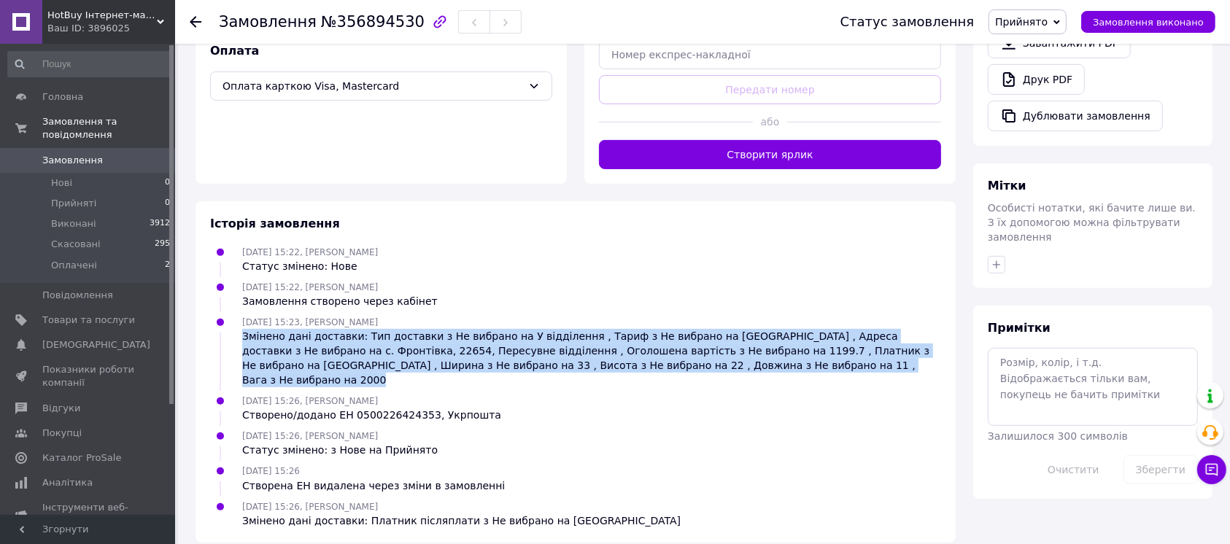
click at [742, 331] on div "Змінено дані доставки: Тип доставки з Не вибрано на У відділення , Тариф з Не в…" at bounding box center [591, 358] width 699 height 58
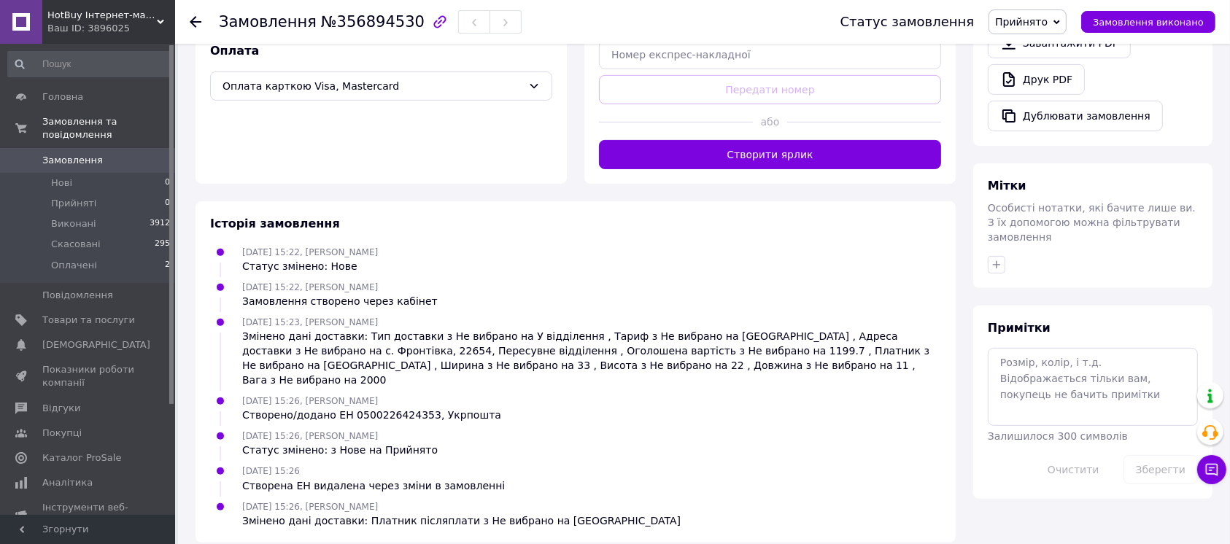
click at [742, 331] on div "Змінено дані доставки: Тип доставки з Не вибрано на У відділення , Тариф з Не в…" at bounding box center [591, 358] width 699 height 58
click at [738, 336] on div "Змінено дані доставки: Тип доставки з Не вибрано на У відділення , Тариф з Не в…" at bounding box center [591, 358] width 699 height 58
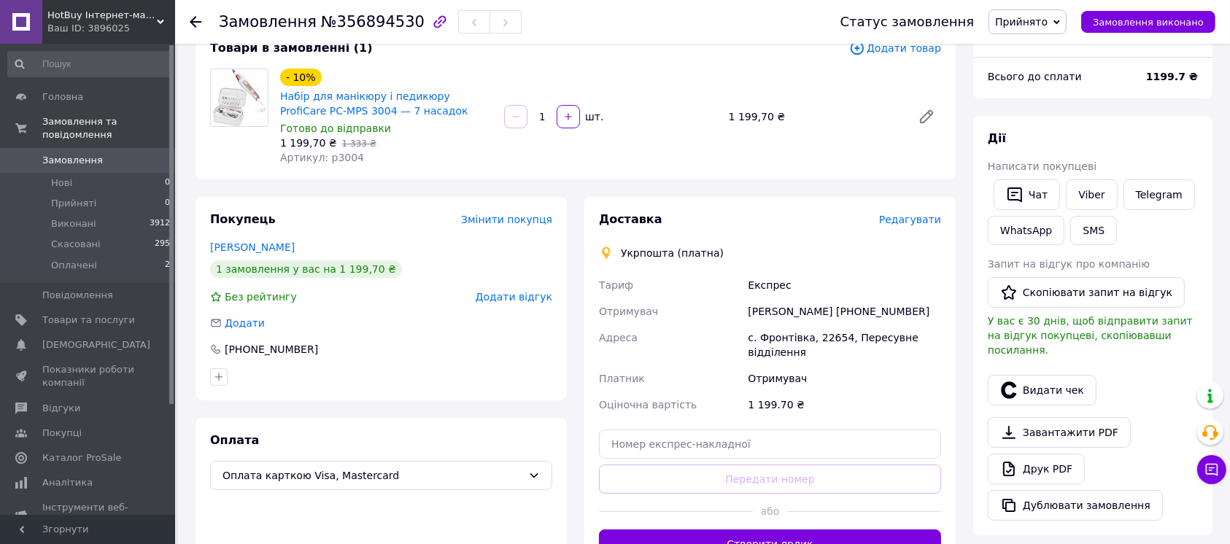
scroll to position [3, 0]
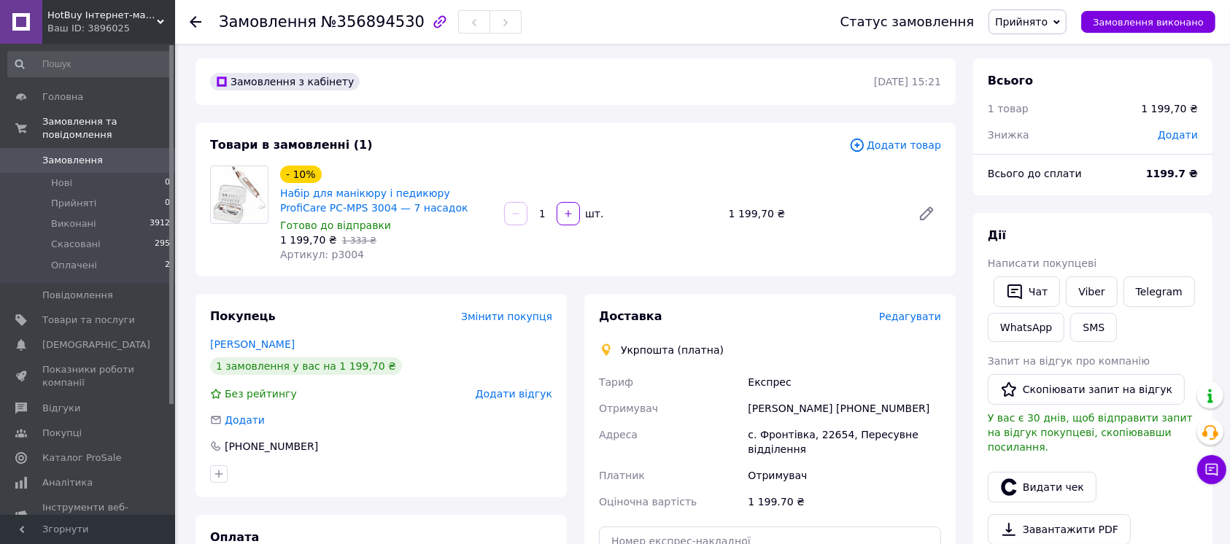
click at [800, 411] on div "Наталія Степанова +380932905492" at bounding box center [844, 408] width 199 height 26
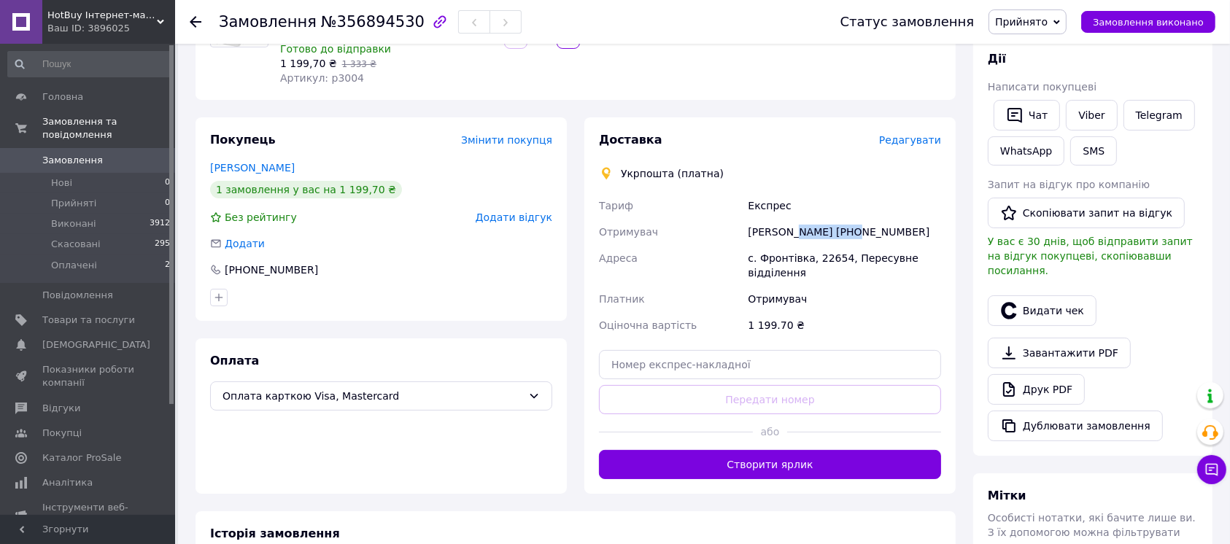
scroll to position [198, 0]
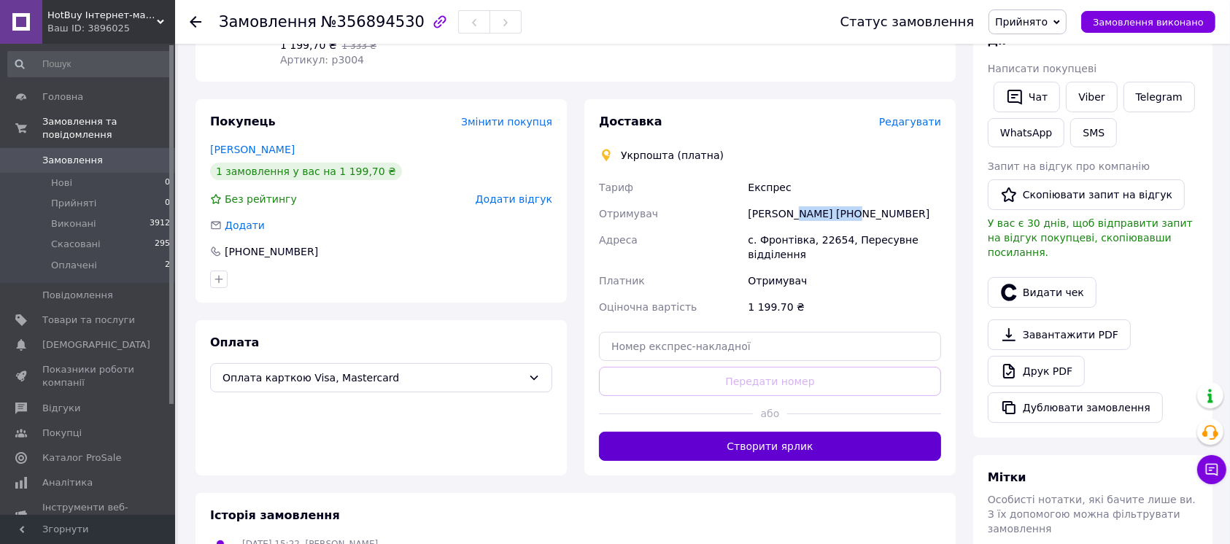
click at [763, 438] on button "Створити ярлик" at bounding box center [770, 446] width 342 height 29
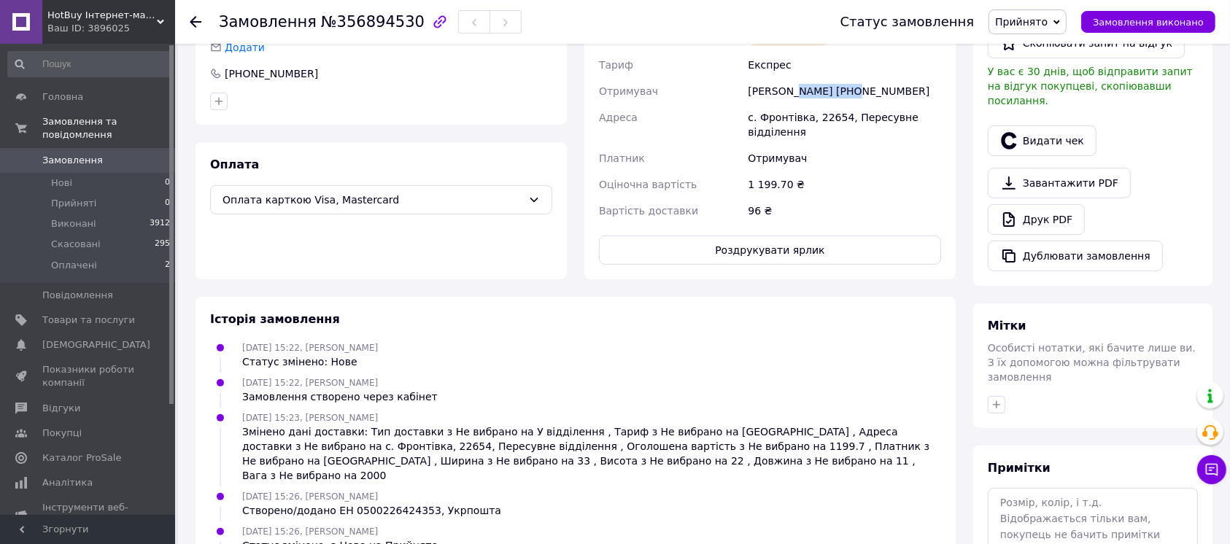
scroll to position [392, 0]
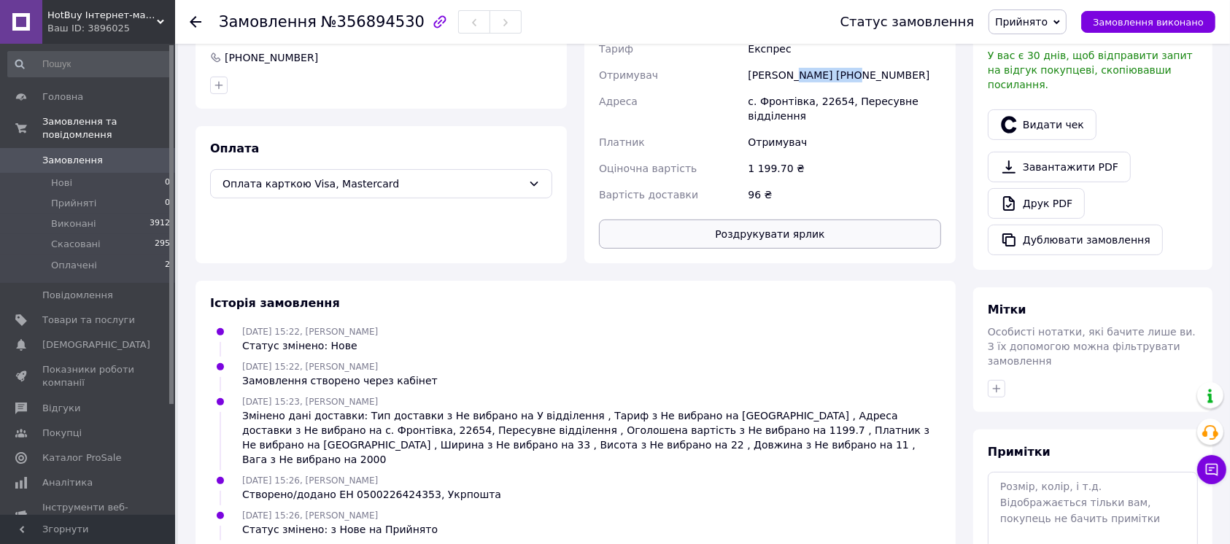
click at [800, 238] on button "Роздрукувати ярлик" at bounding box center [770, 234] width 342 height 29
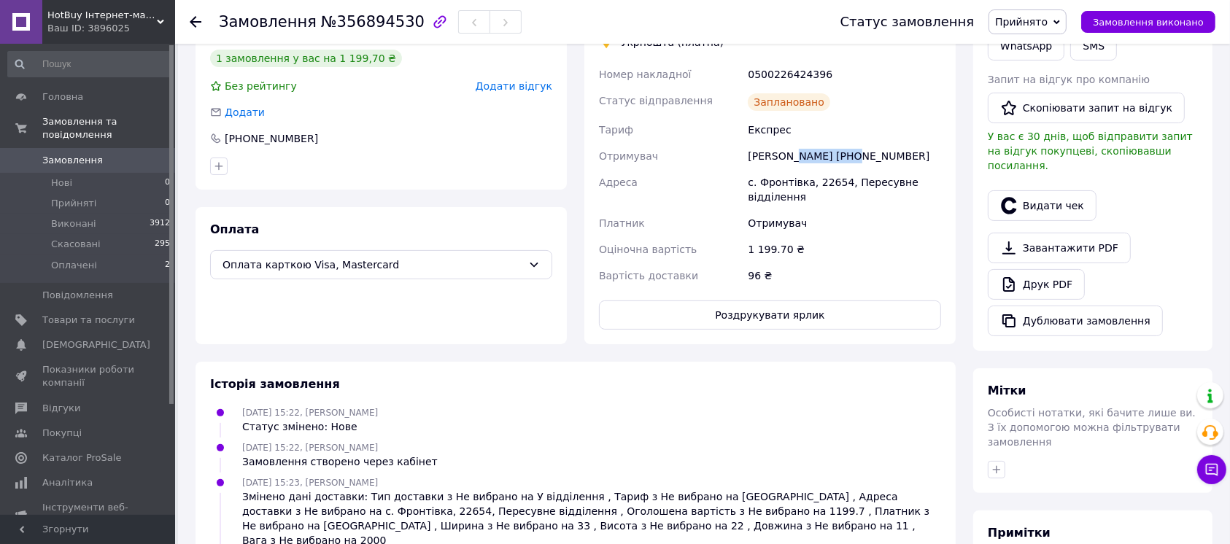
scroll to position [100, 0]
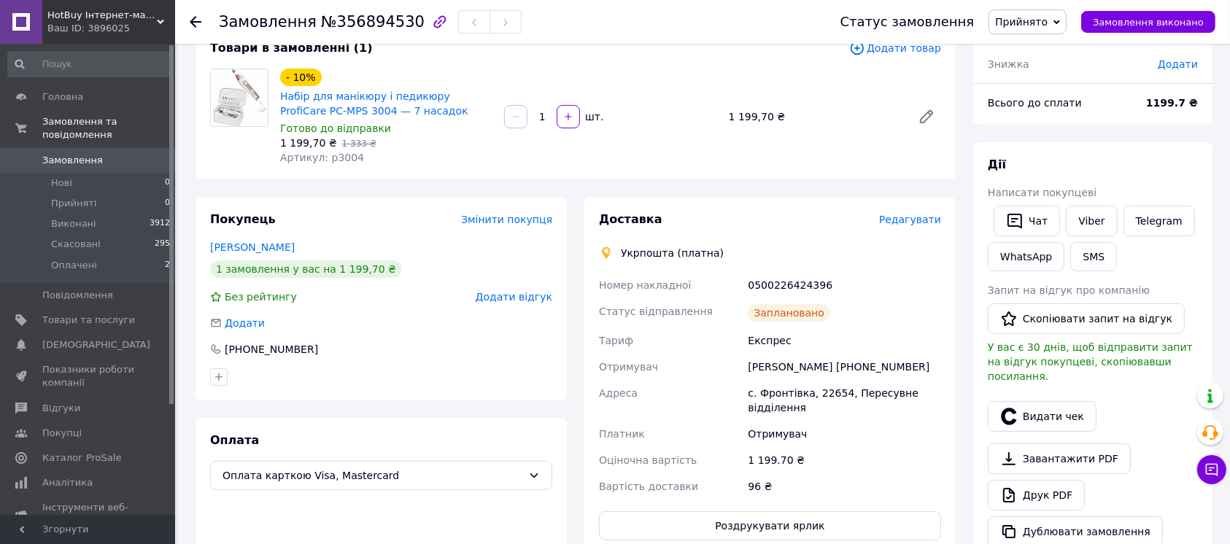
click at [769, 330] on div "Експрес" at bounding box center [844, 341] width 199 height 26
click at [742, 346] on div "Тариф" at bounding box center [670, 341] width 149 height 26
click at [761, 354] on div "Наталія Степанова +380932905492" at bounding box center [844, 367] width 199 height 26
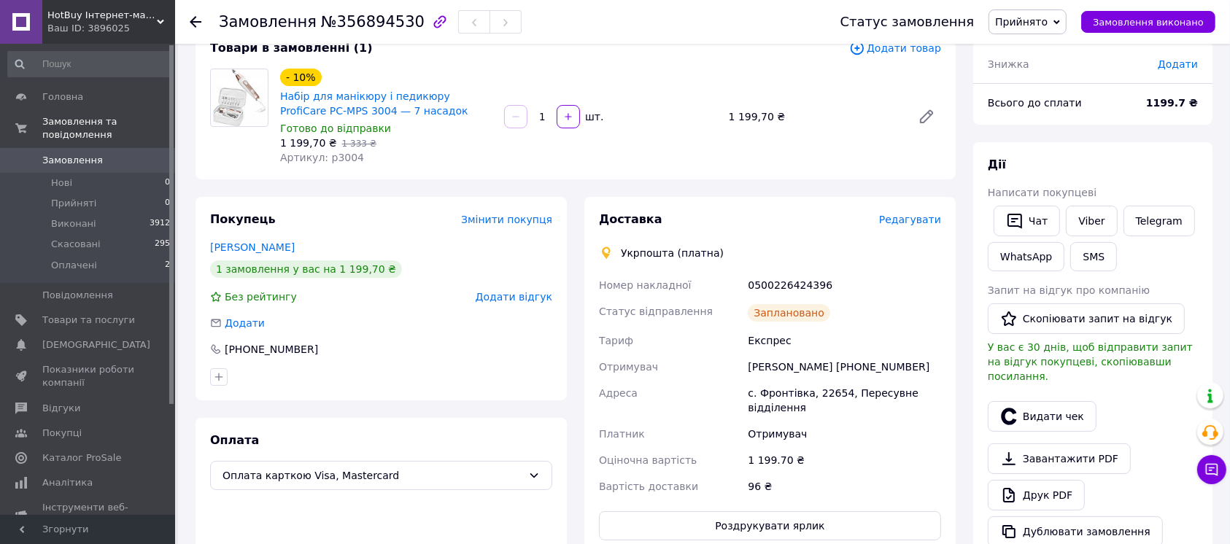
click at [780, 282] on div "0500226424396" at bounding box center [844, 285] width 199 height 26
click at [776, 304] on div "Заплановано" at bounding box center [789, 313] width 82 height 18
click at [786, 284] on div "0500226424396" at bounding box center [844, 285] width 199 height 26
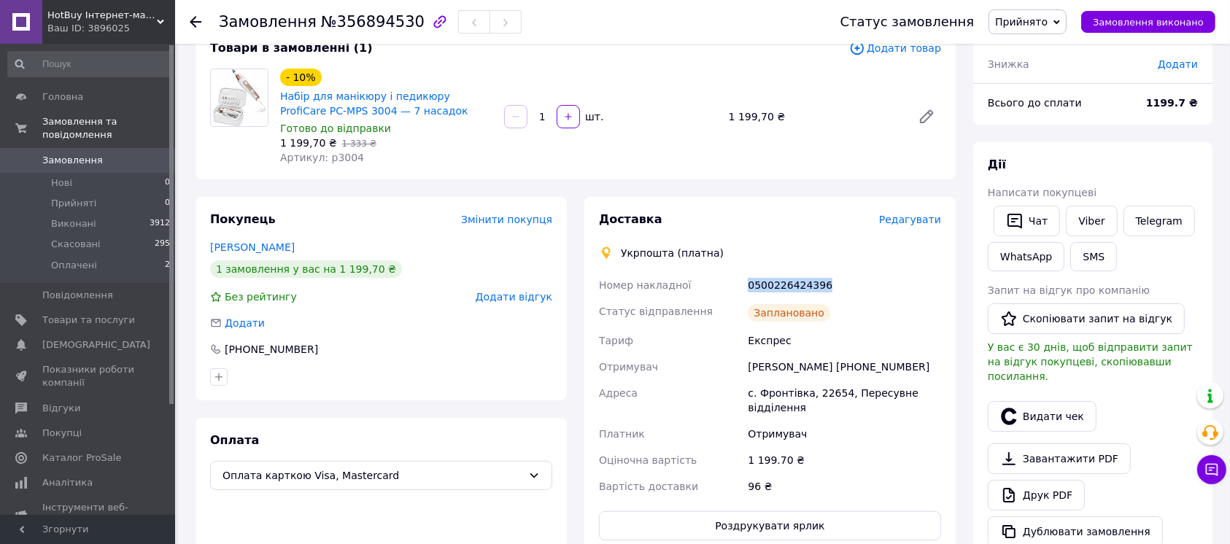
click at [786, 284] on div "0500226424396" at bounding box center [844, 285] width 199 height 26
copy div "0500226424396"
click at [759, 275] on div "0500226424396" at bounding box center [844, 285] width 199 height 26
click at [760, 282] on div "0500226424396" at bounding box center [844, 285] width 199 height 26
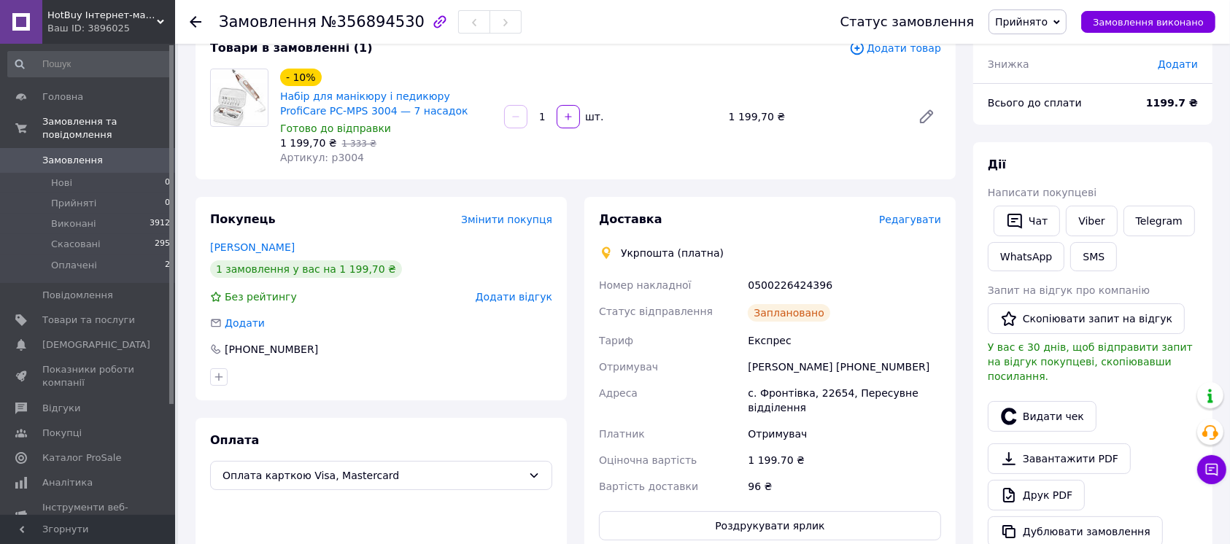
click at [767, 298] on div "Заплановано" at bounding box center [844, 312] width 199 height 29
click at [1103, 27] on button "Замовлення виконано" at bounding box center [1148, 22] width 134 height 22
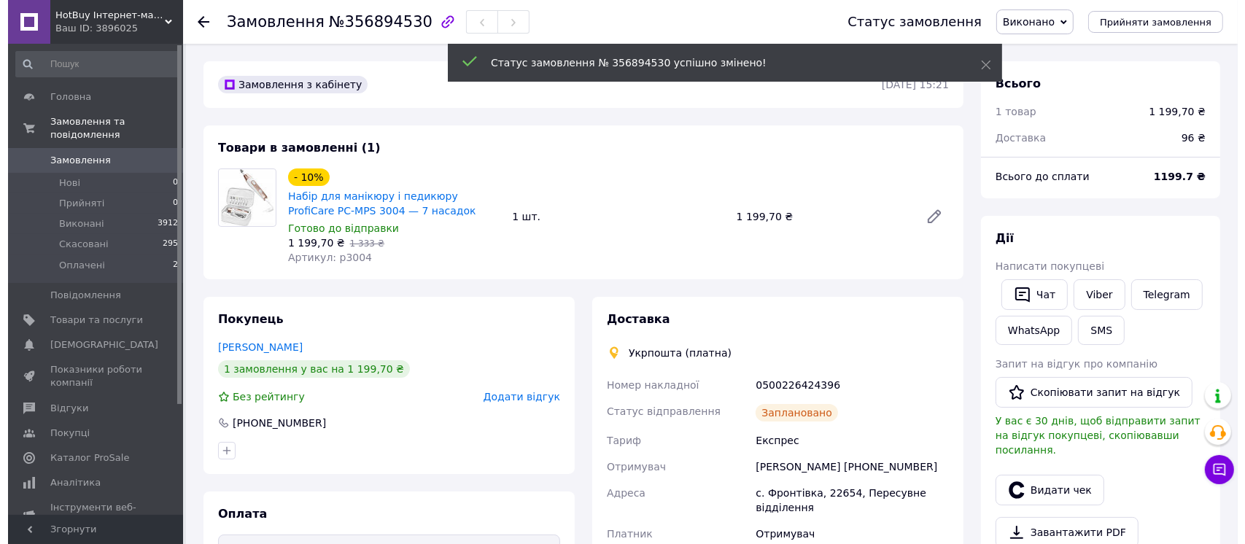
scroll to position [0, 0]
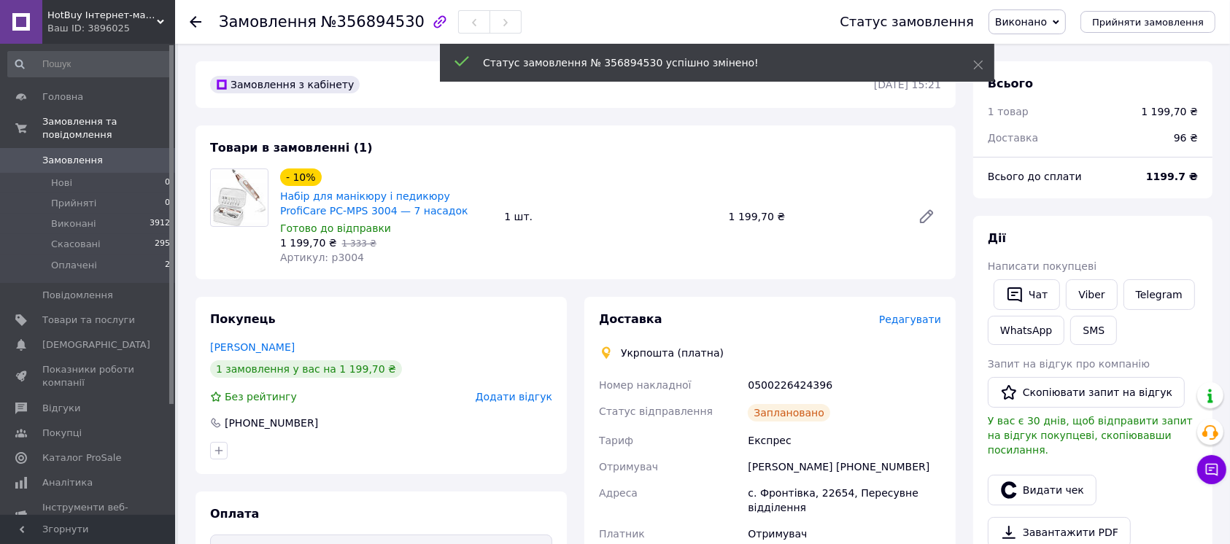
click at [140, 154] on span "0" at bounding box center [155, 160] width 40 height 13
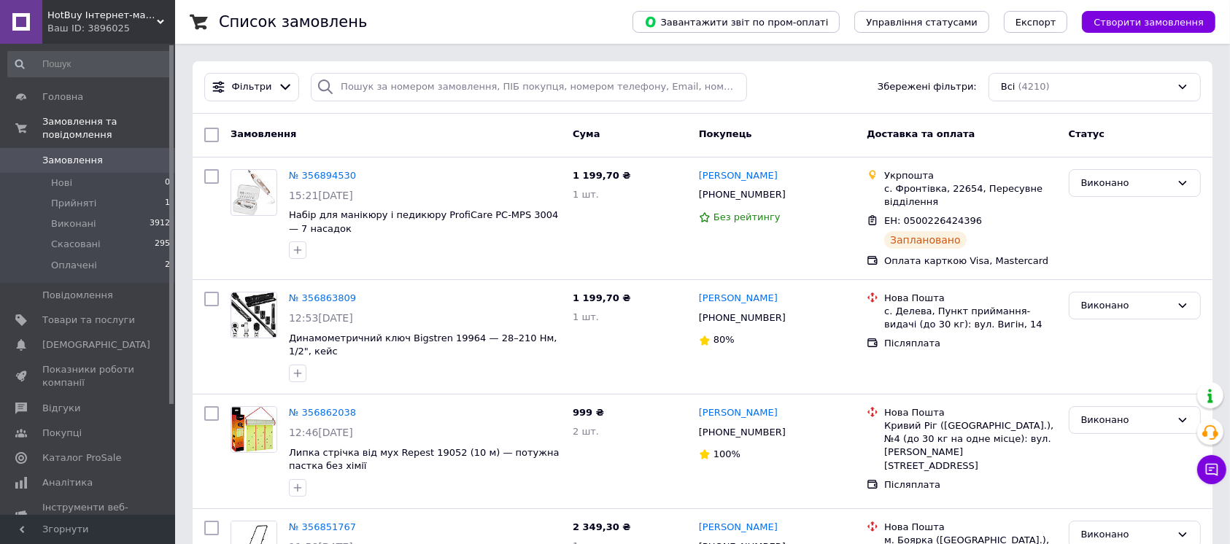
click at [79, 154] on span "Замовлення" at bounding box center [72, 160] width 61 height 13
click at [519, 77] on input "search" at bounding box center [529, 87] width 436 height 28
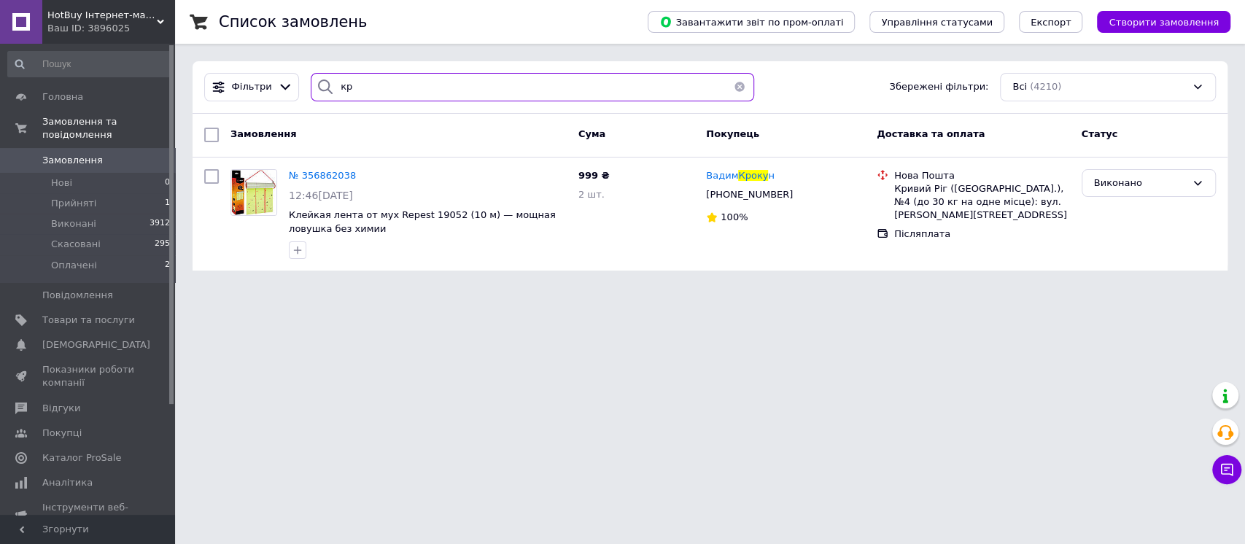
type input "к"
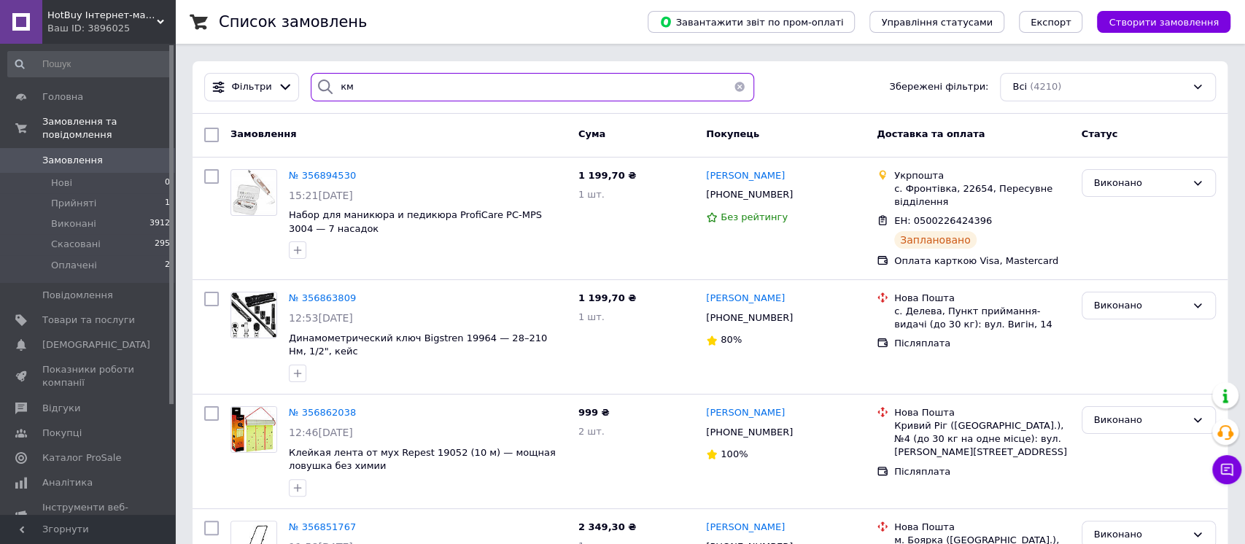
type input "к"
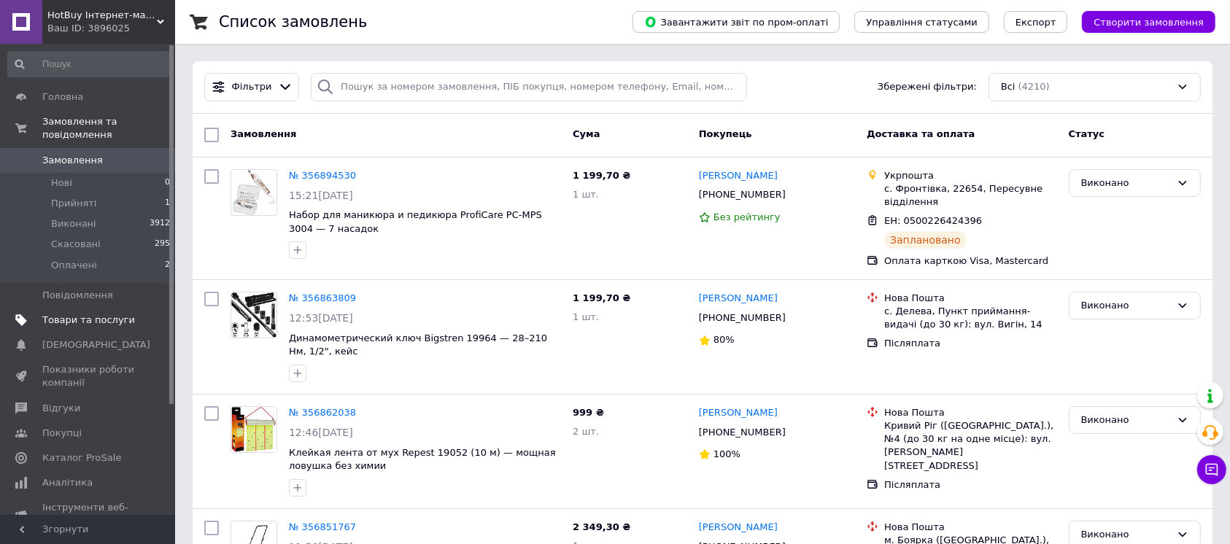
click at [76, 314] on span "Товари та послуги" at bounding box center [88, 320] width 93 height 13
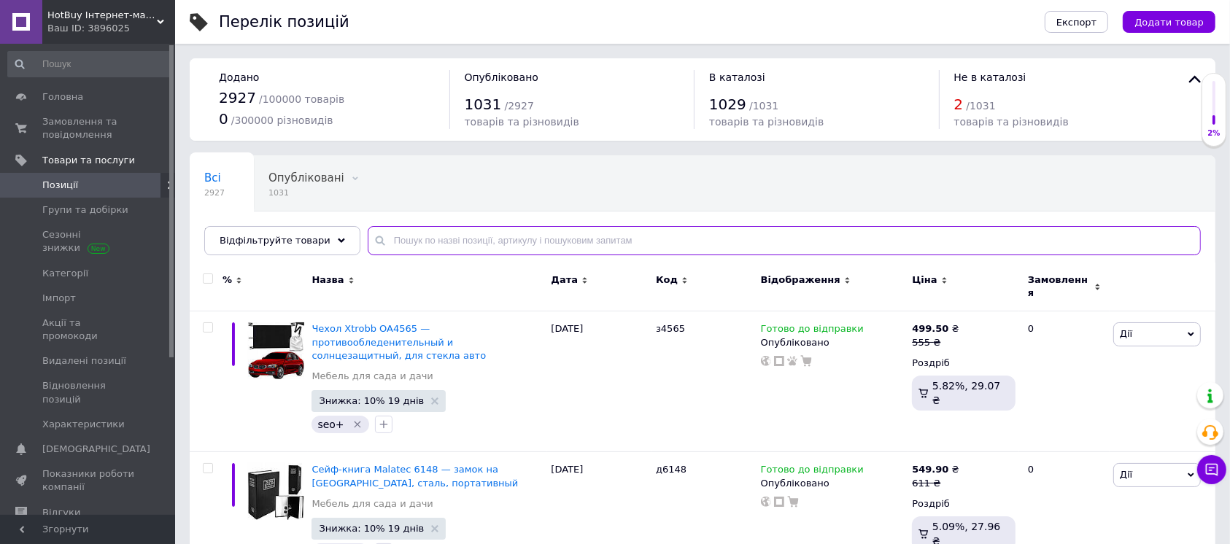
click at [495, 234] on input "text" at bounding box center [784, 240] width 833 height 29
paste input "4381"
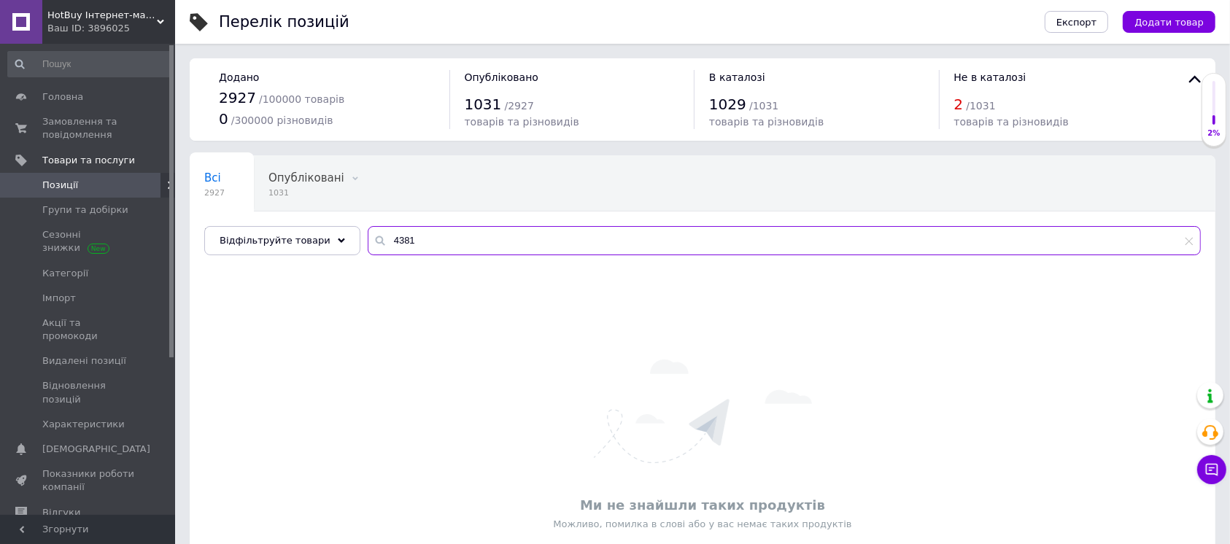
click at [458, 247] on input "4381" at bounding box center [784, 240] width 833 height 29
paste input "8096"
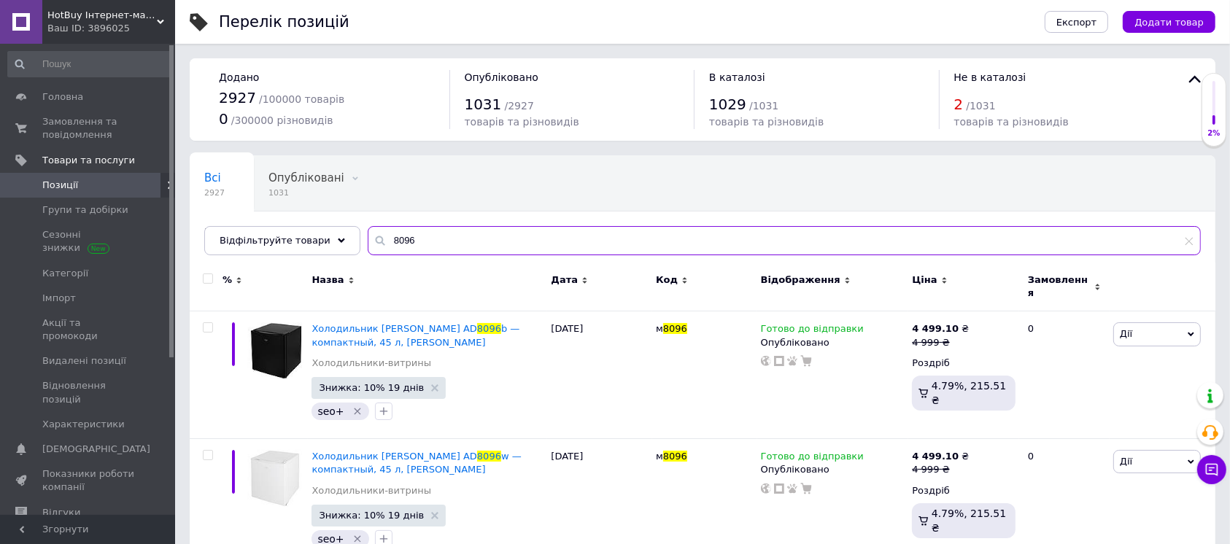
click at [464, 248] on input "8096" at bounding box center [784, 240] width 833 height 29
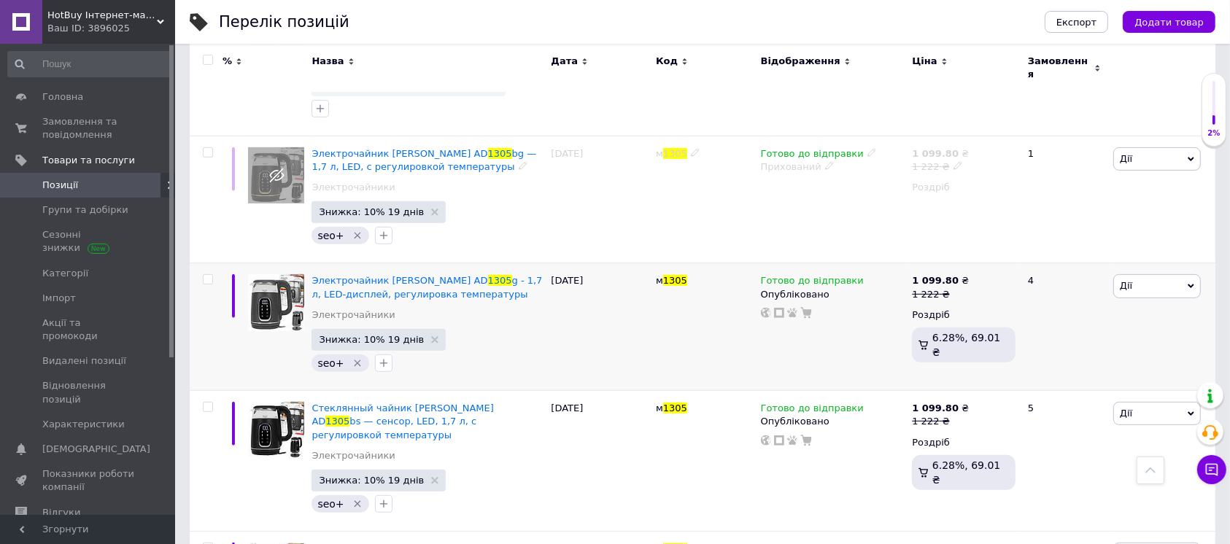
scroll to position [584, 0]
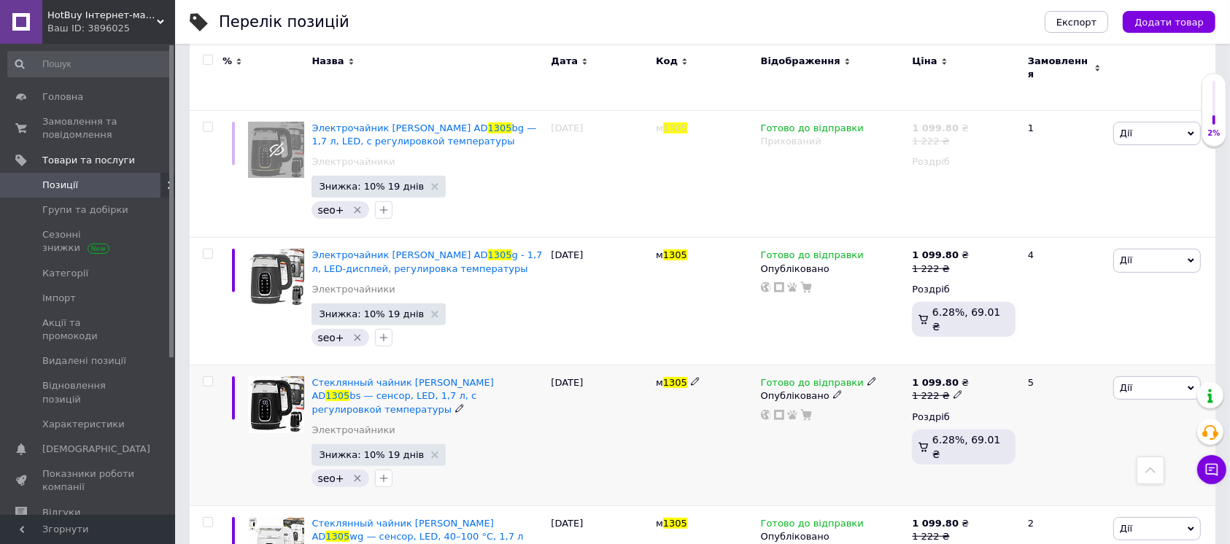
click at [768, 390] on div "Опубліковано" at bounding box center [833, 396] width 144 height 13
click at [779, 414] on li "Прихований" at bounding box center [830, 424] width 150 height 20
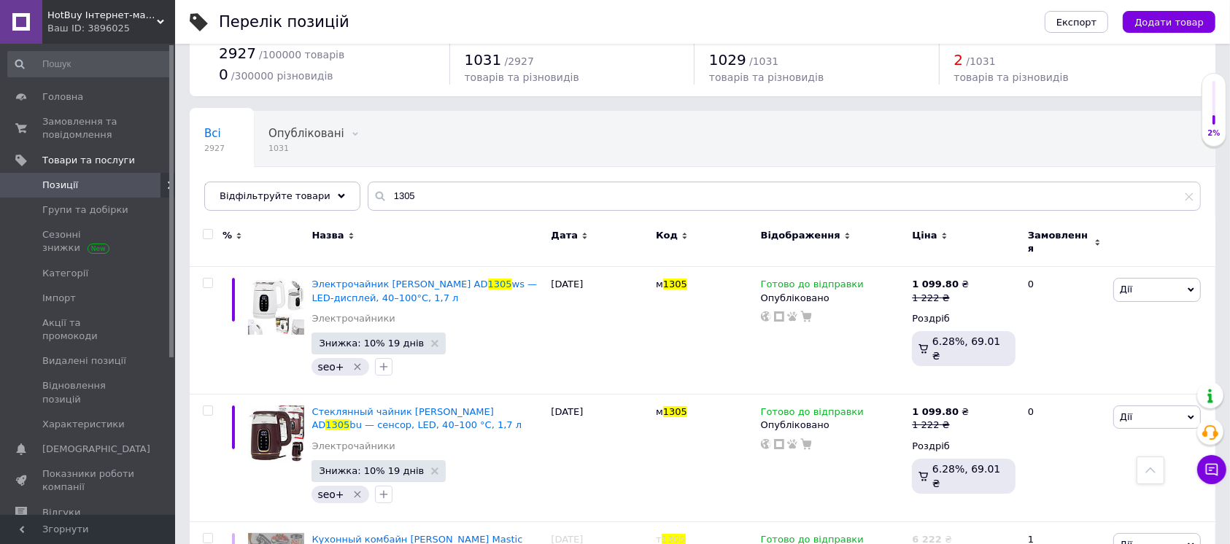
scroll to position [0, 0]
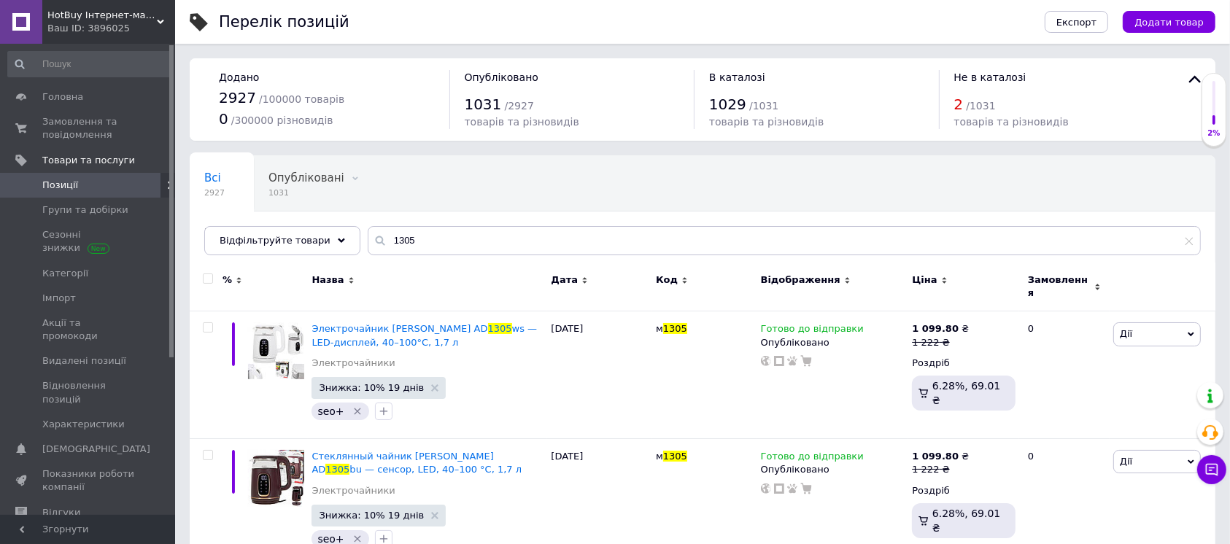
click at [449, 153] on div "Всі 2927 Опубліковані 1031 Видалити Редагувати Приховані 1896 Видалити Редагува…" at bounding box center [703, 212] width 1026 height 120
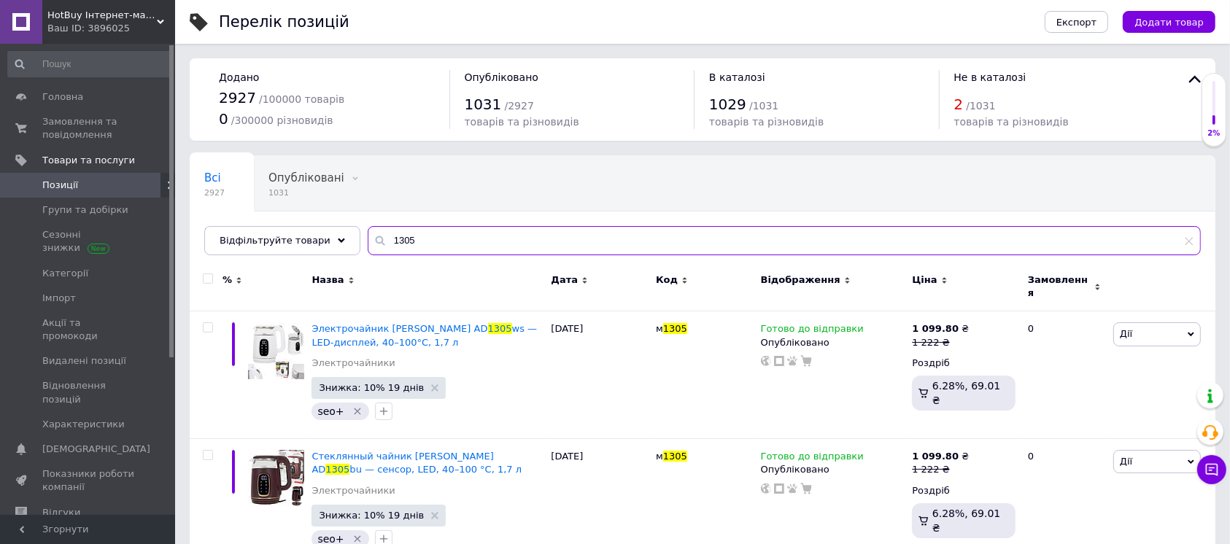
click at [431, 240] on input "1305" at bounding box center [784, 240] width 833 height 29
paste input "7778"
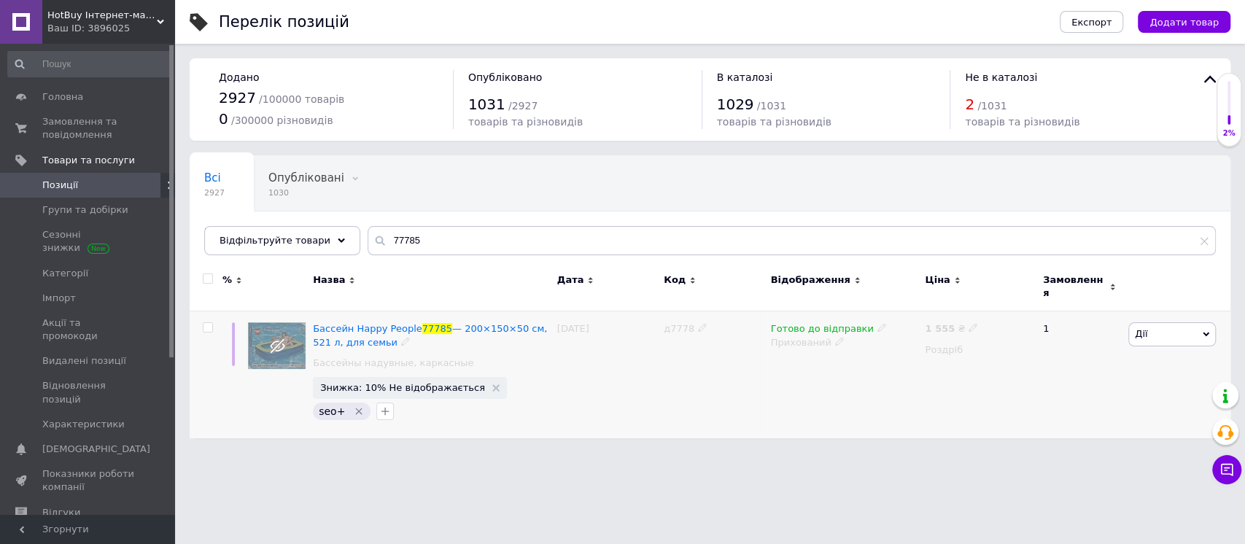
click at [812, 336] on div "Прихований" at bounding box center [844, 342] width 147 height 13
click at [793, 365] on li "Опубліковано" at bounding box center [841, 370] width 152 height 20
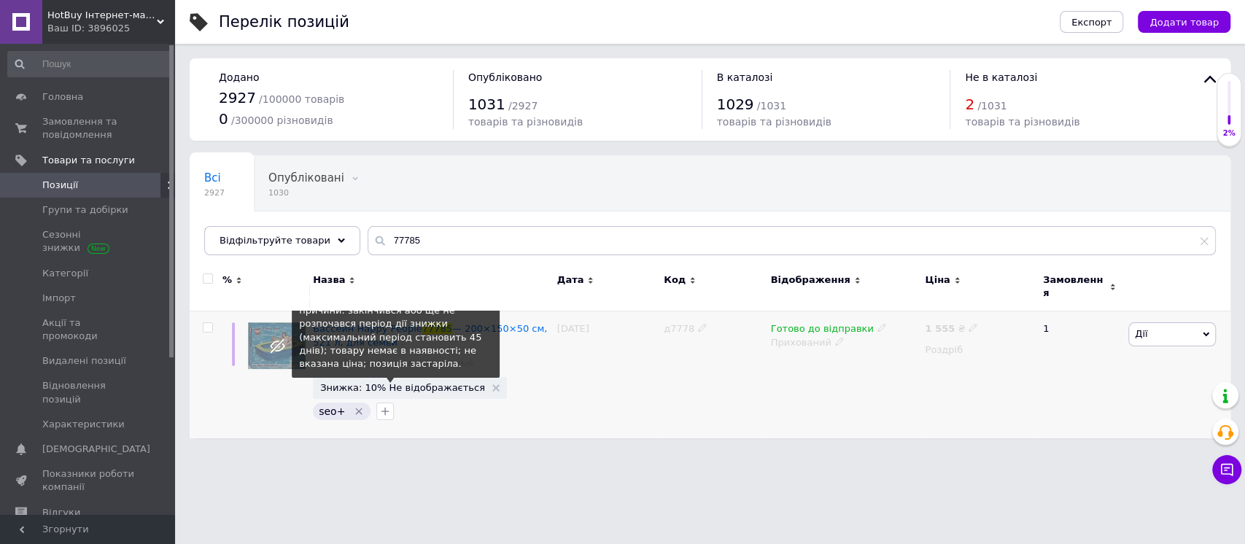
click at [400, 383] on span "Знижка: 10% Не відображається" at bounding box center [402, 387] width 165 height 9
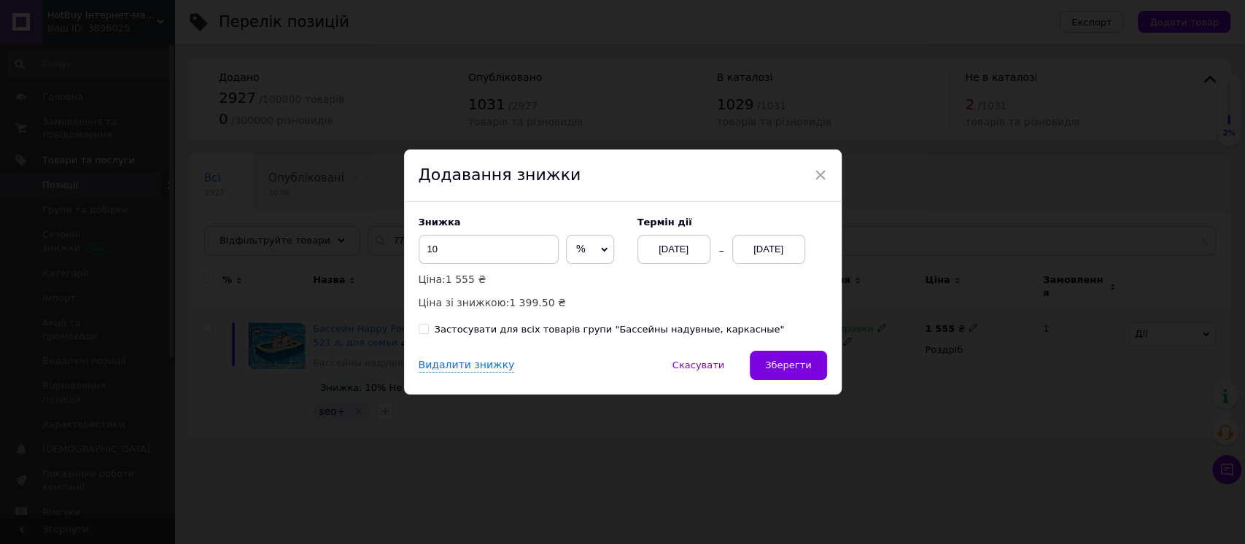
click at [781, 255] on div "12.08.2025" at bounding box center [768, 249] width 73 height 29
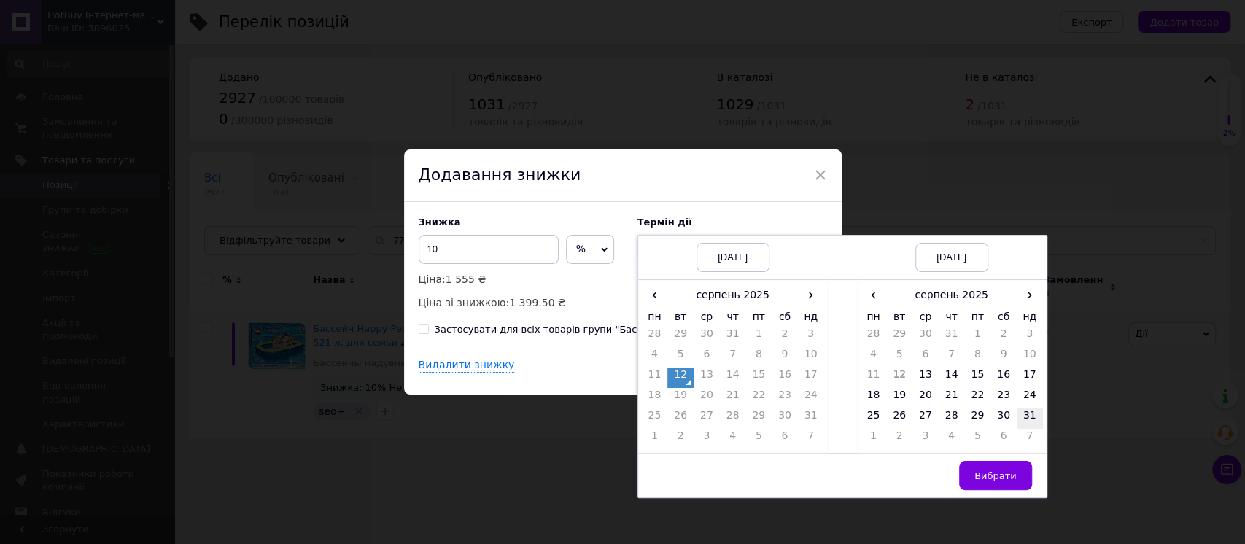
click at [1022, 411] on td "31" at bounding box center [1030, 419] width 26 height 20
click at [1004, 465] on button "Вибрати" at bounding box center [995, 475] width 73 height 29
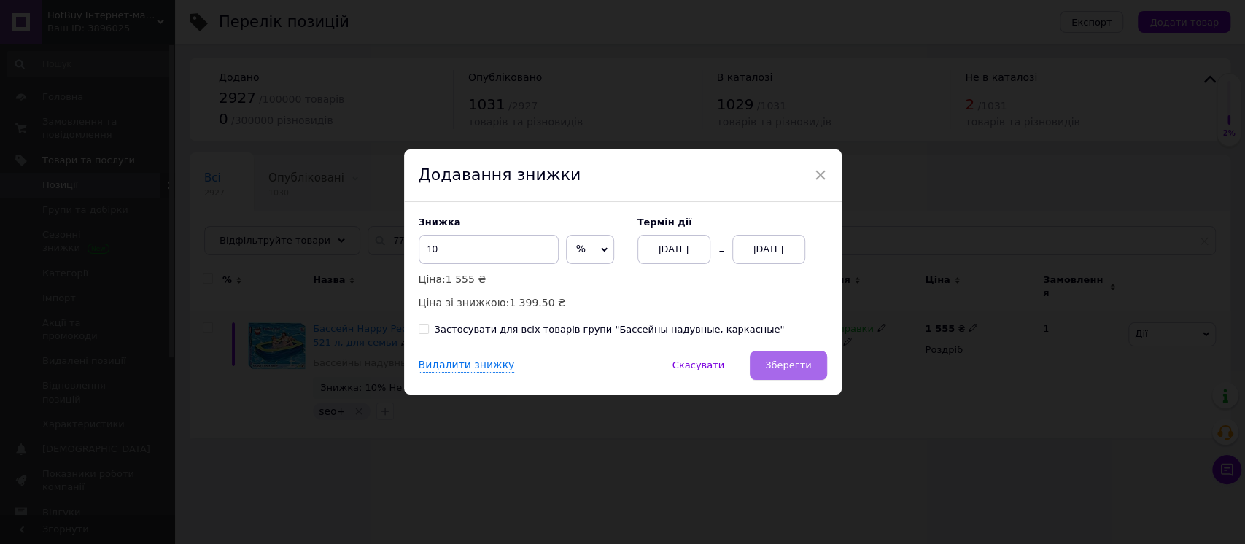
drag, startPoint x: 832, startPoint y: 383, endPoint x: 817, endPoint y: 371, distance: 18.7
click at [832, 383] on div "Видалити знижку   Скасувати   Зберегти" at bounding box center [623, 373] width 438 height 44
click at [817, 371] on button "Зберегти" at bounding box center [788, 365] width 77 height 29
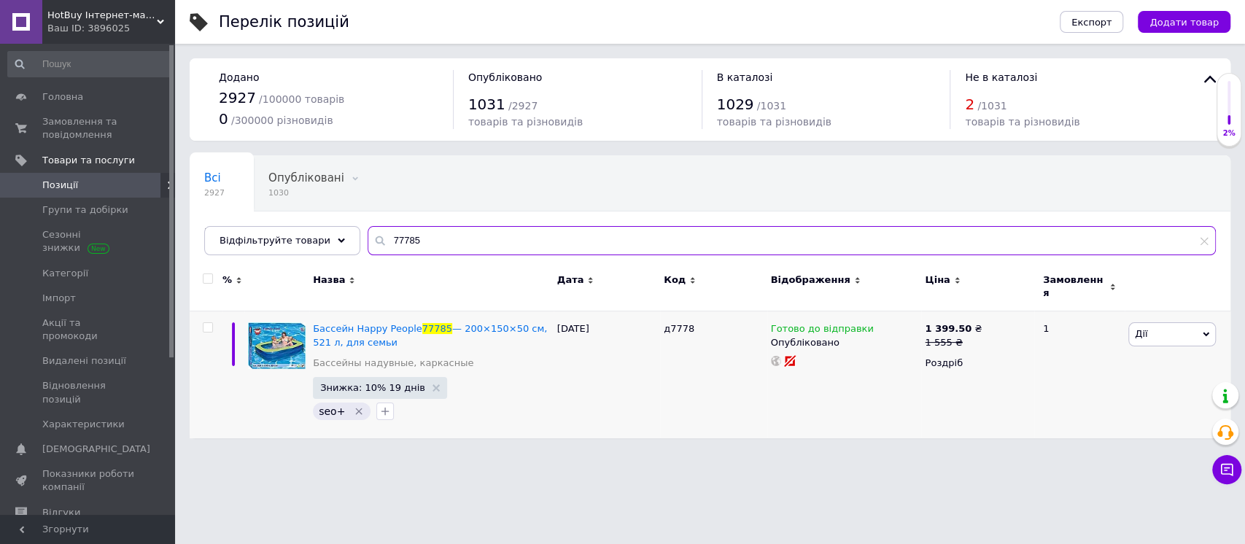
click at [418, 236] on input "77785" at bounding box center [792, 240] width 848 height 29
paste input "4220"
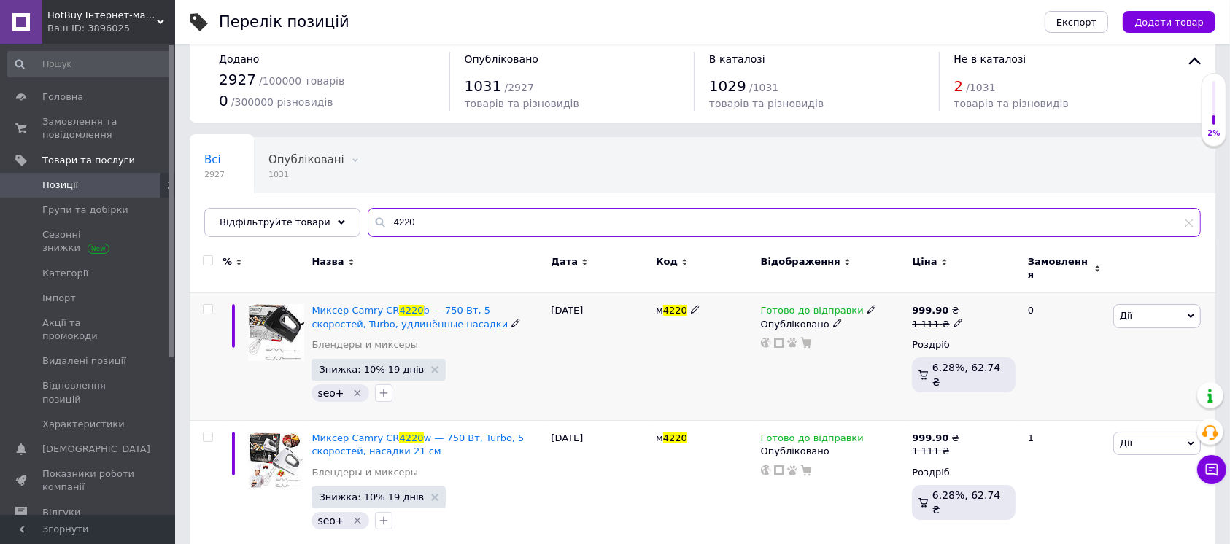
scroll to position [27, 0]
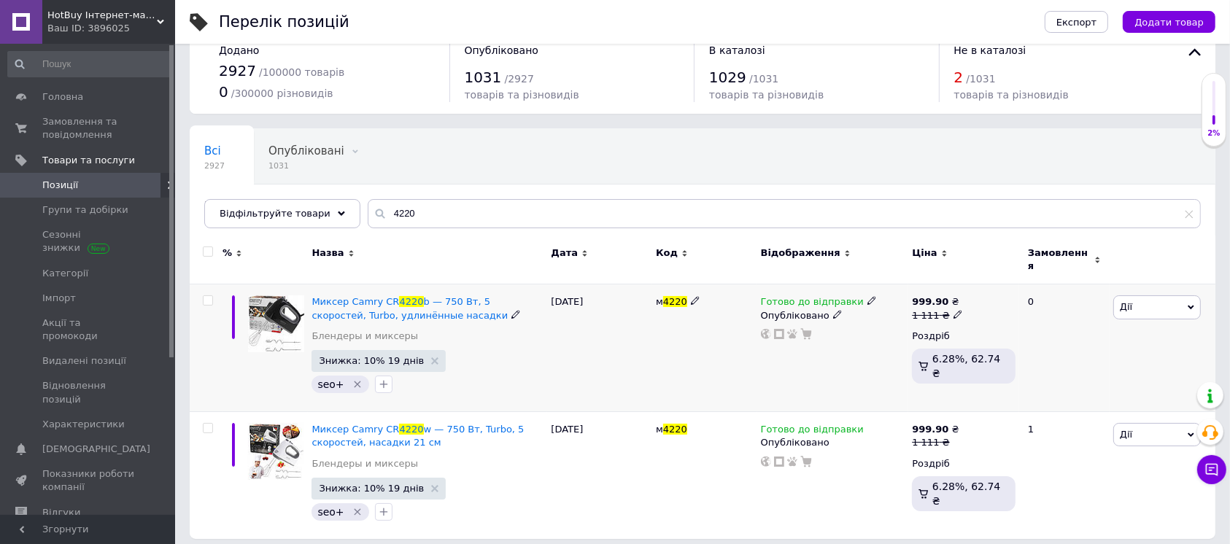
click at [784, 312] on div "Опубліковано" at bounding box center [833, 315] width 144 height 13
click at [784, 333] on li "Прихований" at bounding box center [830, 343] width 150 height 20
click at [784, 436] on div "Опубліковано" at bounding box center [833, 442] width 144 height 13
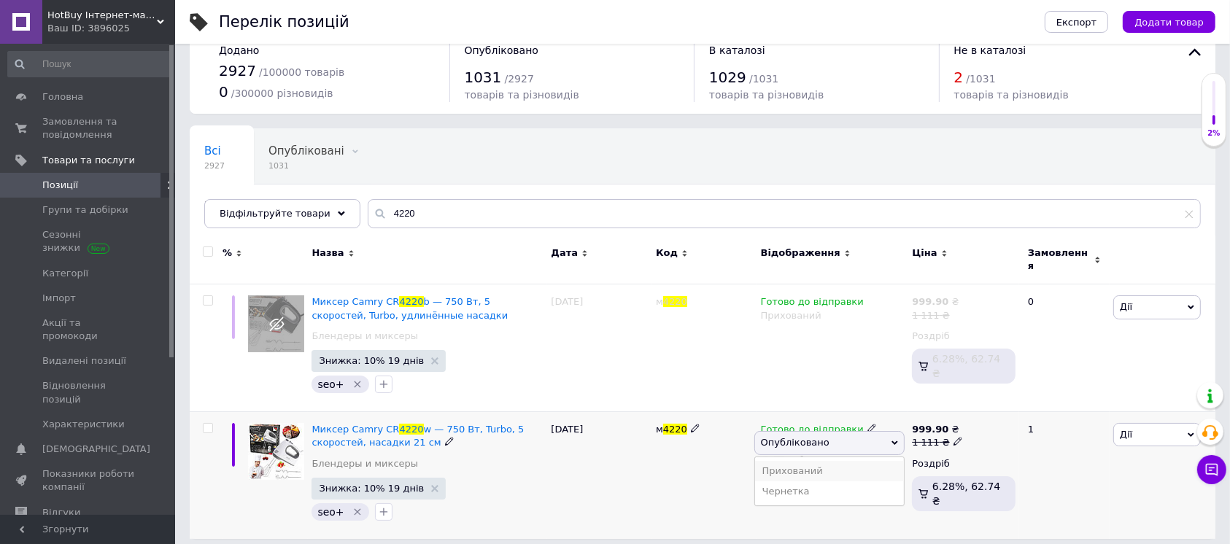
click at [770, 467] on li "Прихований" at bounding box center [830, 471] width 150 height 20
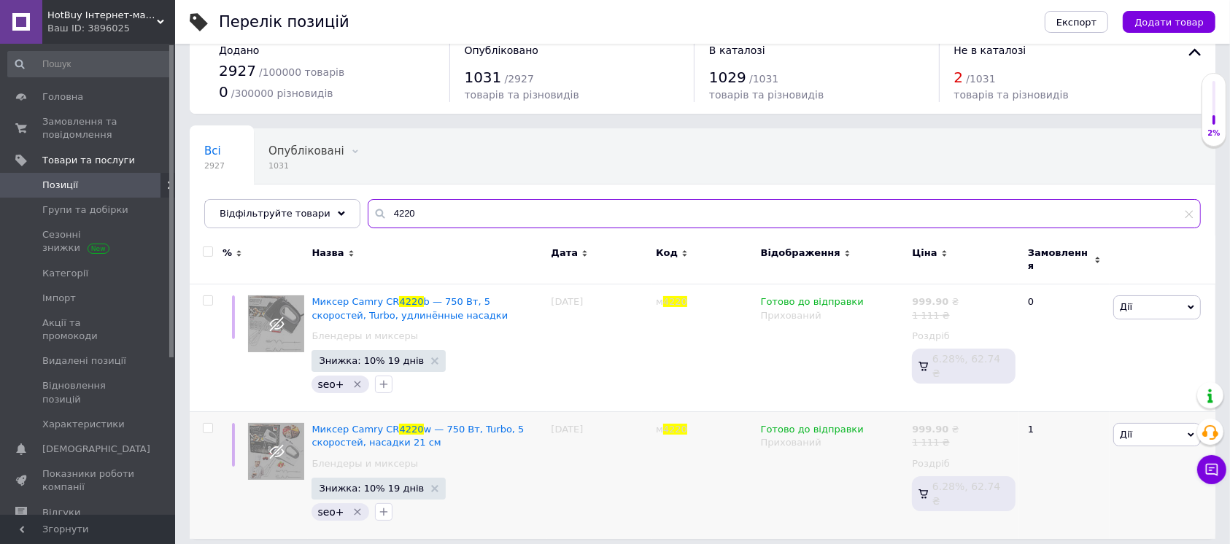
click at [458, 209] on input "4220" at bounding box center [784, 213] width 833 height 29
paste input "6019"
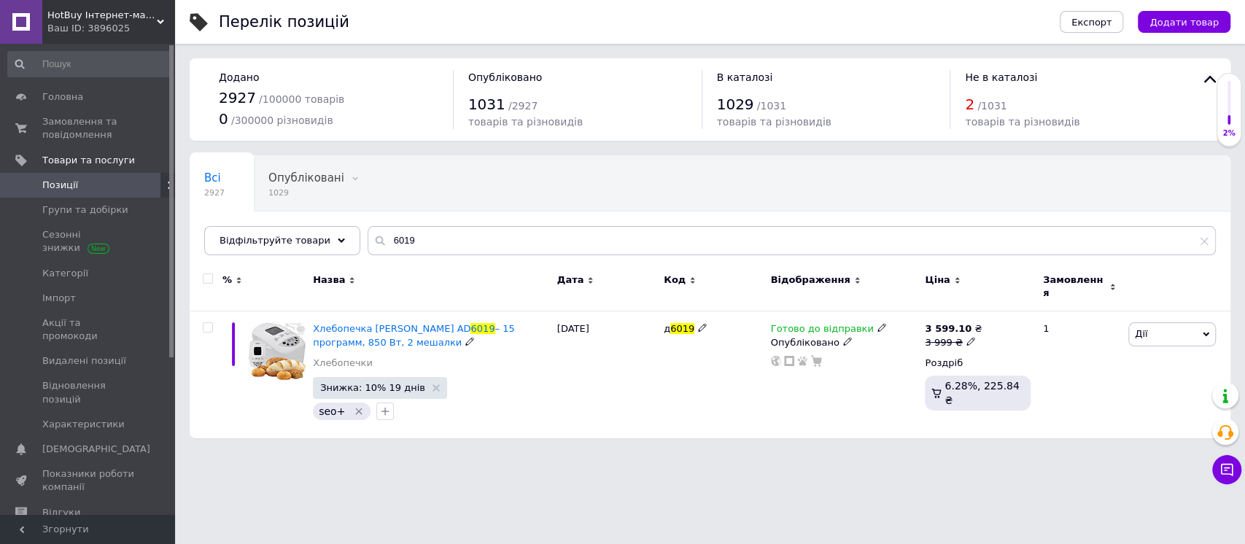
click at [805, 336] on div "Опубліковано" at bounding box center [844, 342] width 147 height 13
click at [796, 360] on li "Прихований" at bounding box center [841, 370] width 152 height 20
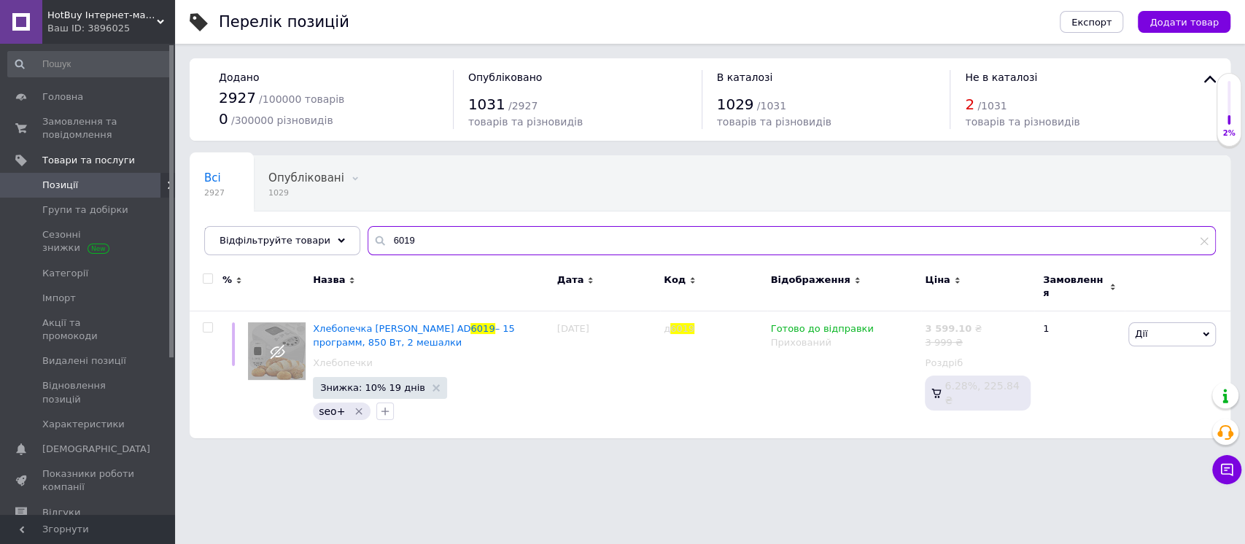
click at [488, 235] on input "6019" at bounding box center [792, 240] width 848 height 29
paste input "2104"
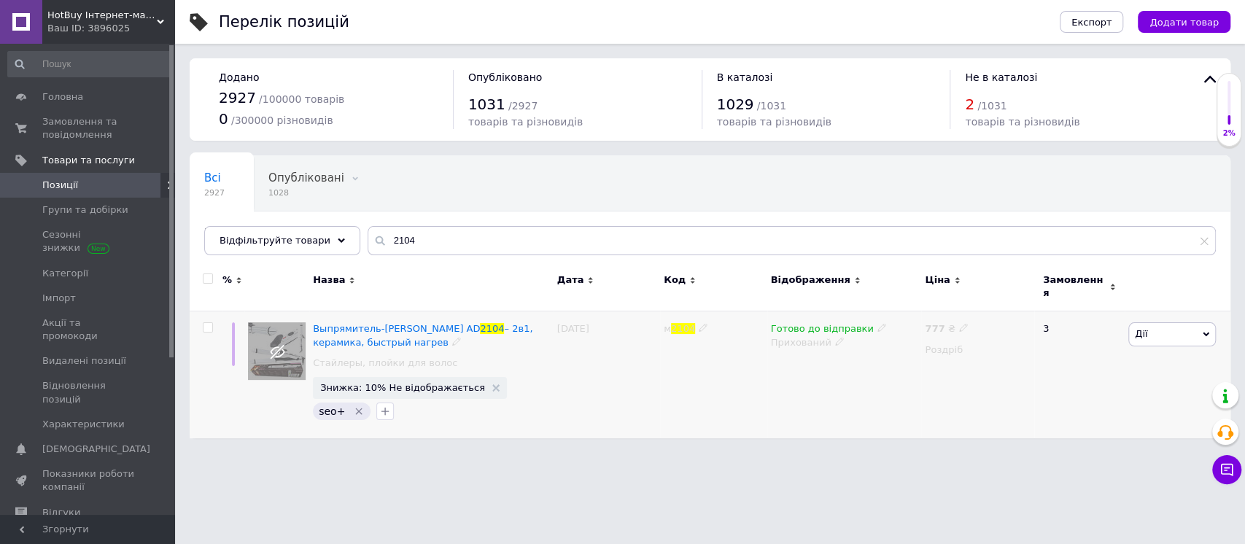
click at [790, 336] on div "Прихований" at bounding box center [844, 342] width 147 height 13
click at [794, 360] on li "Опубліковано" at bounding box center [841, 370] width 152 height 20
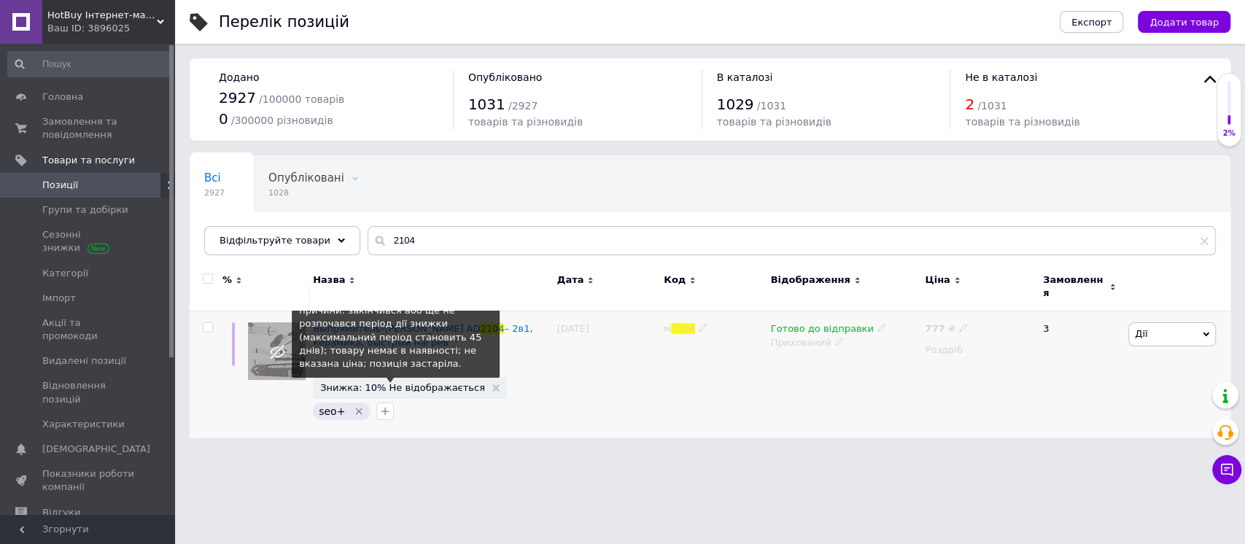
click at [419, 383] on span "Знижка: 10% Не відображається" at bounding box center [402, 387] width 165 height 9
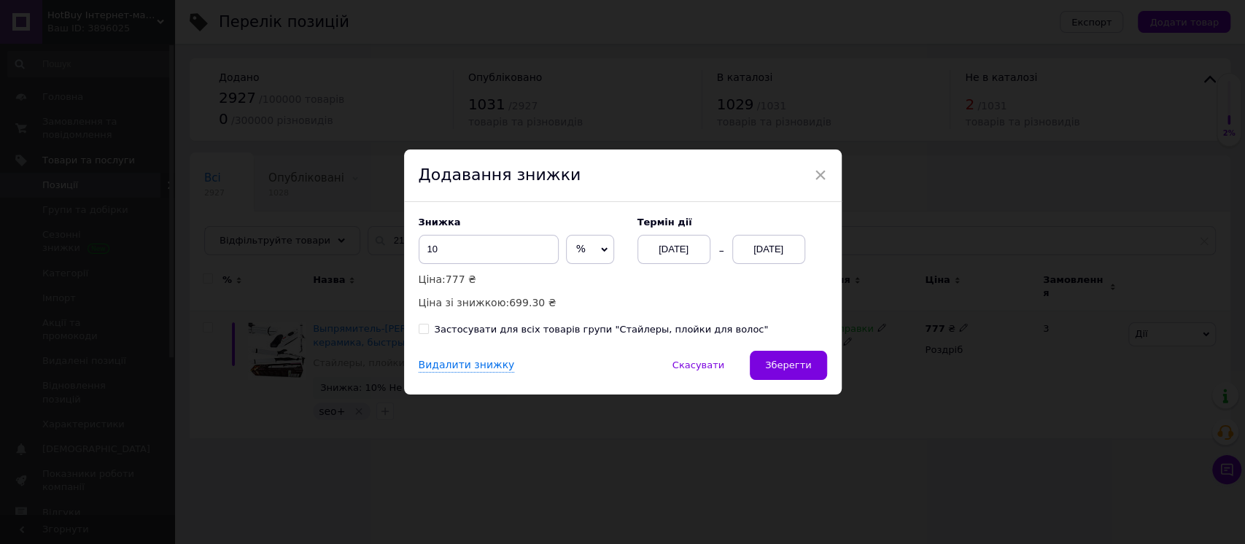
click at [768, 256] on div "12.08.2025" at bounding box center [768, 249] width 73 height 29
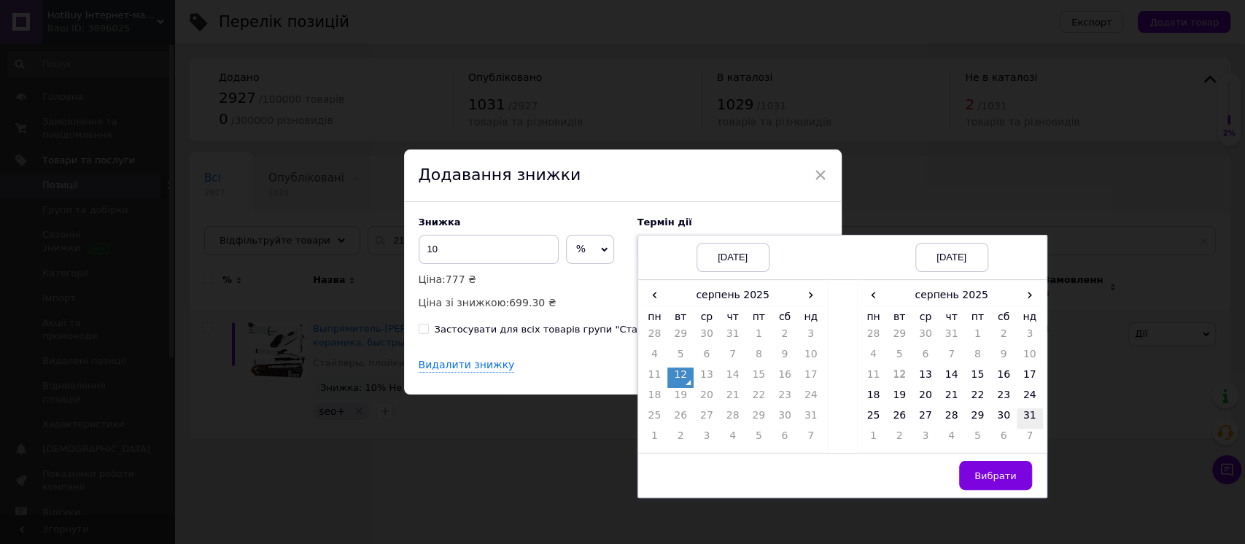
drag, startPoint x: 1033, startPoint y: 411, endPoint x: 1013, endPoint y: 448, distance: 41.8
click at [1033, 412] on td "31" at bounding box center [1030, 419] width 26 height 20
click at [1000, 464] on button "Вибрати" at bounding box center [995, 475] width 73 height 29
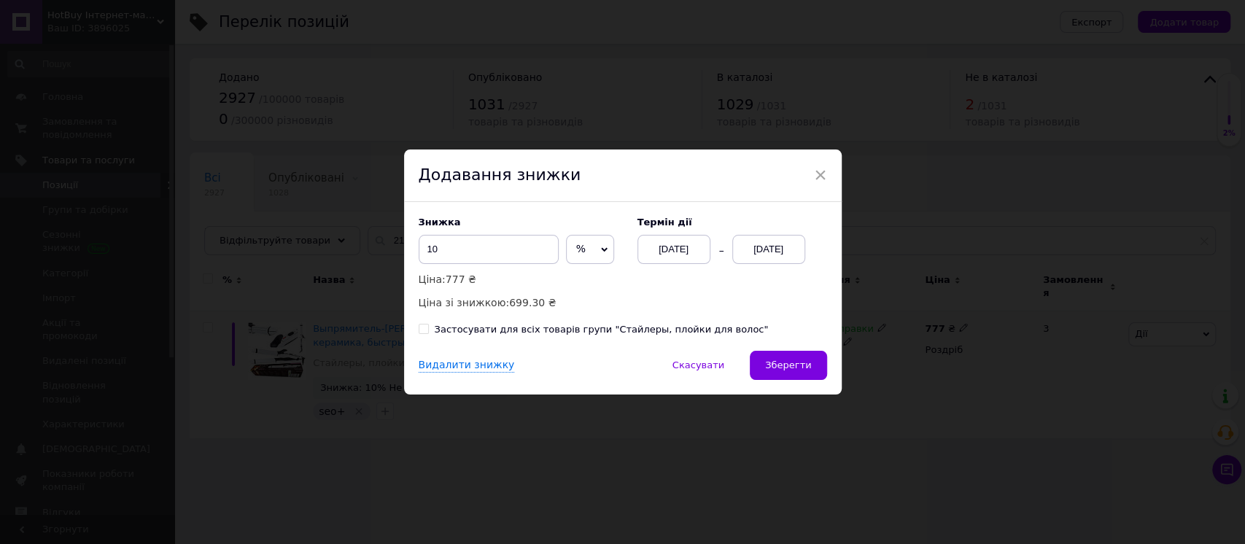
click at [789, 365] on button "Зберегти" at bounding box center [788, 365] width 77 height 29
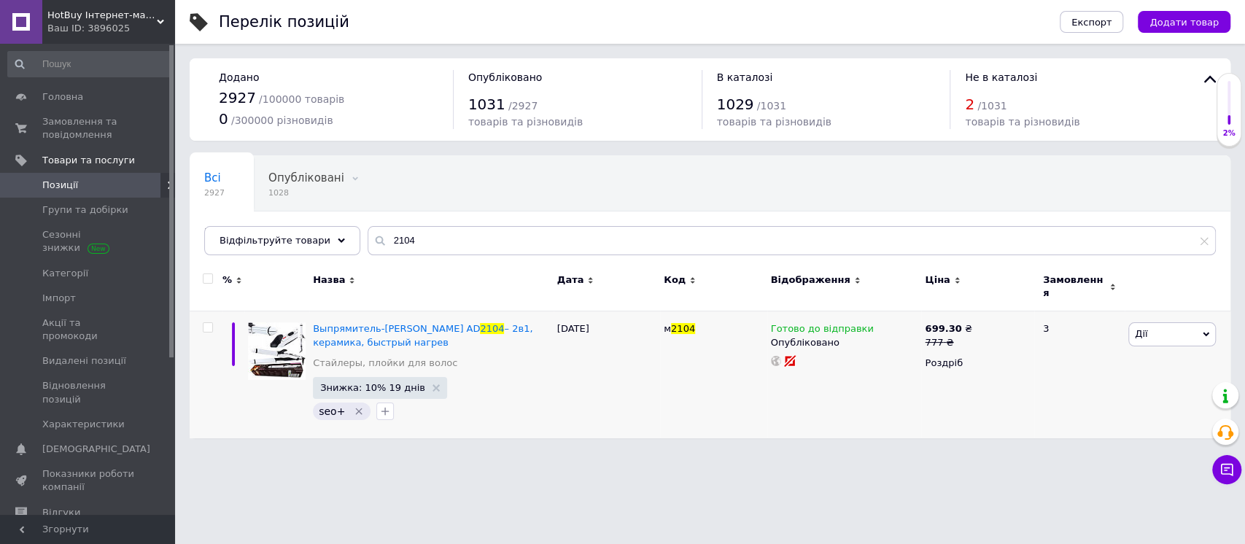
click at [434, 223] on div "Всі 2927 Опубліковані 1028 Видалити Редагувати Приховані 1899 Видалити Редагува…" at bounding box center [710, 212] width 1041 height 120
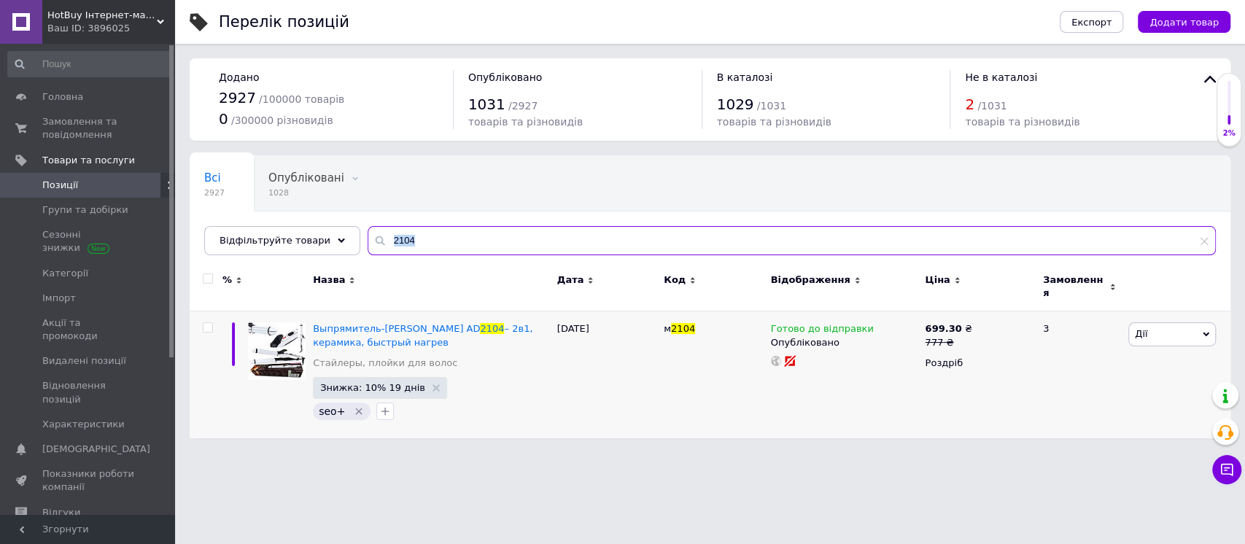
click at [440, 236] on input "2104" at bounding box center [792, 240] width 848 height 29
paste input "823"
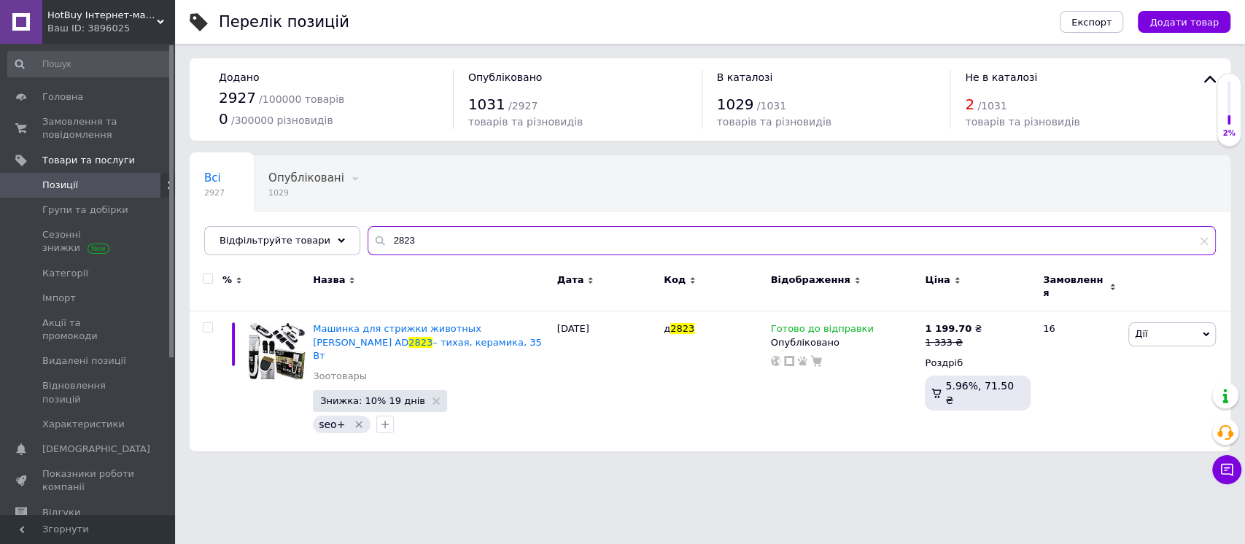
click at [496, 247] on input "2823" at bounding box center [792, 240] width 848 height 29
paste input "3162"
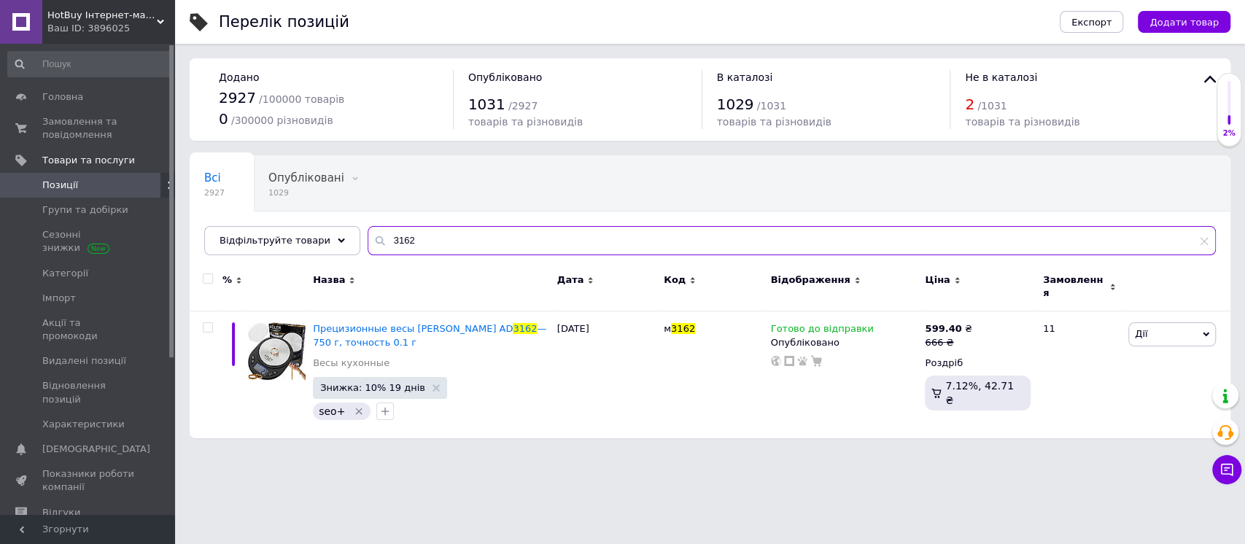
click at [496, 237] on input "3162" at bounding box center [792, 240] width 848 height 29
paste input "8150b"
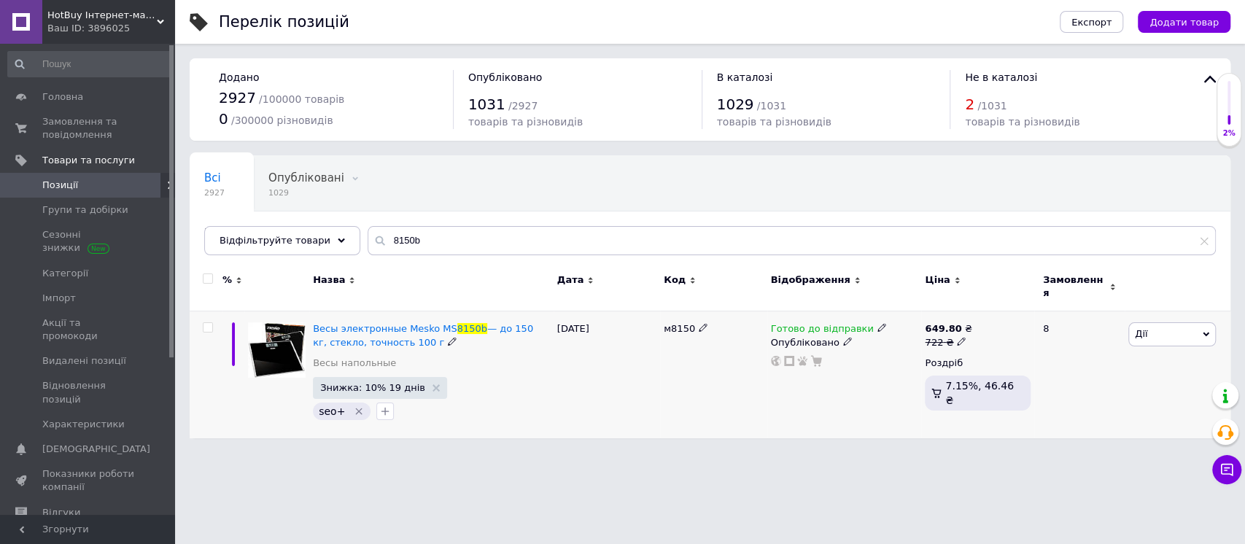
click at [805, 336] on div "Опубліковано" at bounding box center [844, 342] width 147 height 13
click at [718, 433] on div "Перелік позицій Експорт Додати товар Додано 2927 / 100000 товарів 0 / 300000 рі…" at bounding box center [710, 226] width 1070 height 453
click at [816, 336] on div "Опубліковано" at bounding box center [844, 342] width 147 height 13
click at [805, 360] on li "Прихований" at bounding box center [841, 370] width 152 height 20
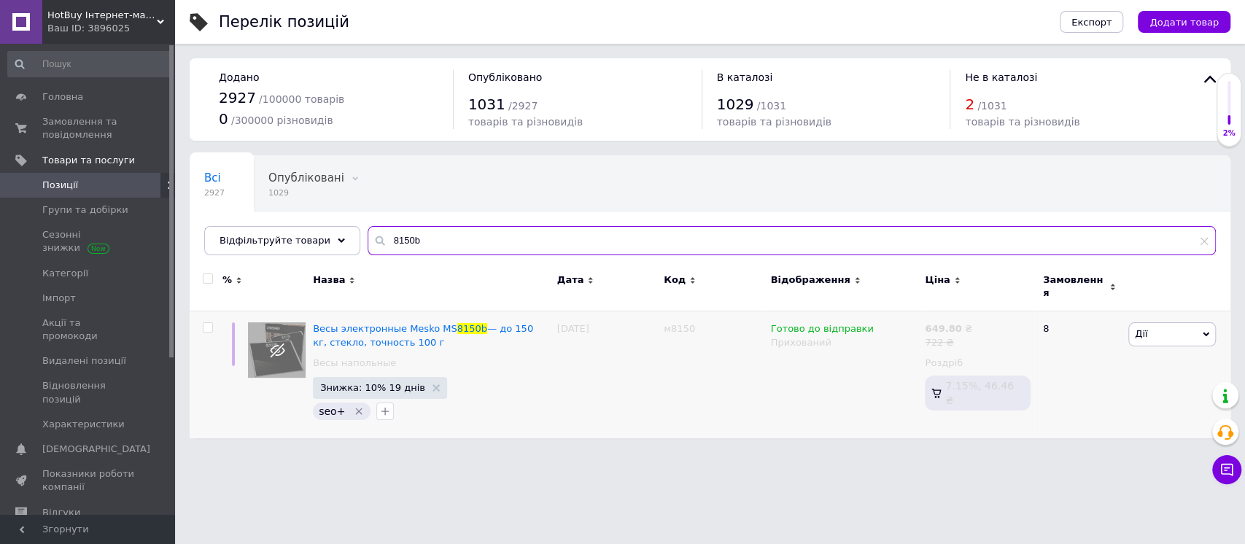
click at [490, 245] on input "8150b" at bounding box center [792, 240] width 848 height 29
paste input "3181"
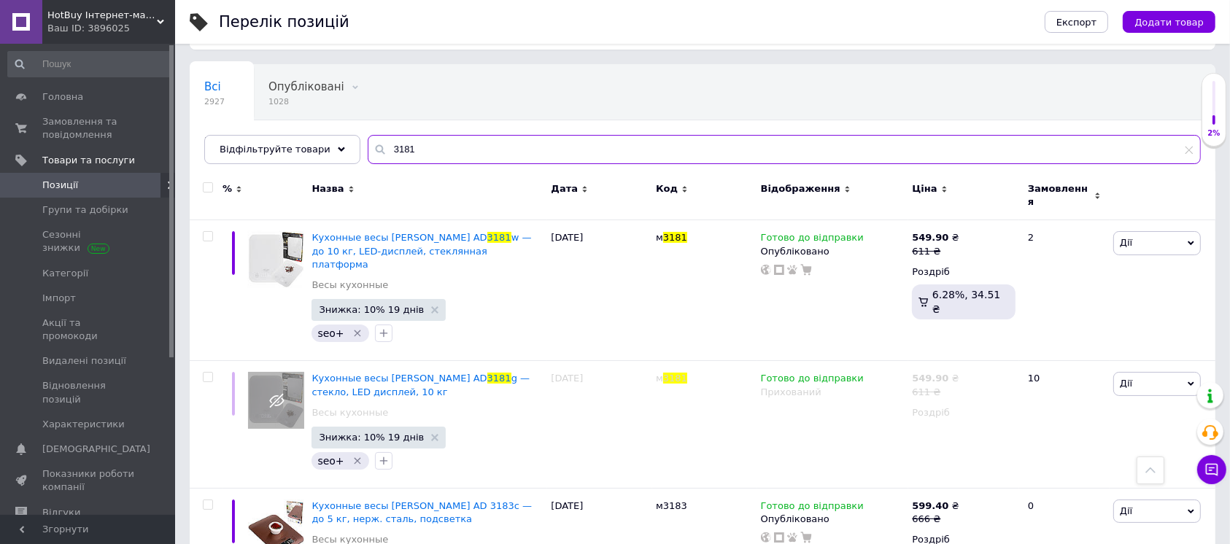
scroll to position [88, 0]
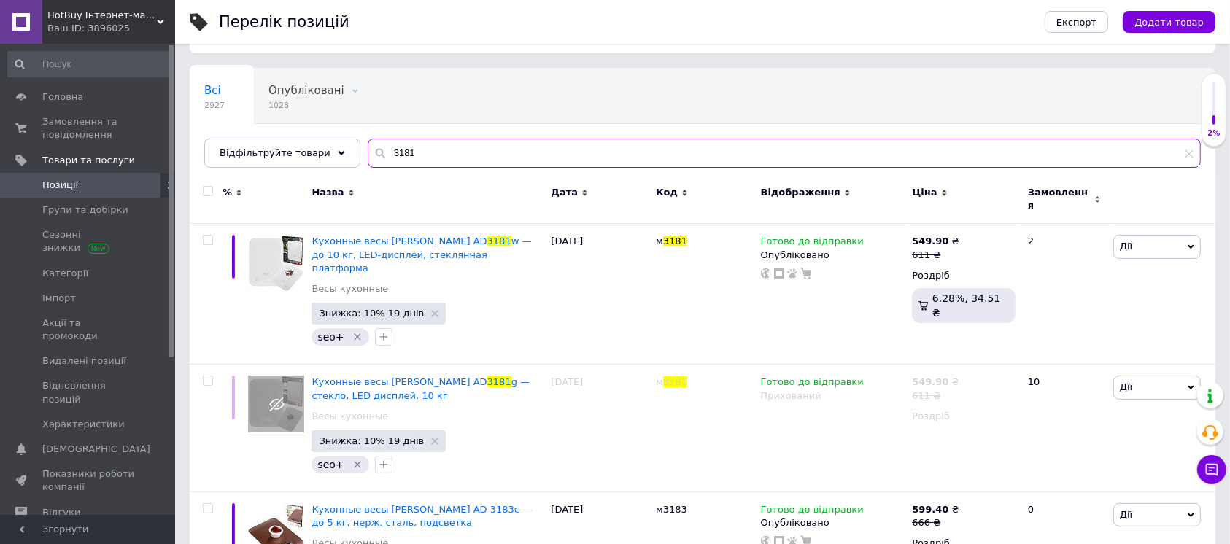
click at [473, 160] on input "3181" at bounding box center [784, 153] width 833 height 29
paste input "6205"
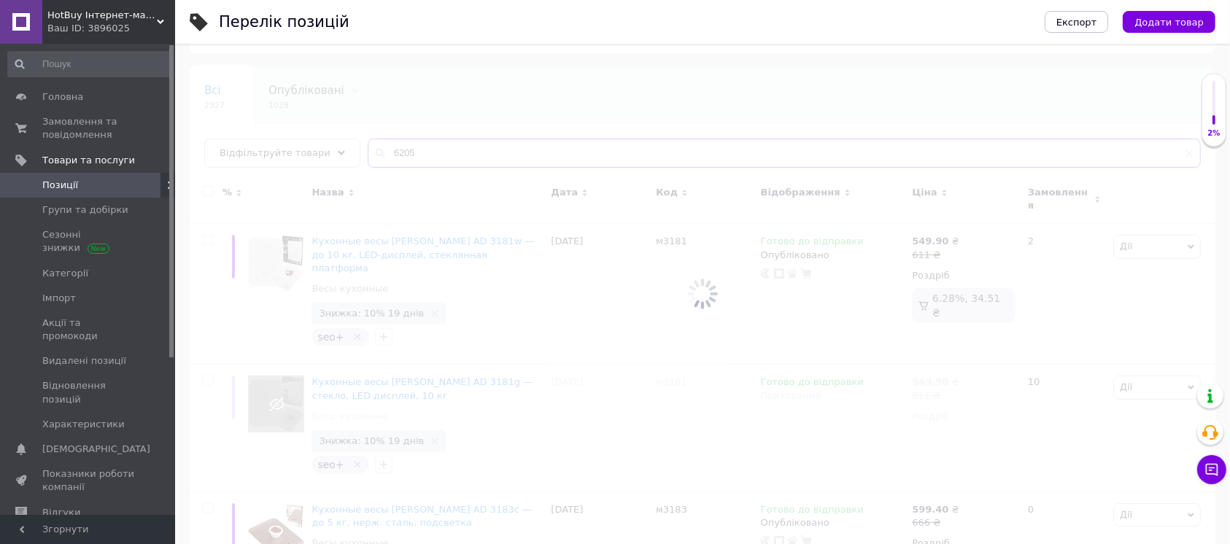
scroll to position [14, 0]
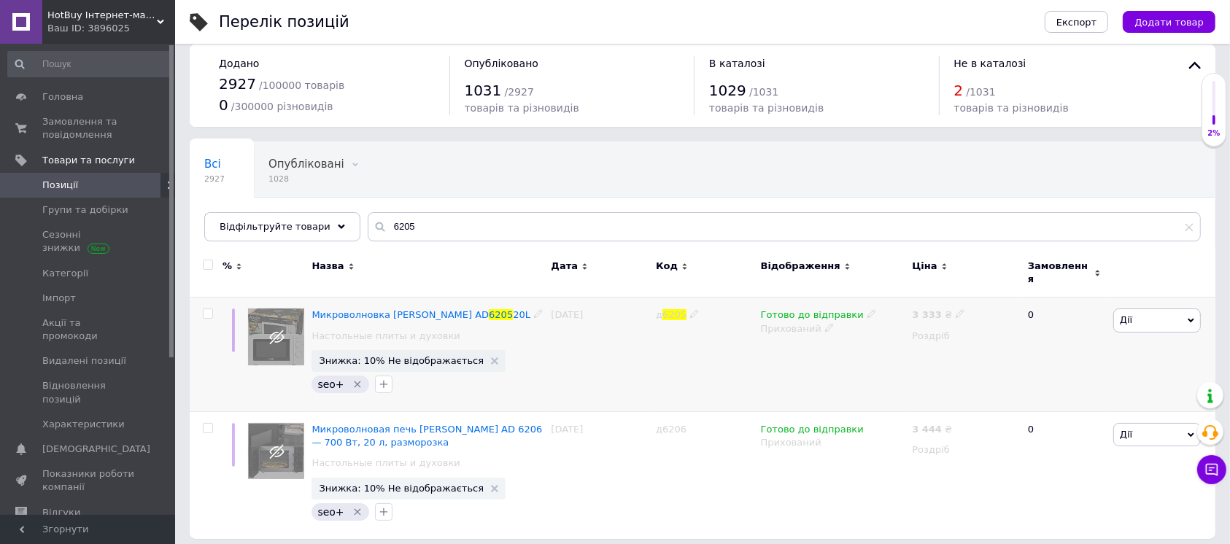
click at [792, 328] on div "Готово до відправки Прихований" at bounding box center [833, 355] width 152 height 115
click at [789, 322] on div "Прихований" at bounding box center [833, 328] width 144 height 13
click at [793, 347] on li "Опубліковано" at bounding box center [830, 357] width 150 height 20
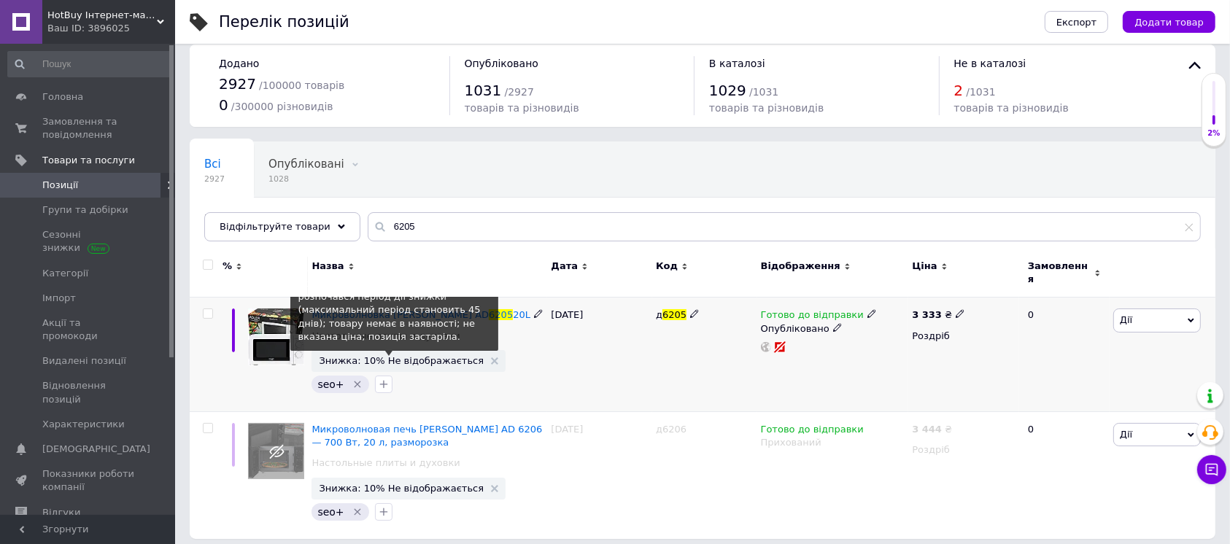
click at [398, 356] on span "Знижка: 10% Не відображається" at bounding box center [401, 360] width 165 height 9
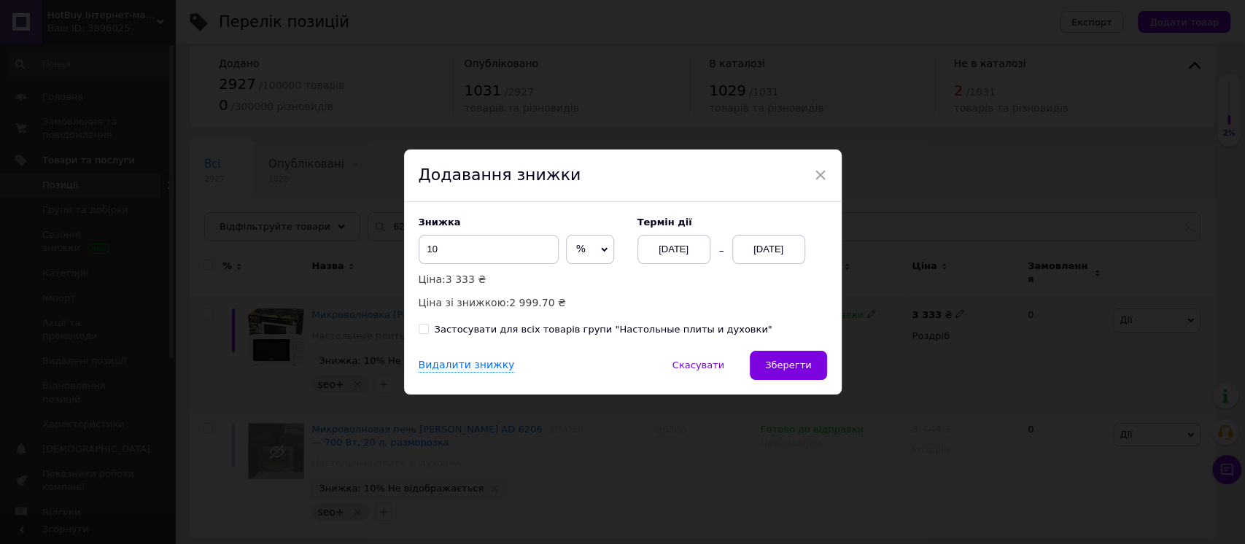
click at [765, 263] on div "12.08.2025" at bounding box center [768, 249] width 73 height 29
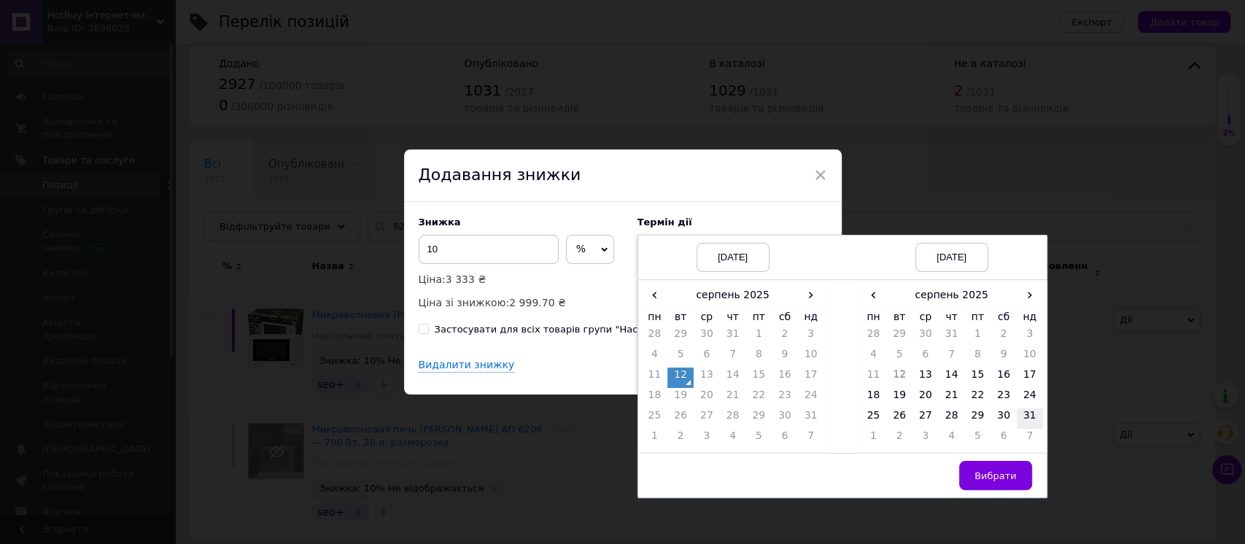
click at [1030, 418] on td "31" at bounding box center [1030, 419] width 26 height 20
click at [1010, 476] on span "Вибрати" at bounding box center [996, 476] width 42 height 11
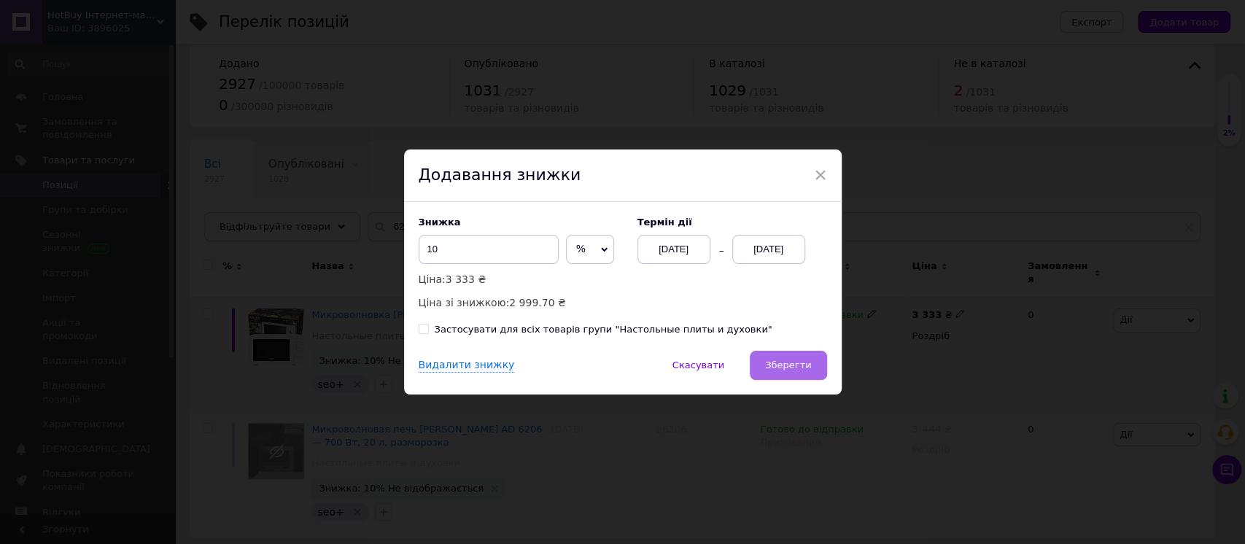
click at [785, 364] on span "Зберегти" at bounding box center [788, 365] width 46 height 11
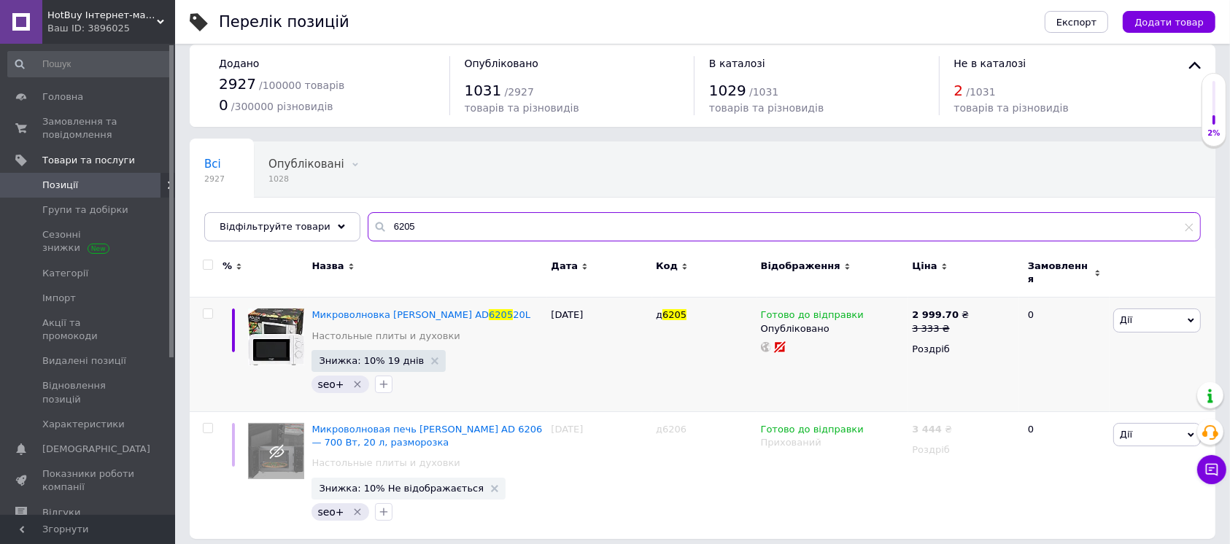
click at [444, 233] on input "6205" at bounding box center [784, 226] width 833 height 29
paste input "318"
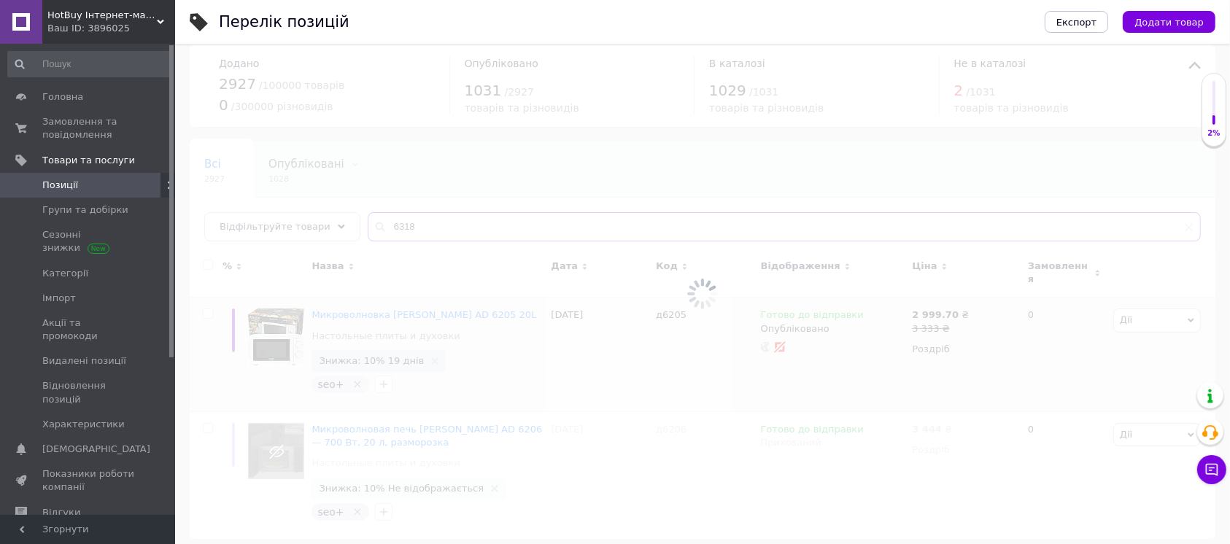
type input "6318"
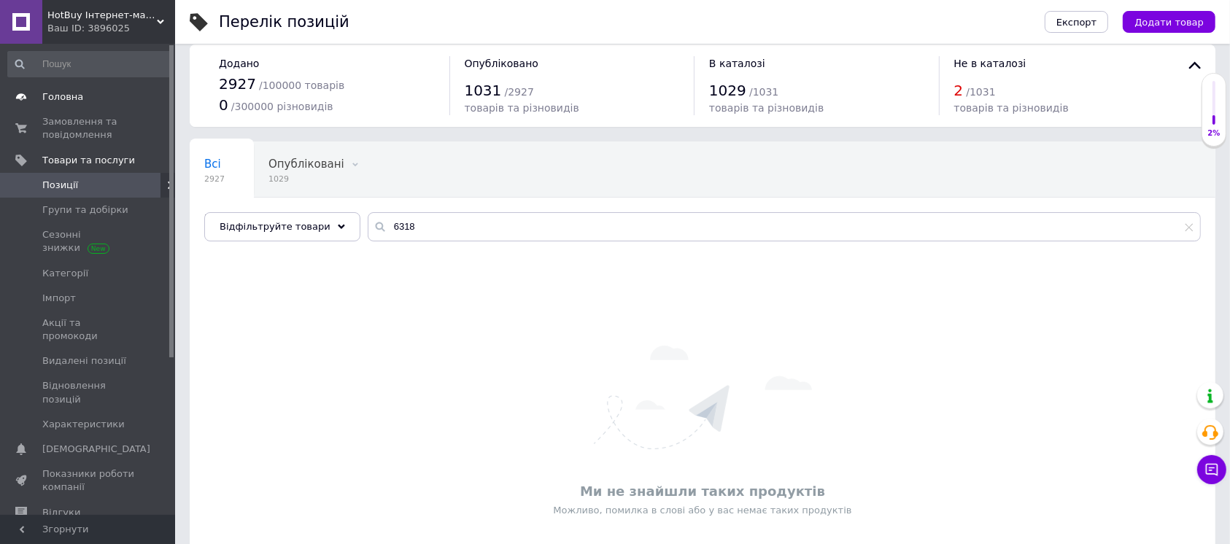
click at [109, 123] on span "Замовлення та повідомлення" at bounding box center [88, 128] width 93 height 26
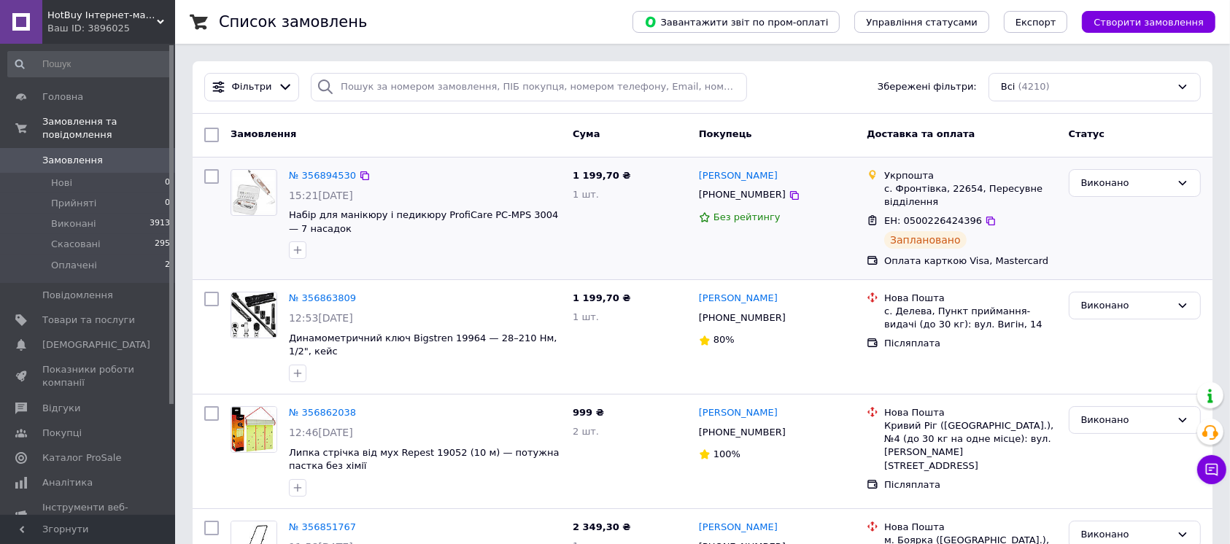
click at [923, 204] on div "с. Фронтівка, 22654, Пересувне відділення" at bounding box center [970, 195] width 172 height 26
click at [963, 193] on div "с. Фронтівка, 22654, Пересувне відділення" at bounding box center [970, 195] width 172 height 26
click at [943, 182] on div "с. Фронтівка, 22654, Пересувне відділення" at bounding box center [970, 195] width 172 height 26
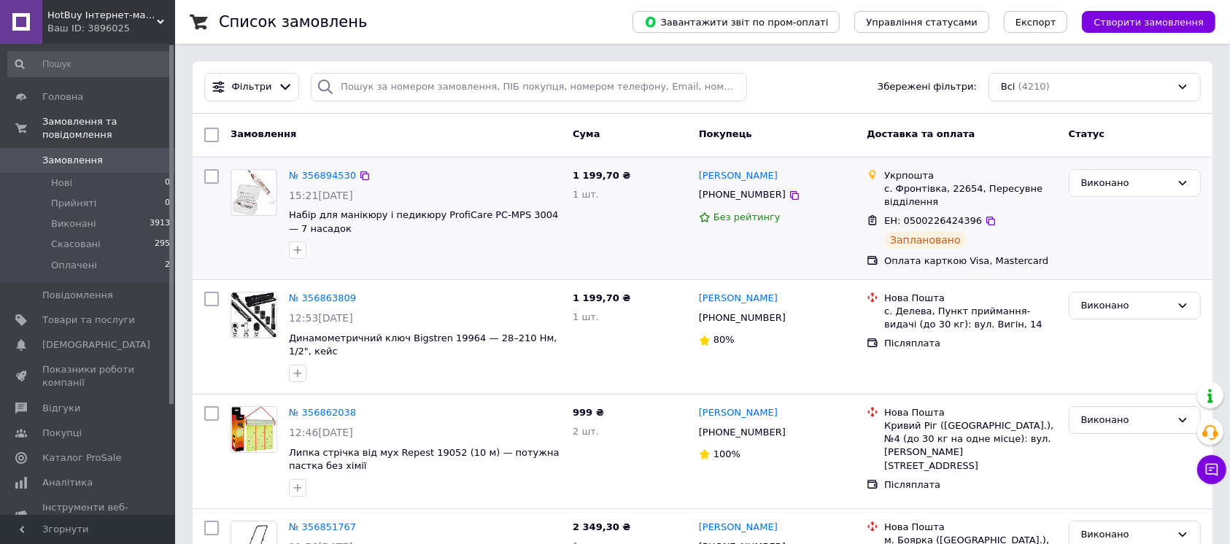
click at [912, 182] on div "с. Фронтівка, 22654, Пересувне відділення" at bounding box center [970, 195] width 172 height 26
click at [931, 184] on div "с. Фронтівка, 22654, Пересувне відділення" at bounding box center [970, 195] width 172 height 26
click at [121, 255] on li "Оплачені 2" at bounding box center [89, 269] width 179 height 28
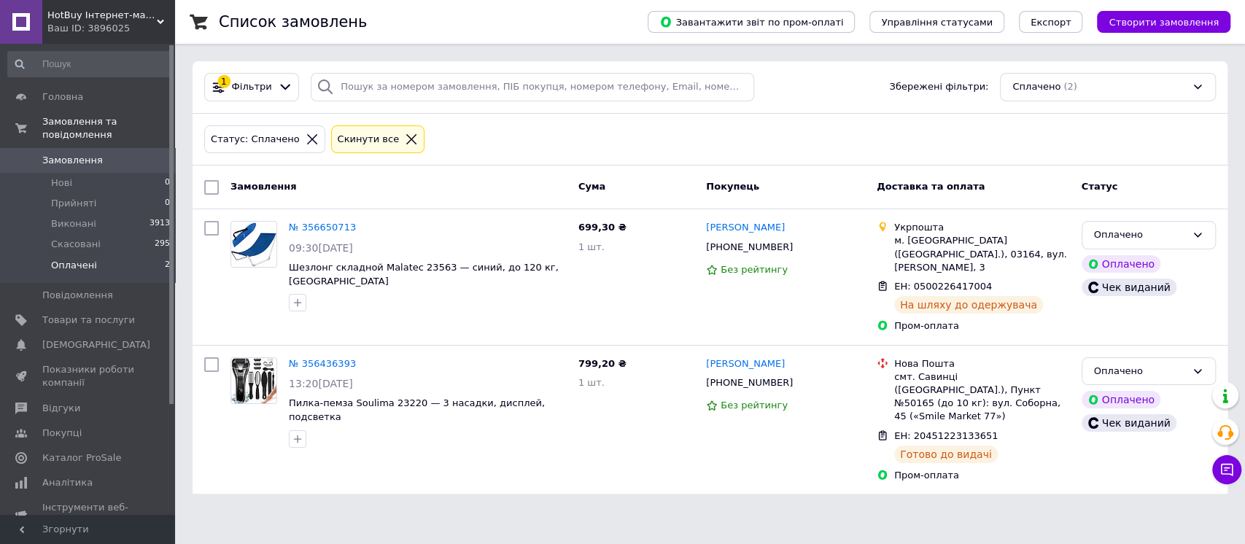
click at [99, 154] on span "Замовлення" at bounding box center [88, 160] width 93 height 13
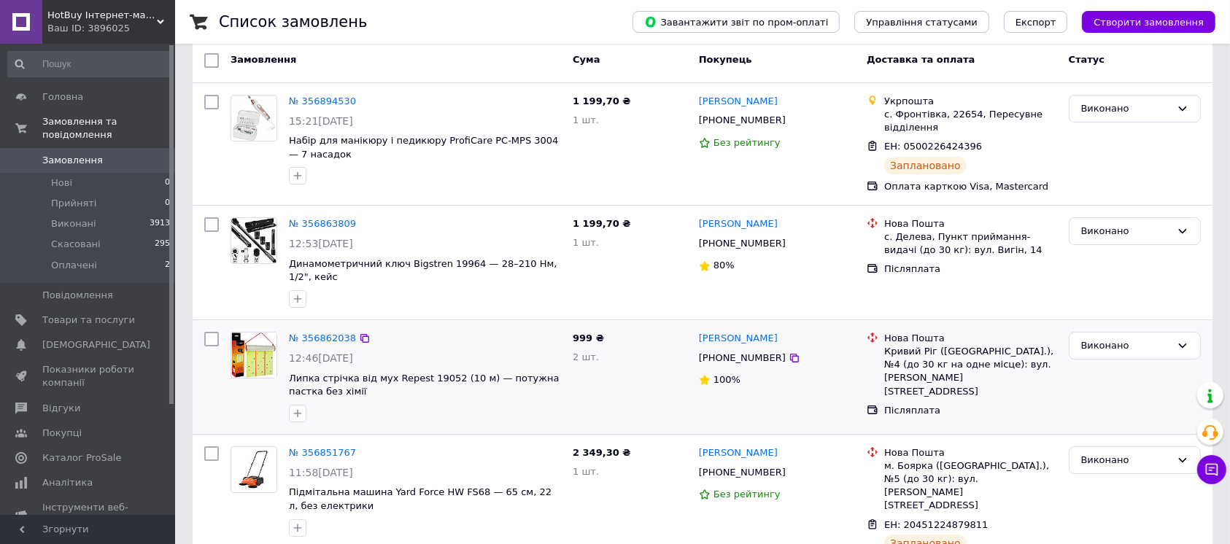
scroll to position [194, 0]
